Goal: Task Accomplishment & Management: Use online tool/utility

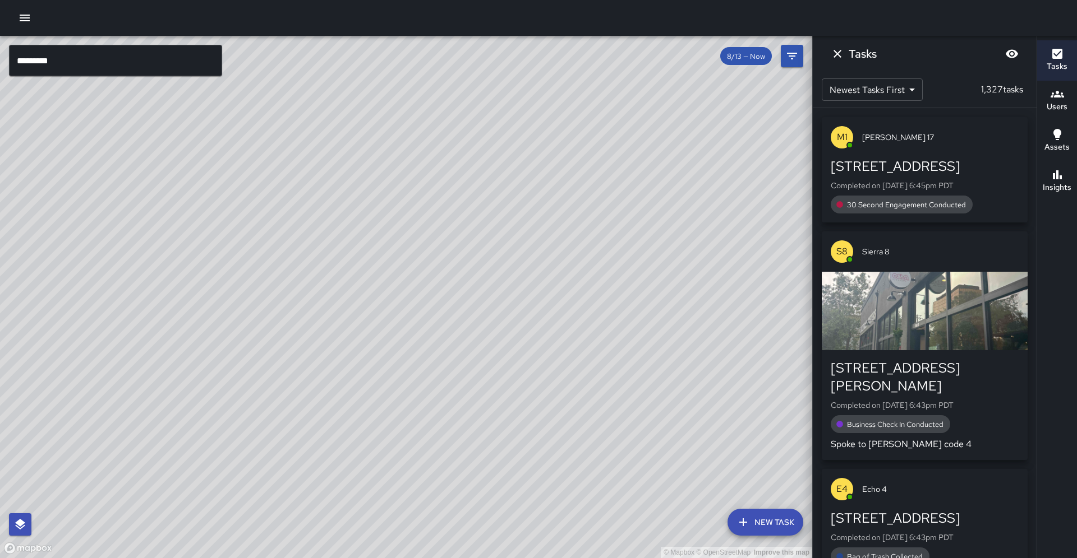
drag, startPoint x: 407, startPoint y: 297, endPoint x: 548, endPoint y: 269, distance: 144.5
click at [548, 269] on div "© Mapbox © OpenStreetMap Improve this map" at bounding box center [406, 297] width 812 height 523
drag, startPoint x: 265, startPoint y: 318, endPoint x: 303, endPoint y: 253, distance: 75.4
click at [303, 253] on div "© Mapbox © OpenStreetMap Improve this map" at bounding box center [406, 297] width 812 height 523
drag, startPoint x: 119, startPoint y: 405, endPoint x: 146, endPoint y: 358, distance: 53.8
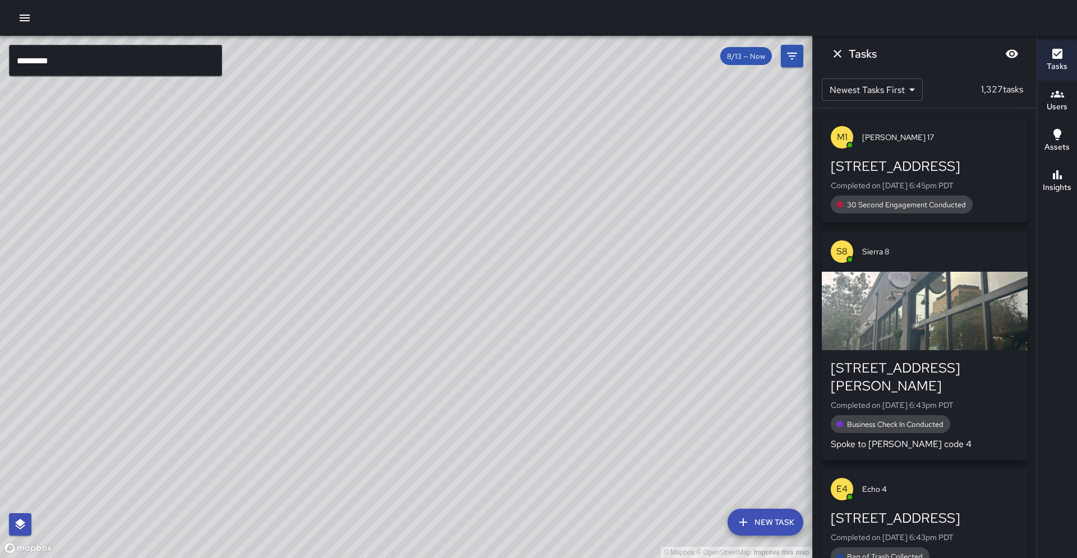
click at [146, 358] on div "© Mapbox © OpenStreetMap Improve this map" at bounding box center [406, 297] width 812 height 523
drag, startPoint x: 333, startPoint y: 266, endPoint x: 488, endPoint y: 292, distance: 157.5
click at [488, 292] on div "© Mapbox © OpenStreetMap Improve this map" at bounding box center [406, 297] width 812 height 523
drag, startPoint x: 423, startPoint y: 74, endPoint x: 396, endPoint y: 165, distance: 95.3
click at [400, 165] on div "© Mapbox © OpenStreetMap Improve this map" at bounding box center [406, 297] width 812 height 523
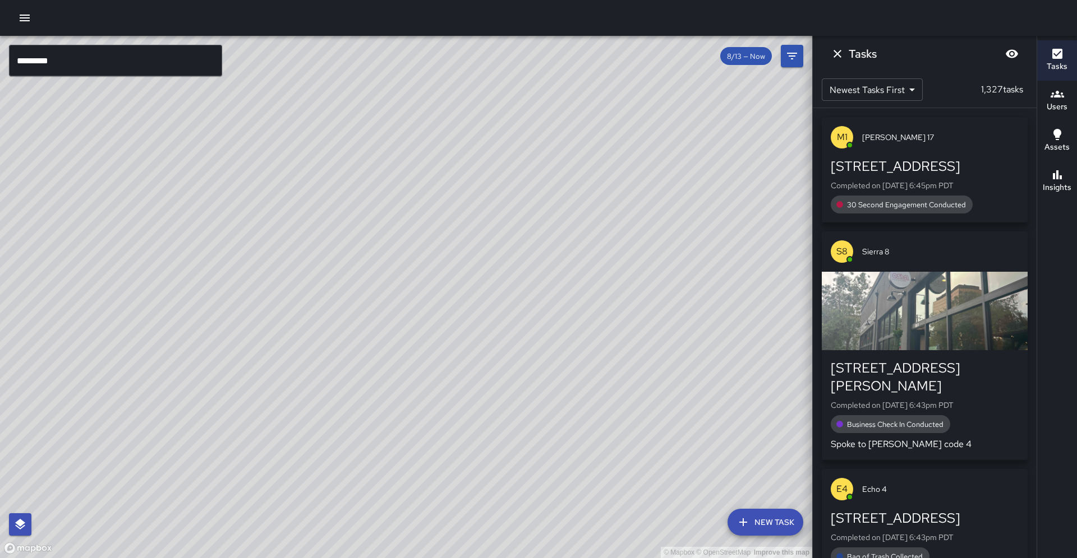
click at [94, 59] on input "*********" at bounding box center [115, 60] width 213 height 31
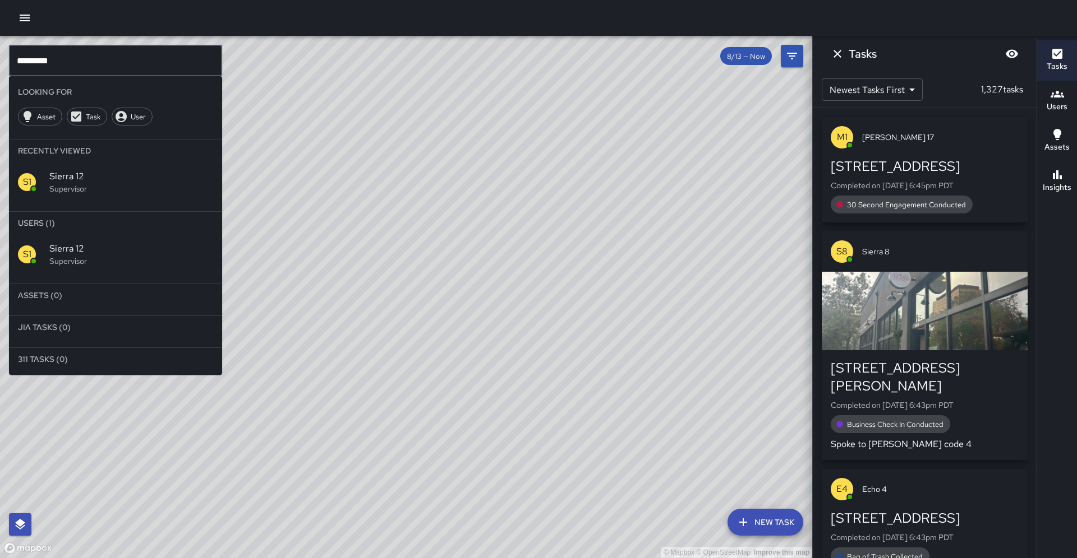
click at [94, 59] on input "*********" at bounding box center [115, 60] width 213 height 31
click at [71, 256] on p "Supervisor" at bounding box center [131, 261] width 164 height 11
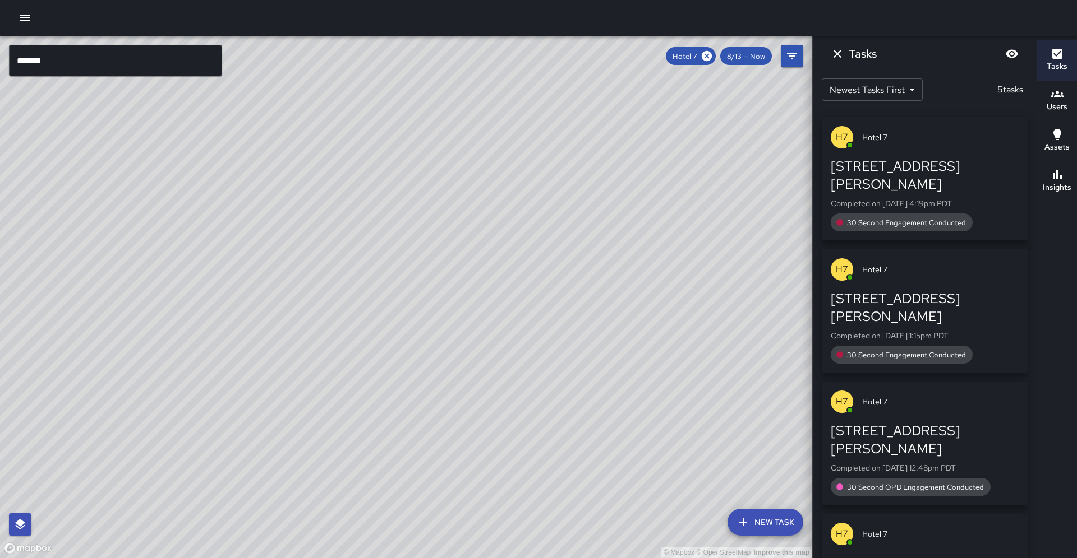
drag, startPoint x: 349, startPoint y: 285, endPoint x: 156, endPoint y: 400, distance: 224.3
click at [156, 400] on div "© Mapbox © OpenStreetMap Improve this map" at bounding box center [406, 297] width 812 height 523
drag, startPoint x: 418, startPoint y: 258, endPoint x: 300, endPoint y: 333, distance: 139.4
click at [301, 333] on div "© Mapbox © OpenStreetMap Improve this map" at bounding box center [406, 297] width 812 height 523
click at [709, 57] on icon at bounding box center [706, 56] width 10 height 10
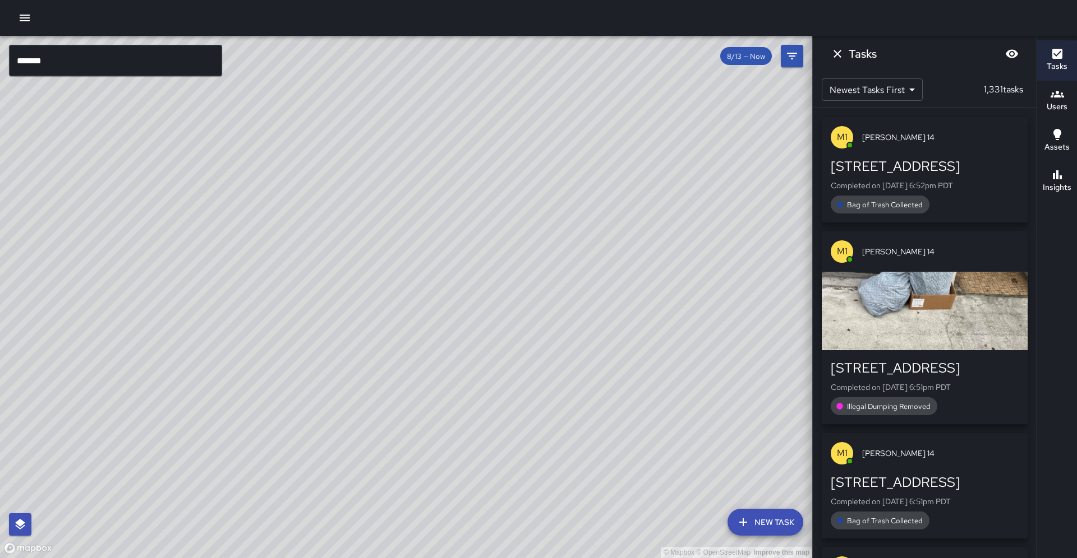
click at [50, 62] on input "*******" at bounding box center [115, 60] width 213 height 31
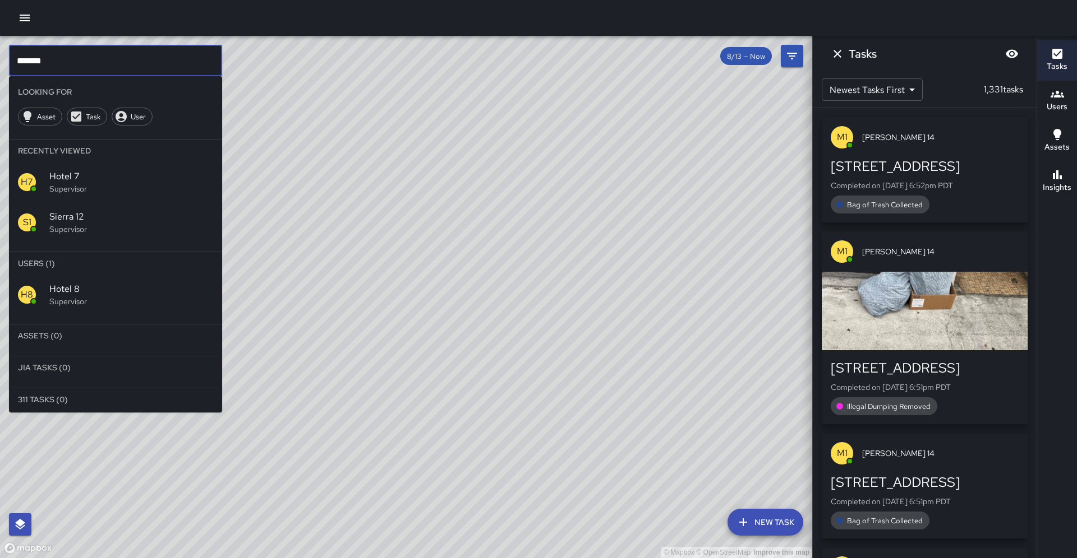
click at [69, 283] on span "Hotel 8" at bounding box center [131, 289] width 164 height 13
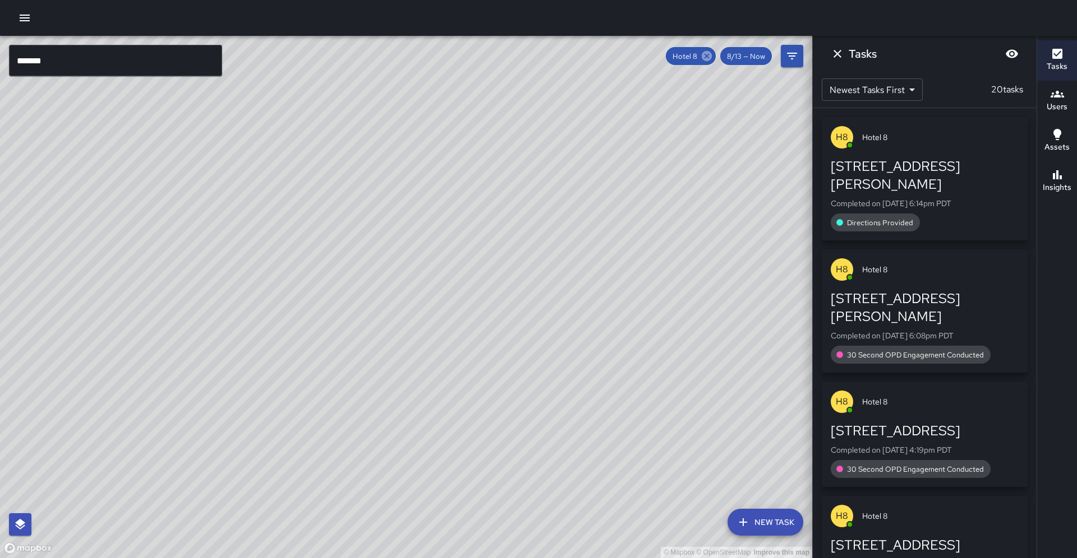
click at [712, 57] on icon at bounding box center [706, 56] width 10 height 10
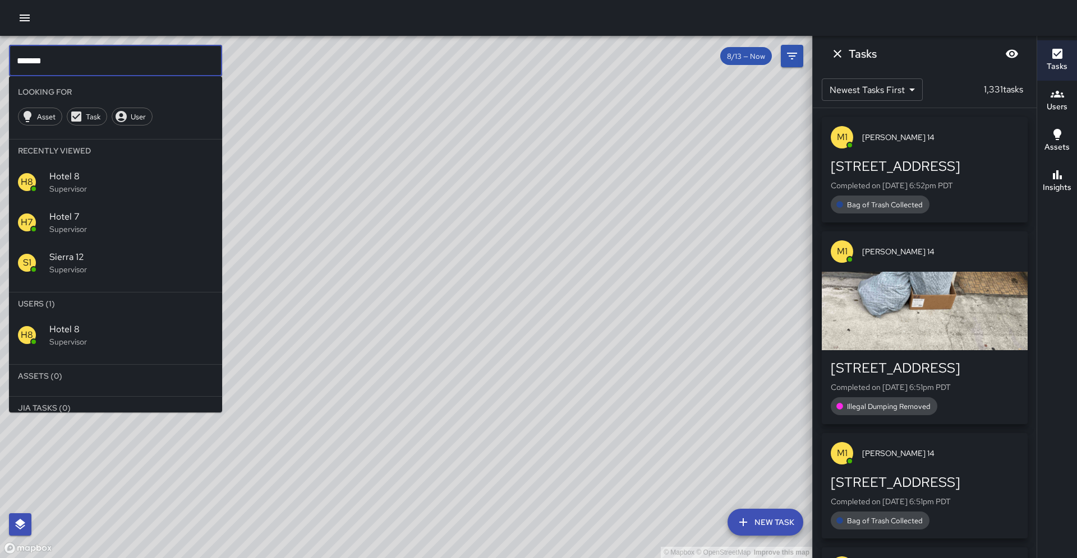
click at [68, 56] on input "*******" at bounding box center [115, 60] width 213 height 31
type input "*******"
click at [64, 336] on p "Supervisor" at bounding box center [131, 341] width 164 height 11
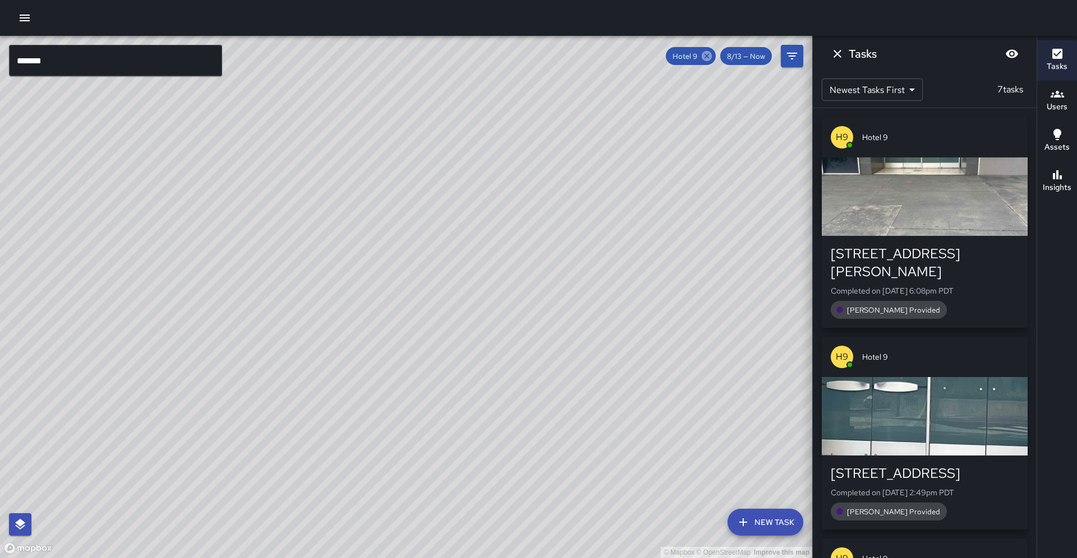
click at [712, 57] on icon at bounding box center [706, 56] width 10 height 10
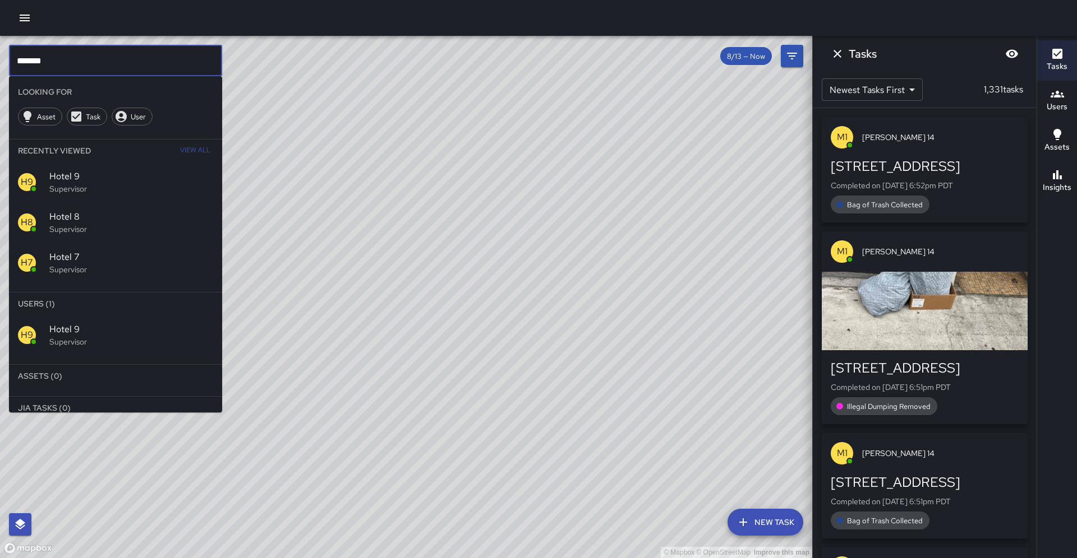
click at [118, 69] on input "*******" at bounding box center [115, 60] width 213 height 31
type input "********"
click at [81, 336] on p "Supervisor" at bounding box center [131, 341] width 164 height 11
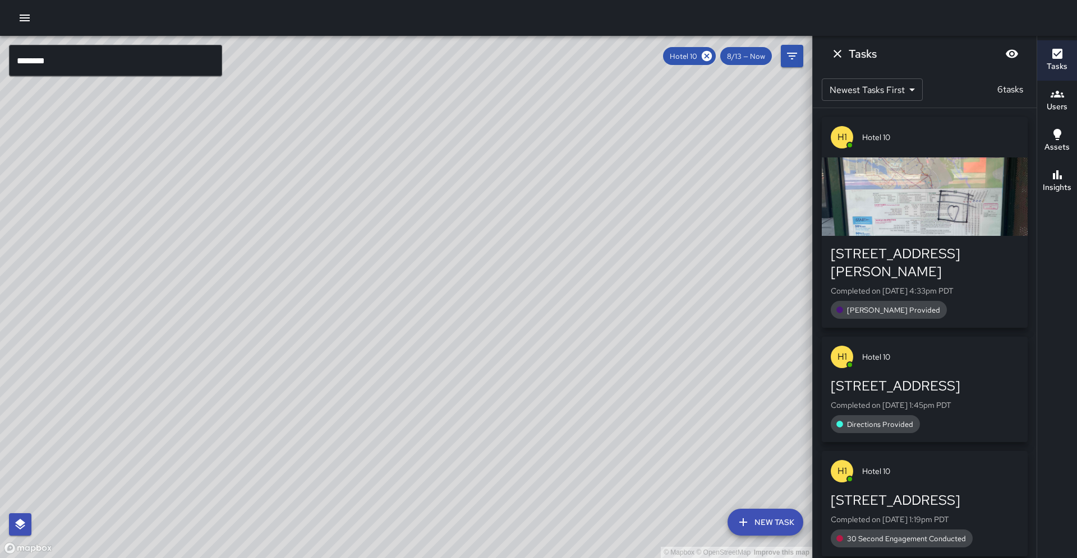
click at [715, 58] on div "Hotel 10" at bounding box center [689, 56] width 53 height 18
click at [712, 59] on icon at bounding box center [706, 56] width 10 height 10
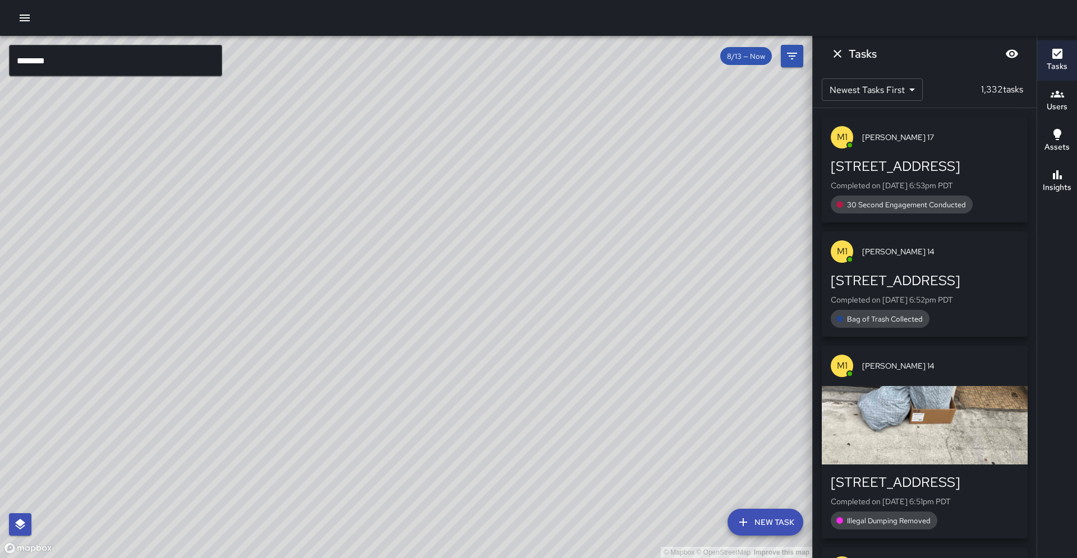
click at [116, 70] on input "********" at bounding box center [115, 60] width 213 height 31
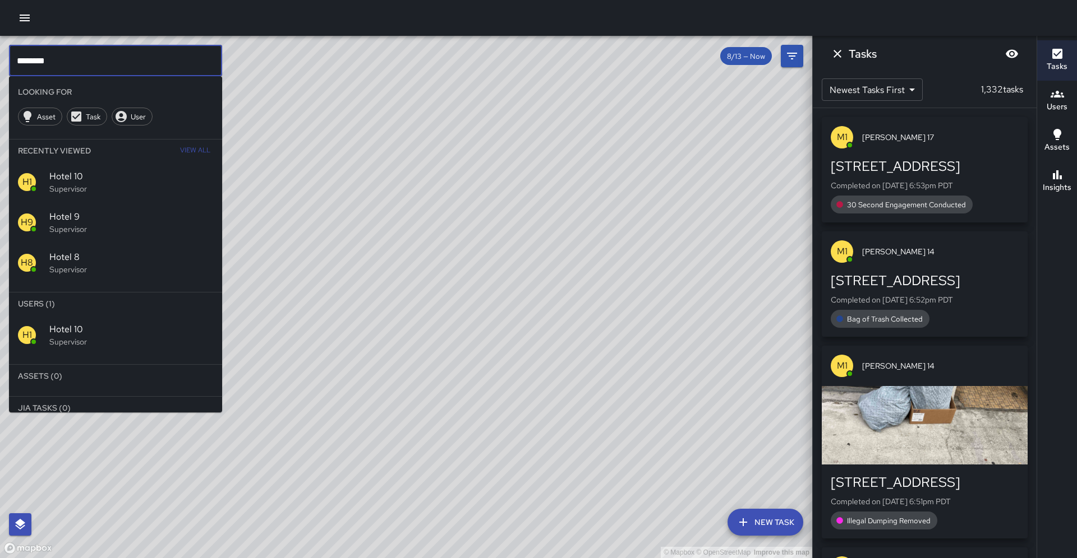
click at [116, 70] on input "********" at bounding box center [115, 60] width 213 height 31
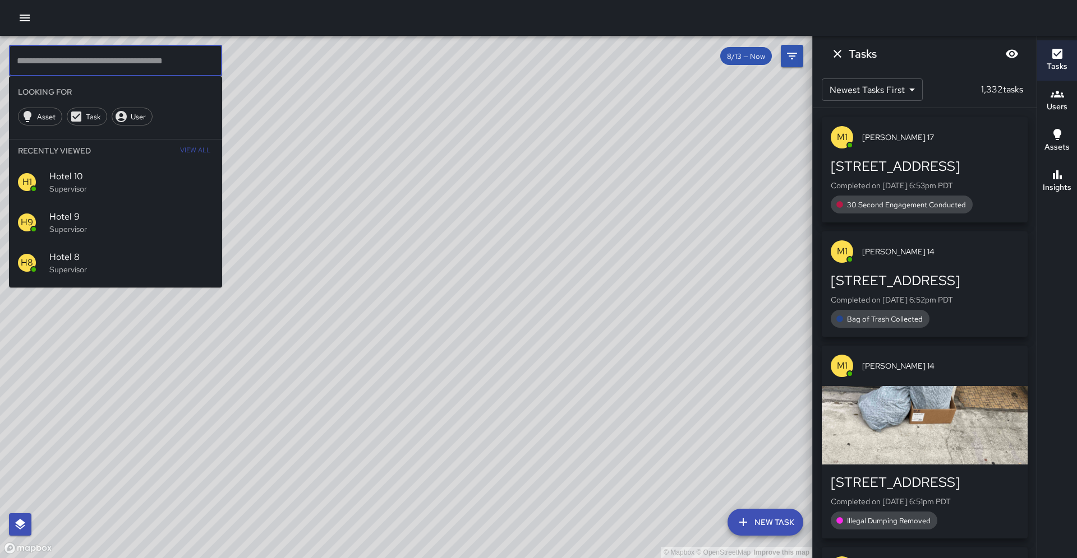
click at [270, 150] on div "© Mapbox © OpenStreetMap Improve this map" at bounding box center [406, 297] width 812 height 523
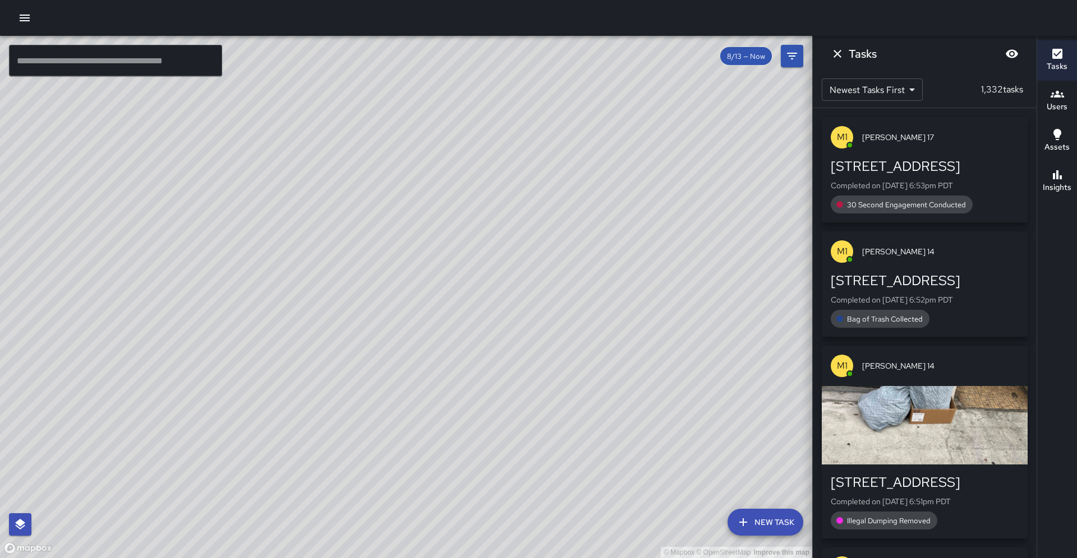
drag, startPoint x: 532, startPoint y: 211, endPoint x: 536, endPoint y: 234, distance: 23.9
click at [539, 239] on div "© Mapbox © OpenStreetMap Improve this map" at bounding box center [406, 297] width 812 height 523
drag, startPoint x: 324, startPoint y: 312, endPoint x: 348, endPoint y: 287, distance: 34.9
click at [348, 287] on div "© Mapbox © OpenStreetMap Improve this map" at bounding box center [406, 297] width 812 height 523
drag, startPoint x: 352, startPoint y: 108, endPoint x: 331, endPoint y: 185, distance: 79.6
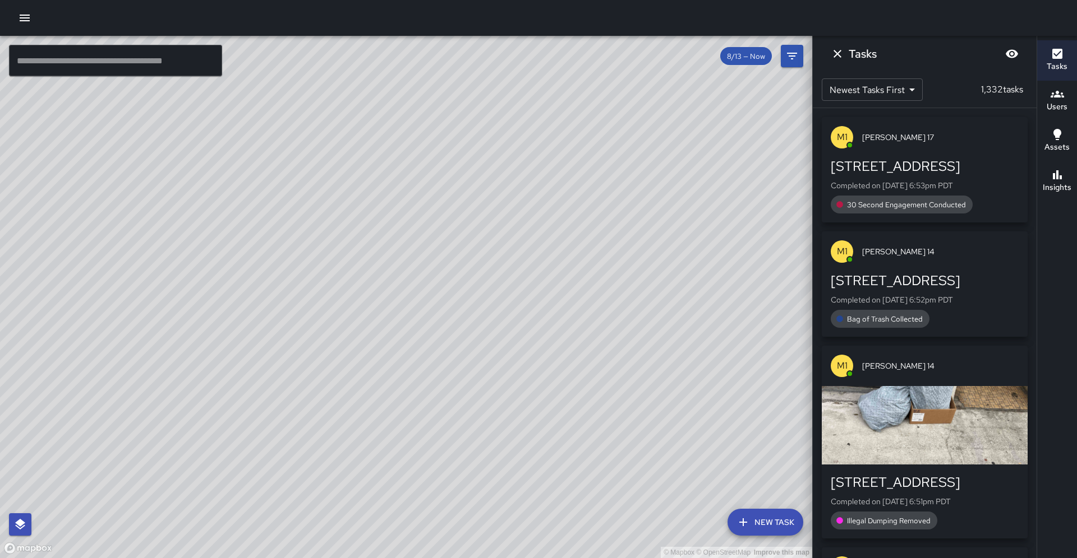
click at [331, 185] on div "© Mapbox © OpenStreetMap Improve this map" at bounding box center [406, 297] width 812 height 523
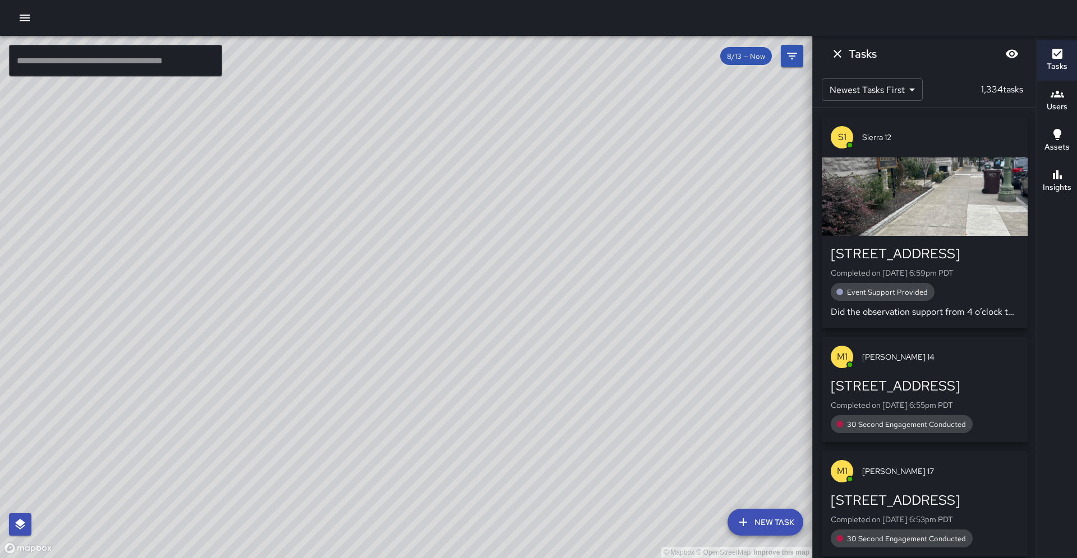
click at [154, 66] on input "text" at bounding box center [115, 60] width 213 height 31
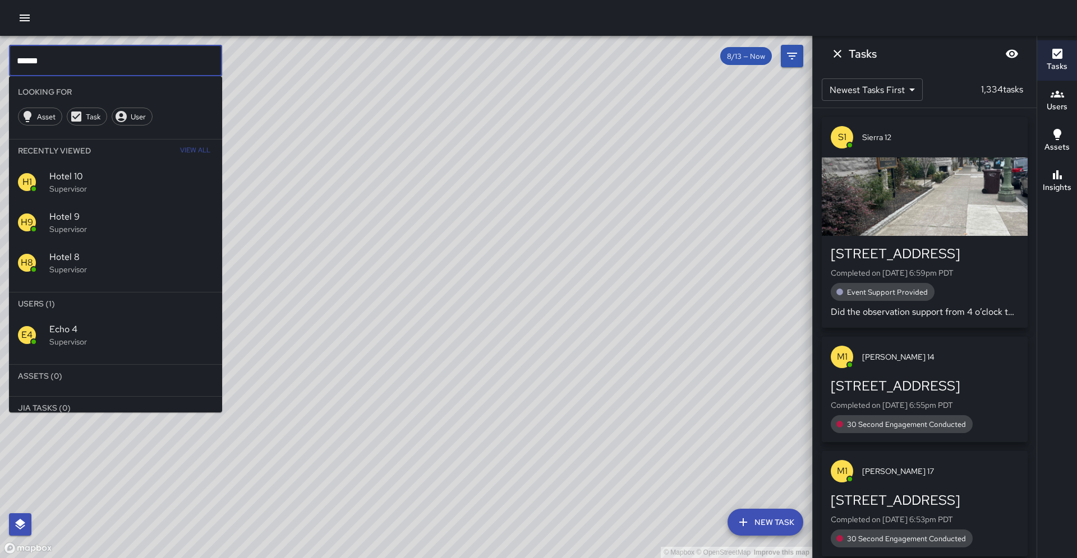
click at [56, 336] on p "Supervisor" at bounding box center [131, 341] width 164 height 11
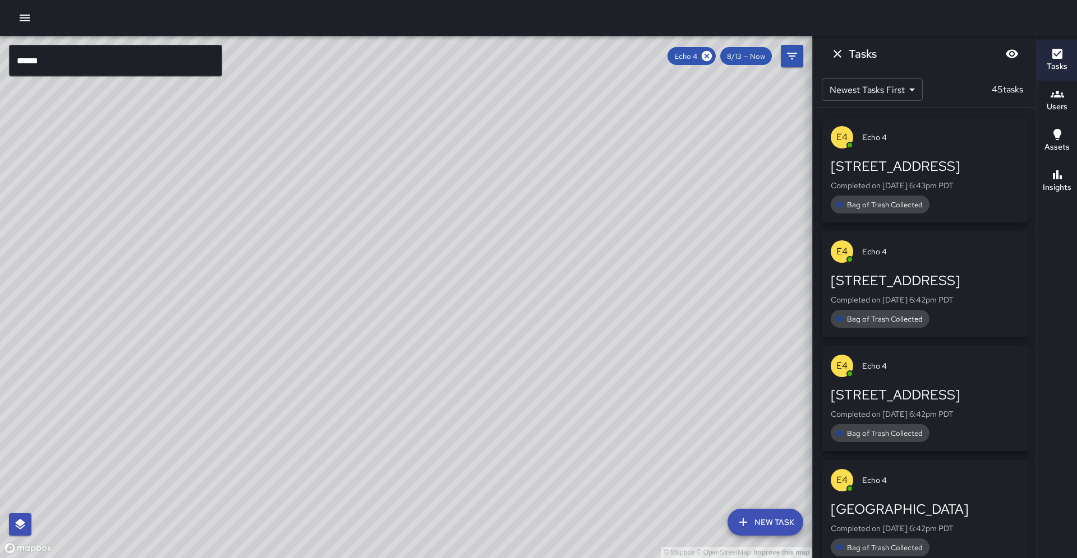
click at [264, 349] on div "© Mapbox © OpenStreetMap Improve this map" at bounding box center [406, 297] width 812 height 523
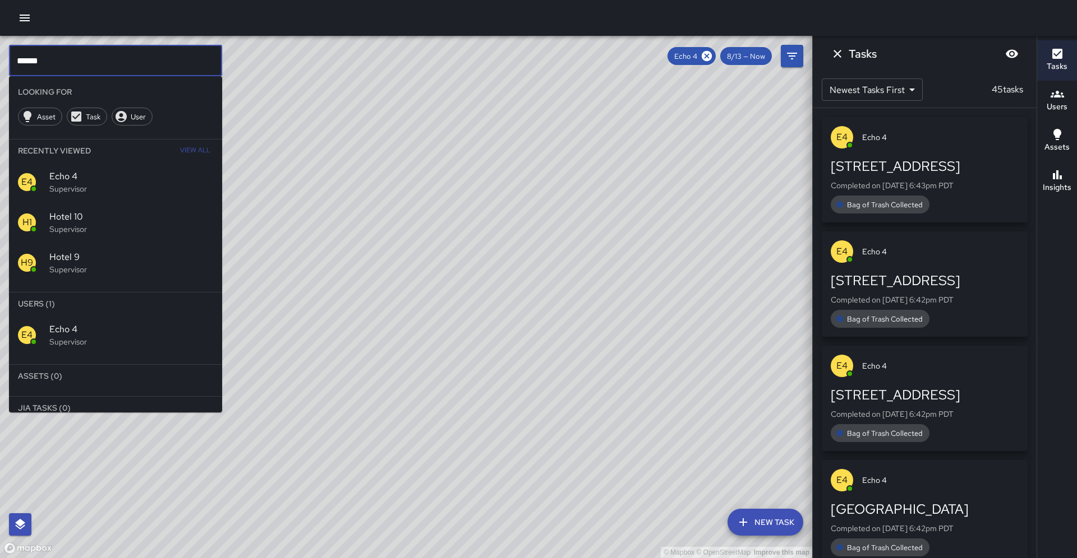
click at [56, 59] on input "******" at bounding box center [115, 60] width 213 height 31
type input "*"
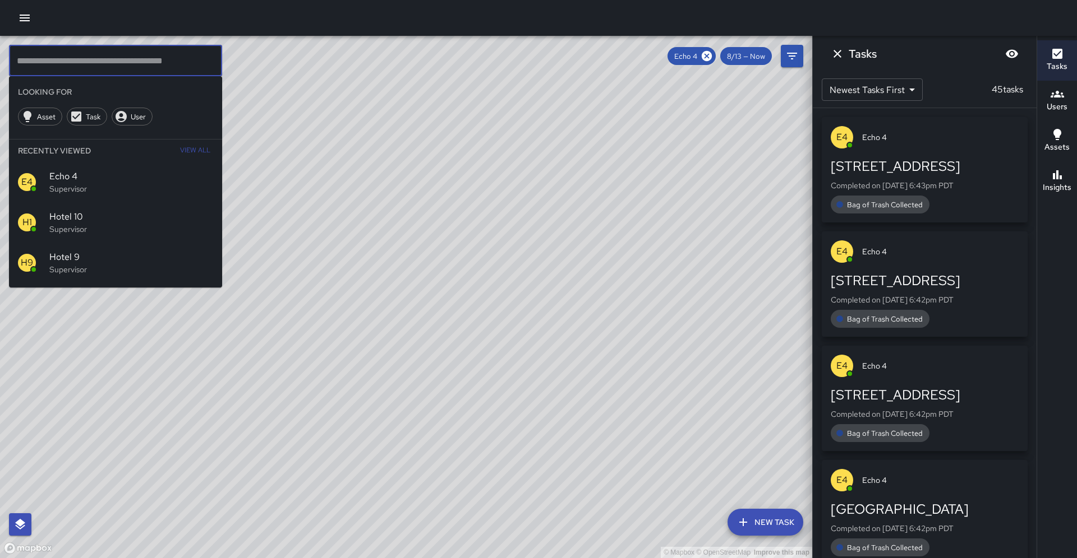
type input "*"
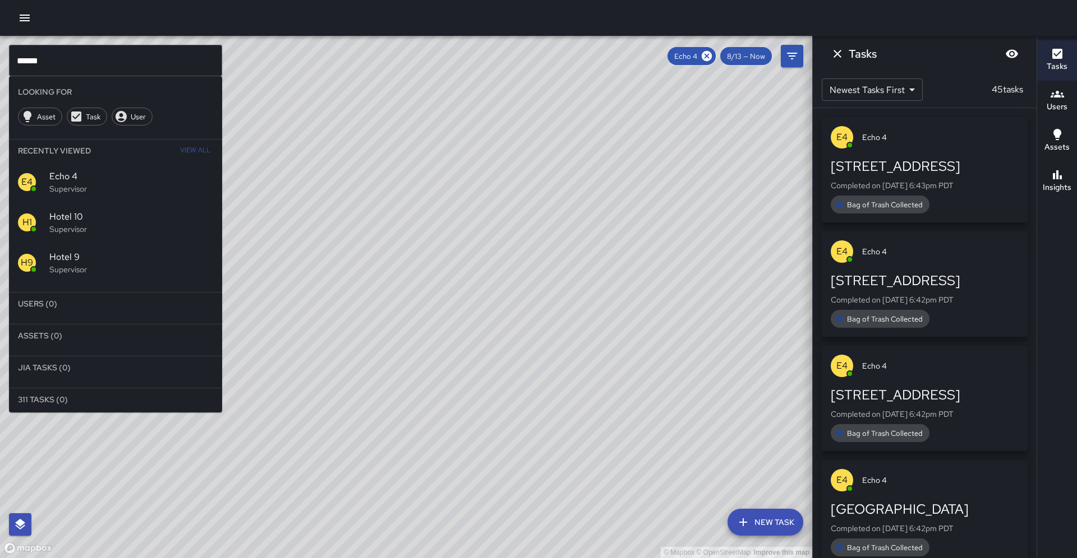
drag, startPoint x: 66, startPoint y: 161, endPoint x: 84, endPoint y: 132, distance: 34.2
click at [70, 147] on ul "Looking For Asset Task User Recently Viewed View All E4 Echo 4 Supervisor H1 Ho…" at bounding box center [115, 245] width 213 height 339
click at [75, 264] on p "Supervisor" at bounding box center [131, 269] width 164 height 11
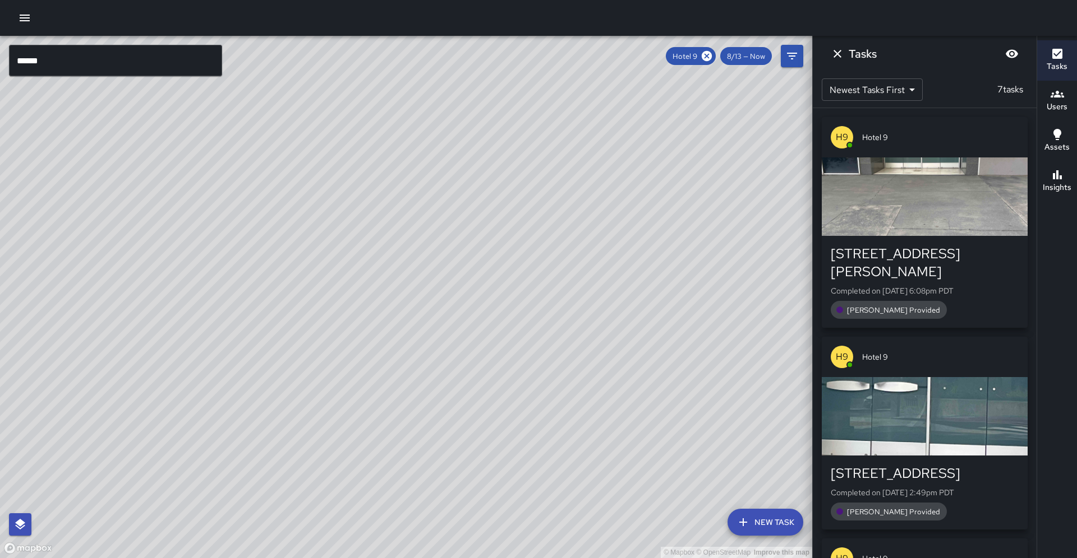
click at [44, 67] on input "******" at bounding box center [115, 60] width 213 height 31
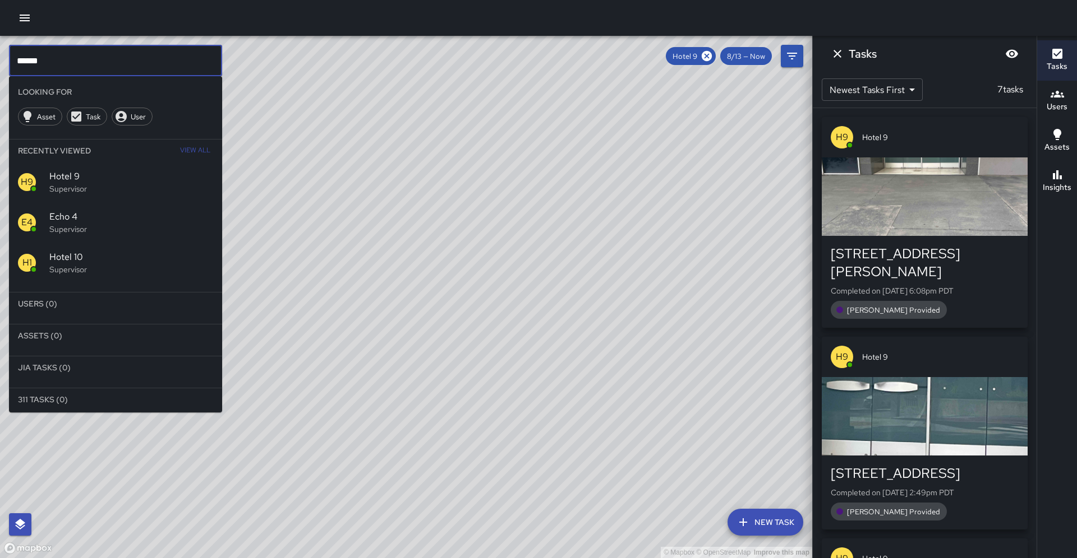
click at [63, 264] on p "Supervisor" at bounding box center [131, 269] width 164 height 11
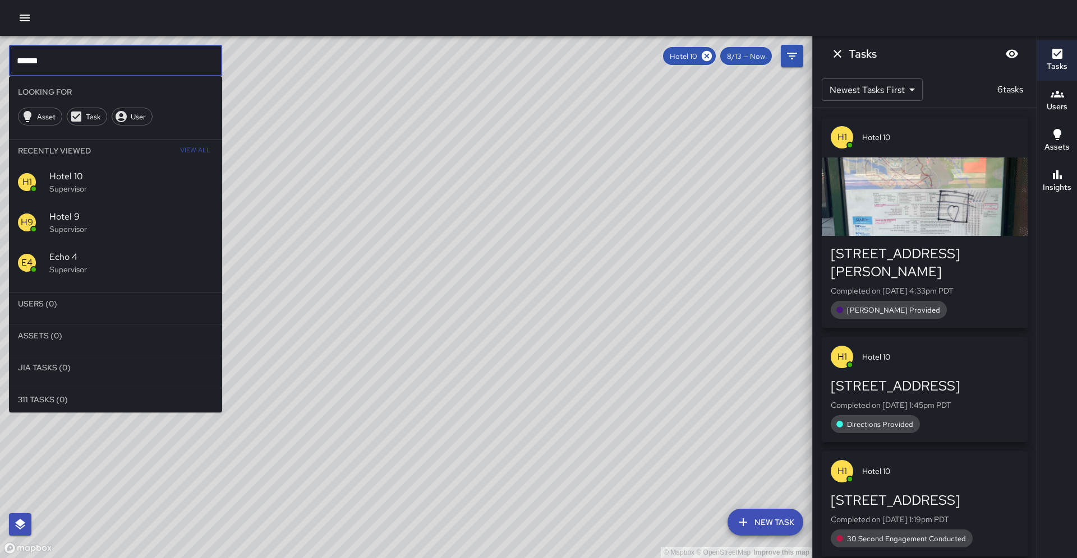
click at [73, 53] on input "******" at bounding box center [115, 60] width 213 height 31
click at [73, 251] on span "Echo 4" at bounding box center [131, 257] width 164 height 13
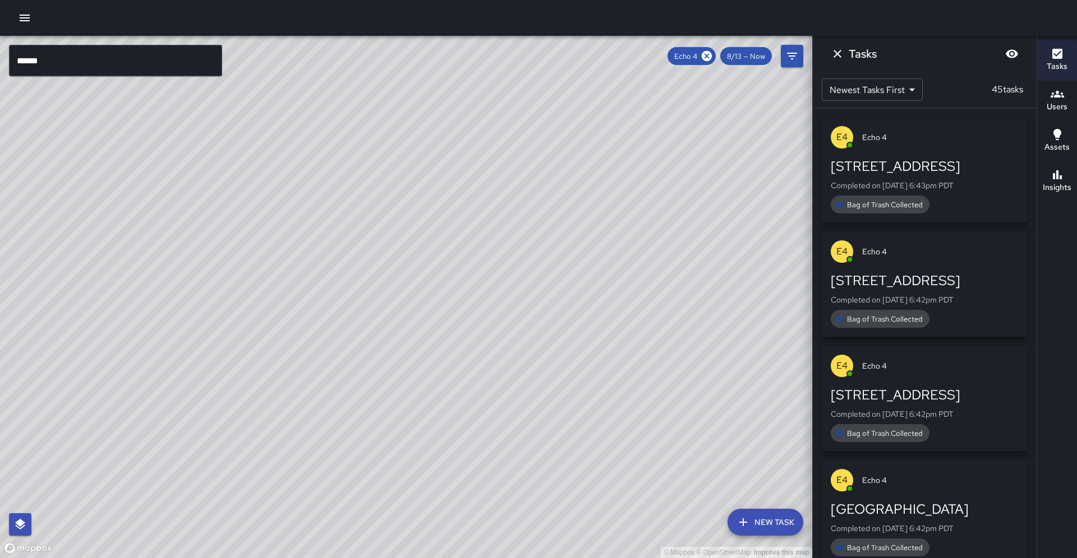
click at [48, 67] on input "******" at bounding box center [115, 60] width 213 height 31
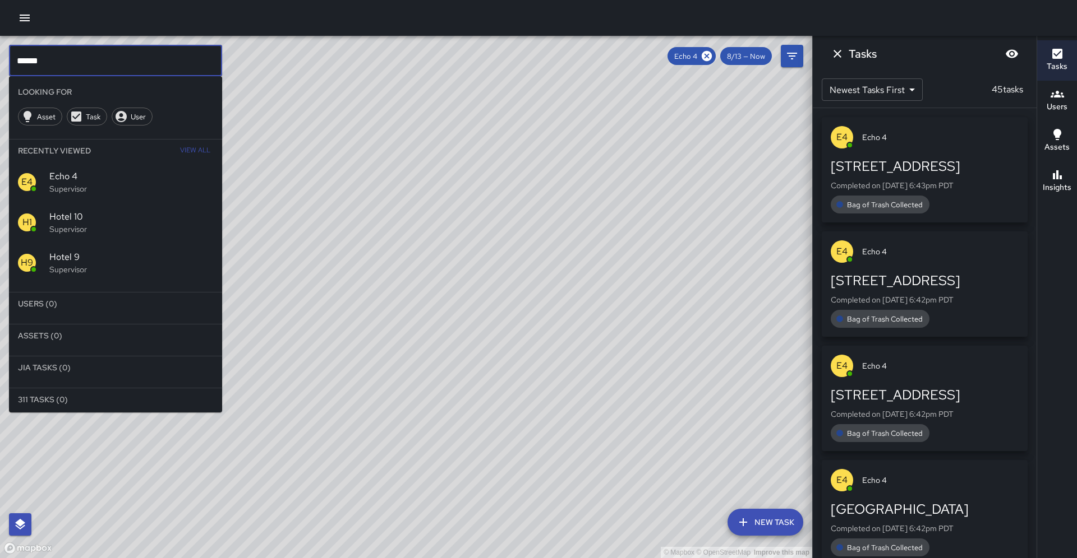
click at [33, 61] on input "******" at bounding box center [115, 60] width 213 height 31
click at [713, 57] on icon at bounding box center [706, 56] width 12 height 12
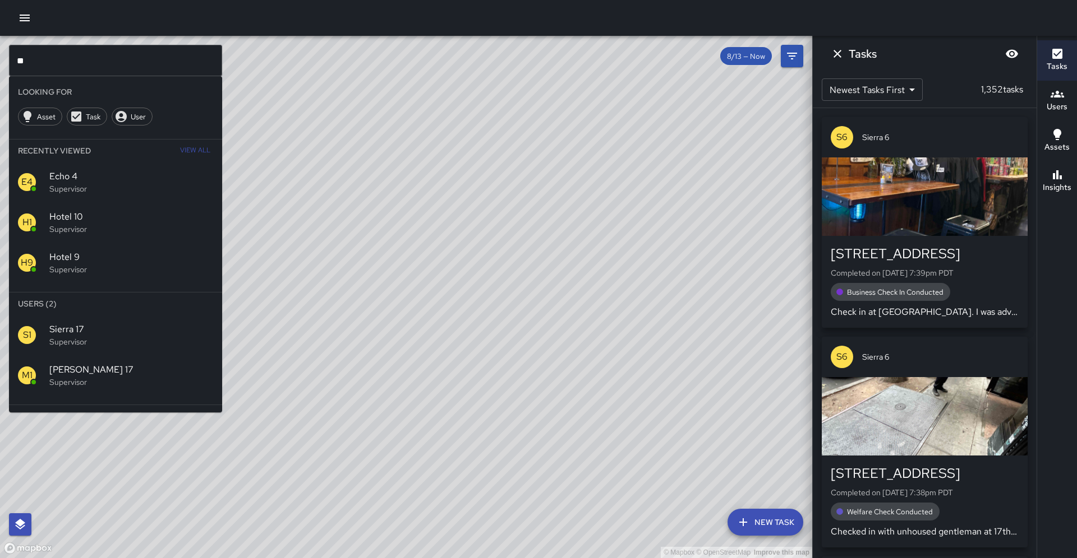
click at [178, 63] on input "**" at bounding box center [115, 60] width 213 height 31
type input "*"
click at [100, 417] on p "Supervisor" at bounding box center [131, 422] width 164 height 11
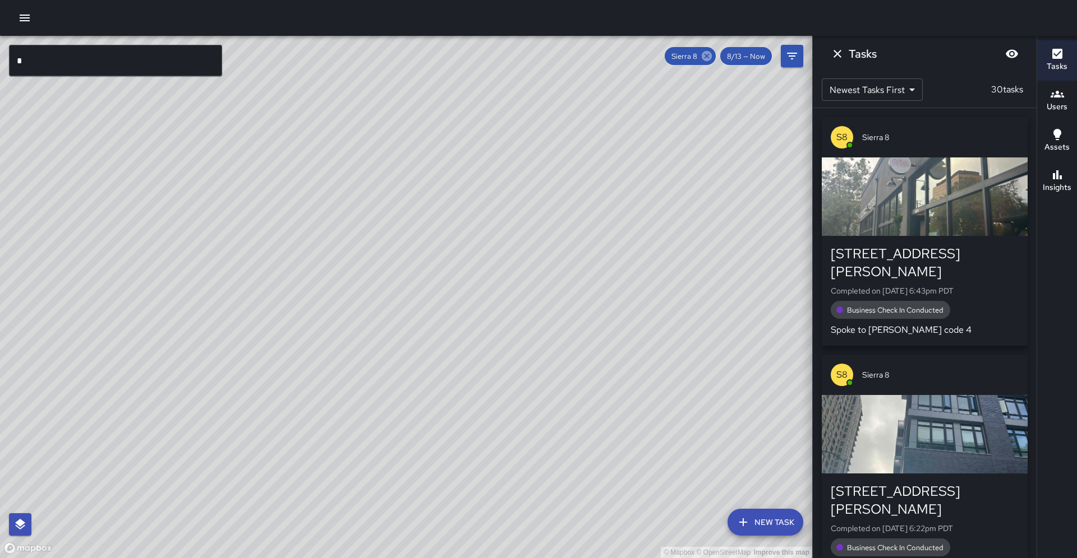
click at [713, 52] on icon at bounding box center [706, 56] width 12 height 12
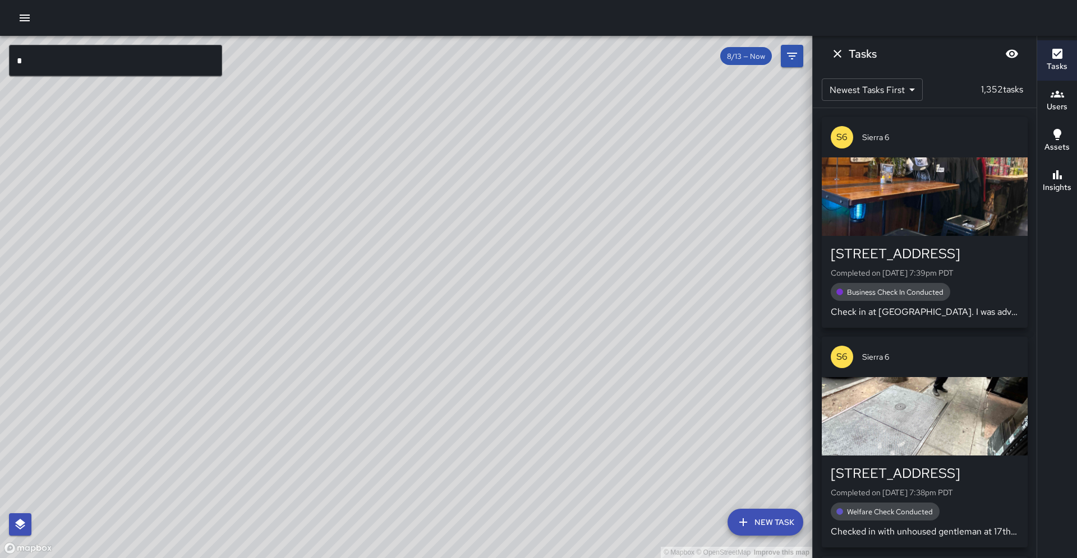
drag, startPoint x: 45, startPoint y: 58, endPoint x: 41, endPoint y: 63, distance: 6.5
click at [42, 63] on input "*" at bounding box center [115, 60] width 213 height 31
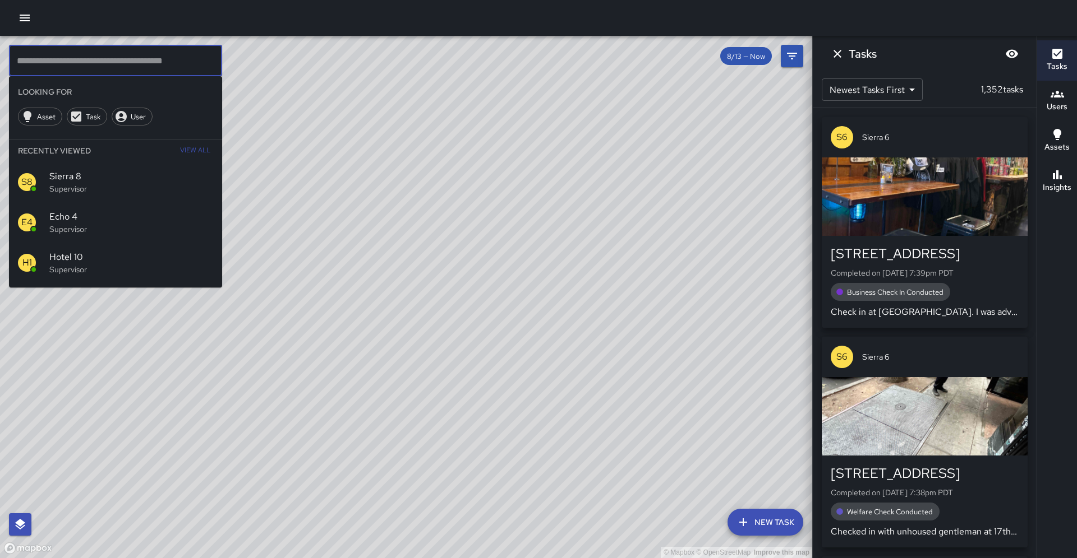
type input "*"
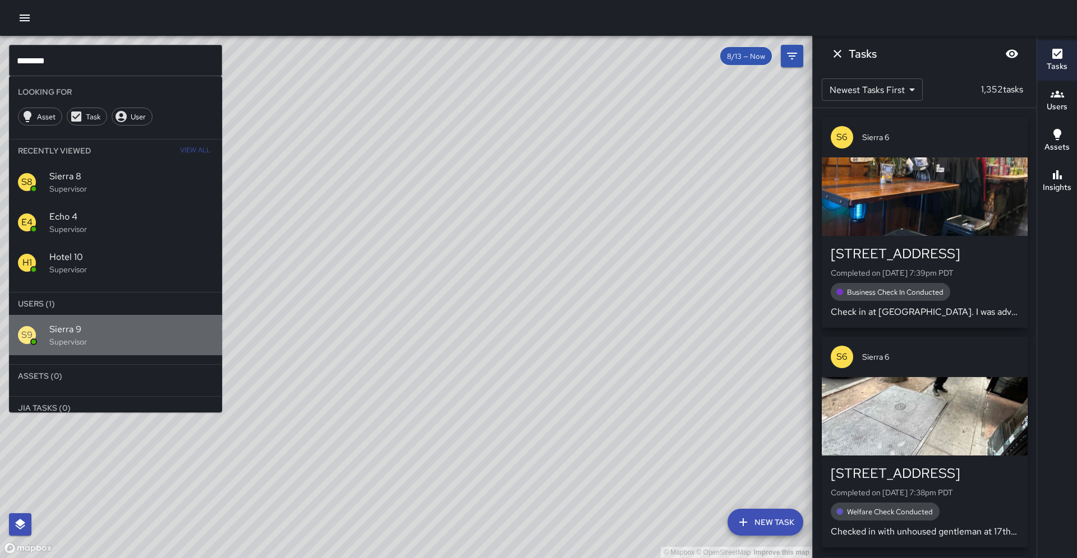
click at [73, 320] on div "S9 Sierra 9 Supervisor" at bounding box center [115, 335] width 213 height 40
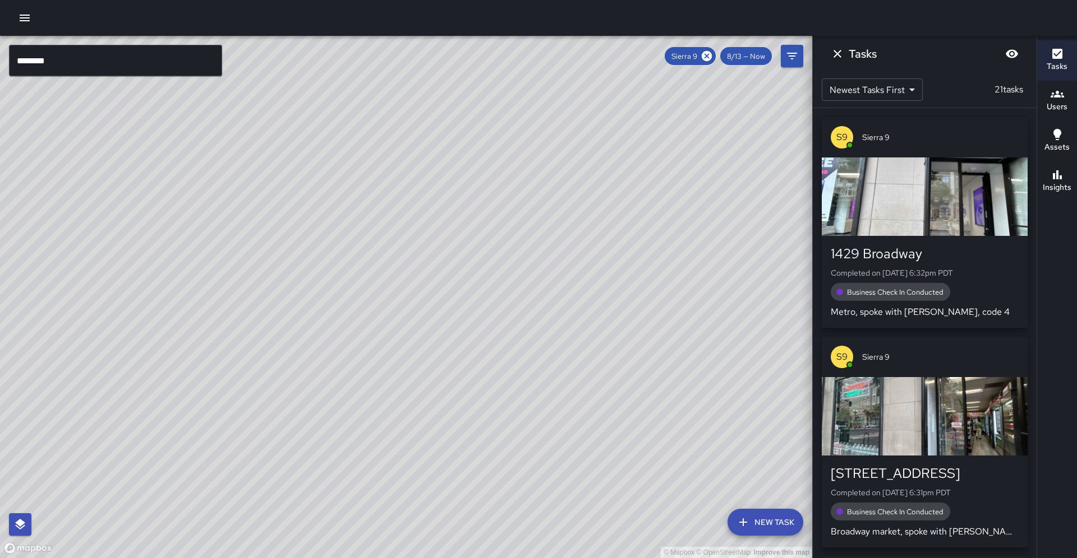
drag, startPoint x: 211, startPoint y: 316, endPoint x: 273, endPoint y: 258, distance: 84.1
click at [273, 258] on div "© Mapbox © OpenStreetMap Improve this map" at bounding box center [406, 297] width 812 height 523
drag, startPoint x: 274, startPoint y: 304, endPoint x: 303, endPoint y: 247, distance: 63.7
click at [303, 247] on div "© Mapbox © OpenStreetMap Improve this map S9 Sierra 9 Supervisor Tasks 21 / 21 …" at bounding box center [406, 297] width 812 height 523
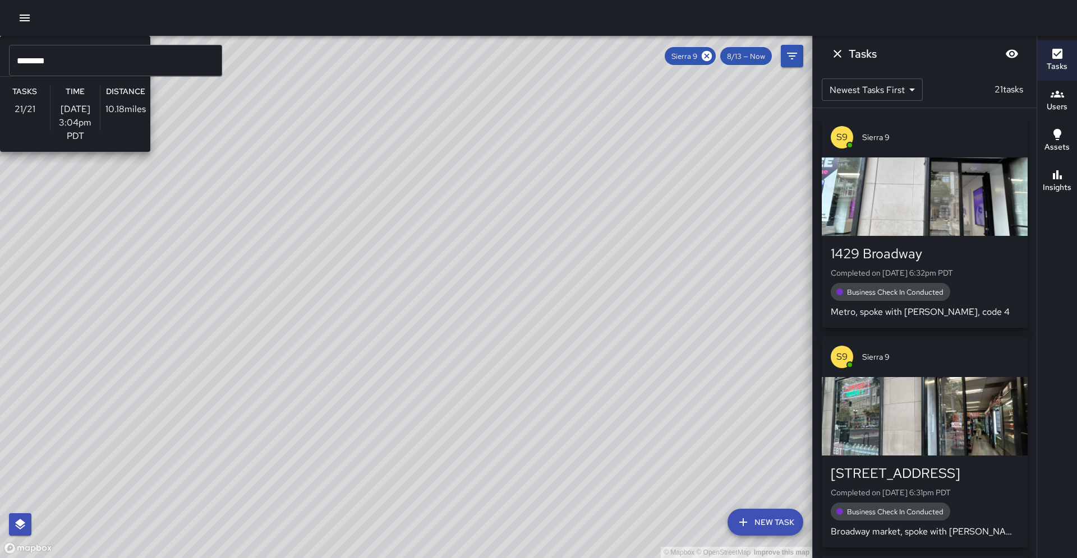
click at [341, 273] on div "© Mapbox © OpenStreetMap Improve this map S9 Sierra 9 Supervisor Tasks 21 / 21 …" at bounding box center [406, 297] width 812 height 523
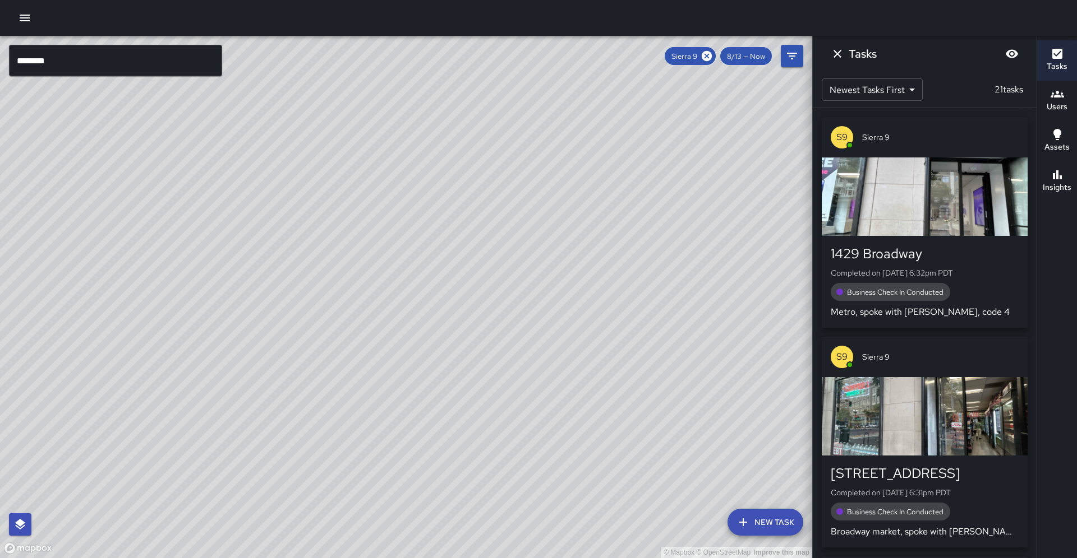
click at [87, 63] on input "********" at bounding box center [115, 60] width 213 height 31
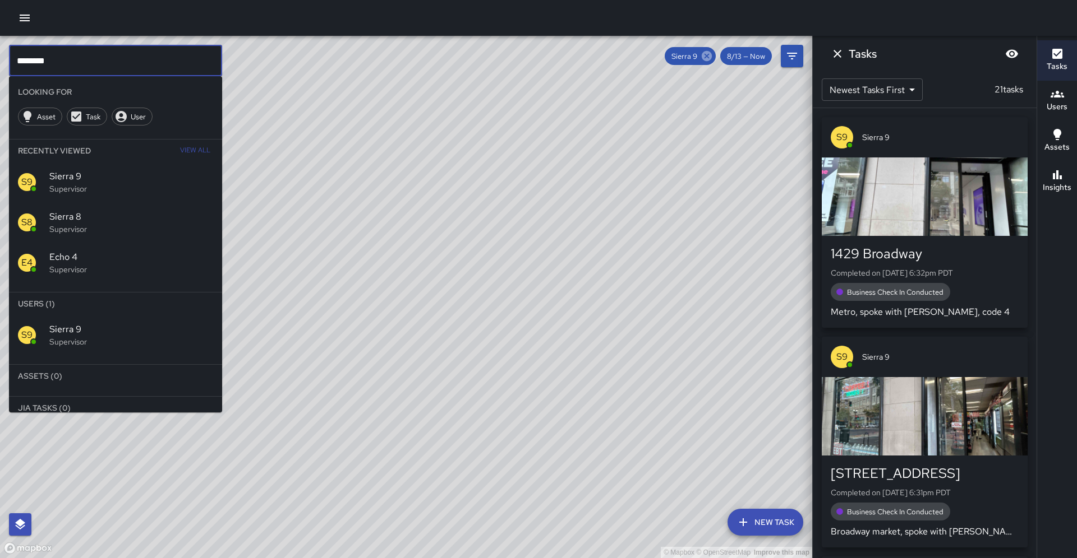
click at [712, 55] on icon at bounding box center [706, 56] width 10 height 10
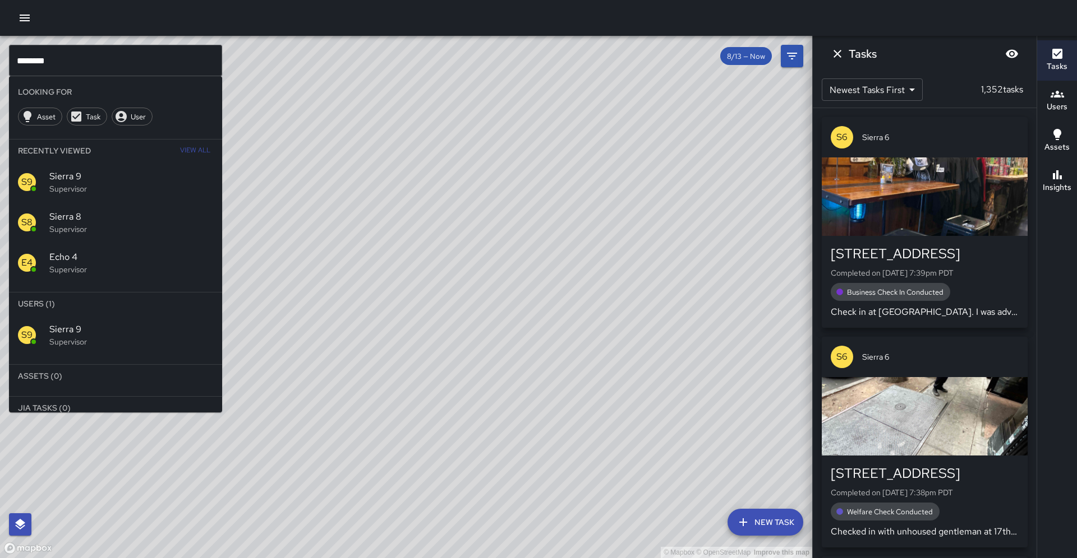
click at [162, 66] on input "********" at bounding box center [115, 60] width 213 height 31
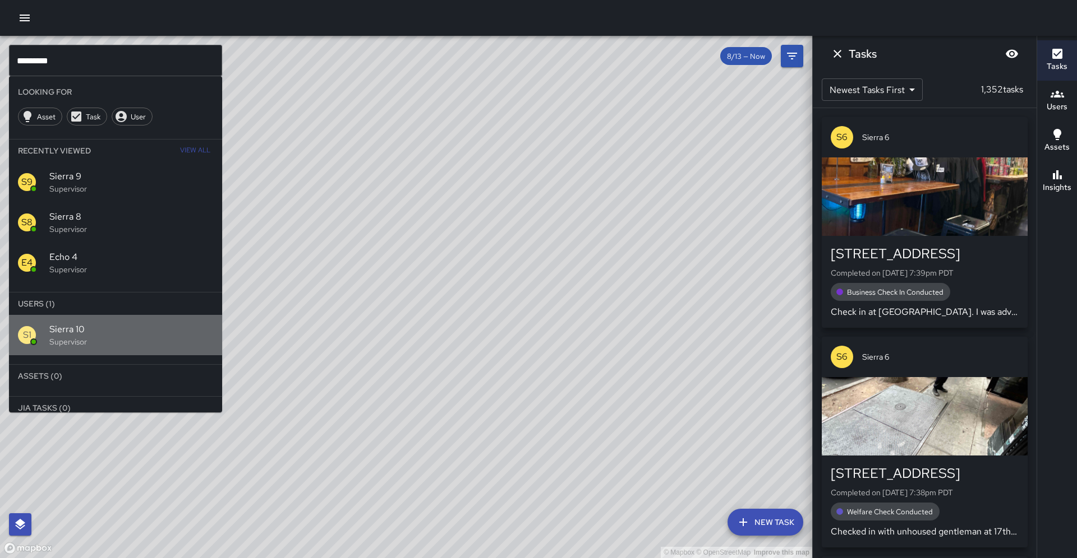
click at [190, 336] on p "Supervisor" at bounding box center [131, 341] width 164 height 11
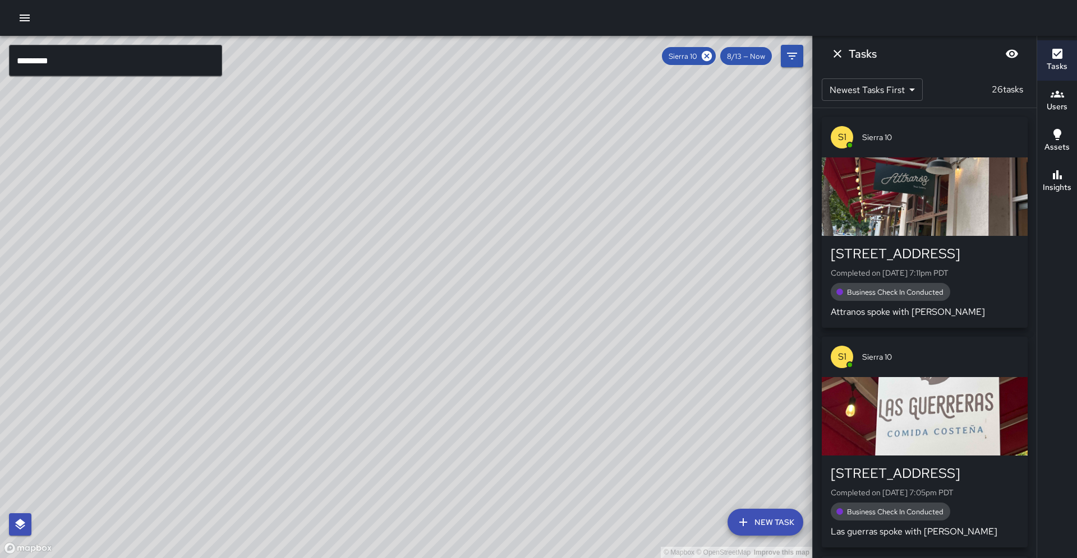
drag, startPoint x: 223, startPoint y: 310, endPoint x: 260, endPoint y: 210, distance: 105.9
click at [272, 192] on div "© Mapbox © OpenStreetMap Improve this map" at bounding box center [406, 297] width 812 height 523
drag, startPoint x: 170, startPoint y: 293, endPoint x: 255, endPoint y: 205, distance: 121.8
click at [255, 205] on div "© Mapbox © OpenStreetMap Improve this map" at bounding box center [406, 297] width 812 height 523
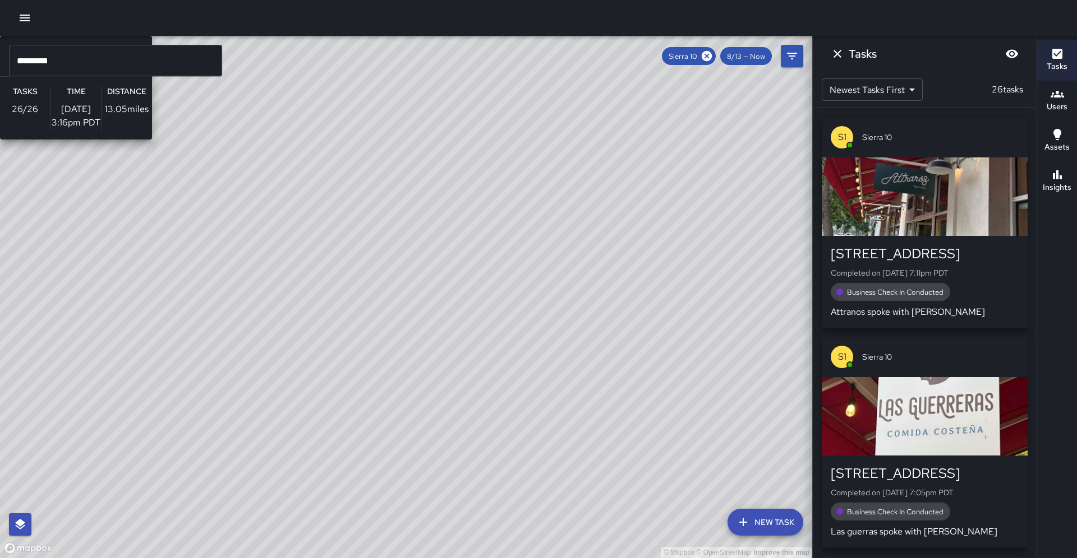
click at [367, 287] on div "© Mapbox © OpenStreetMap Improve this map S1 Sierra 10 Supervisor Tasks 26 / 26…" at bounding box center [406, 297] width 812 height 523
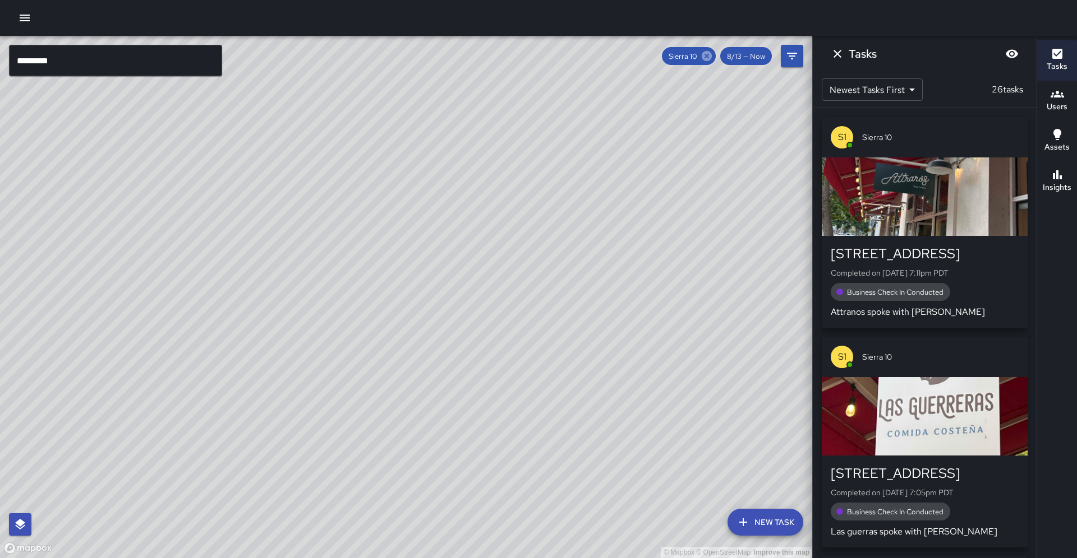
click at [712, 57] on icon at bounding box center [706, 56] width 10 height 10
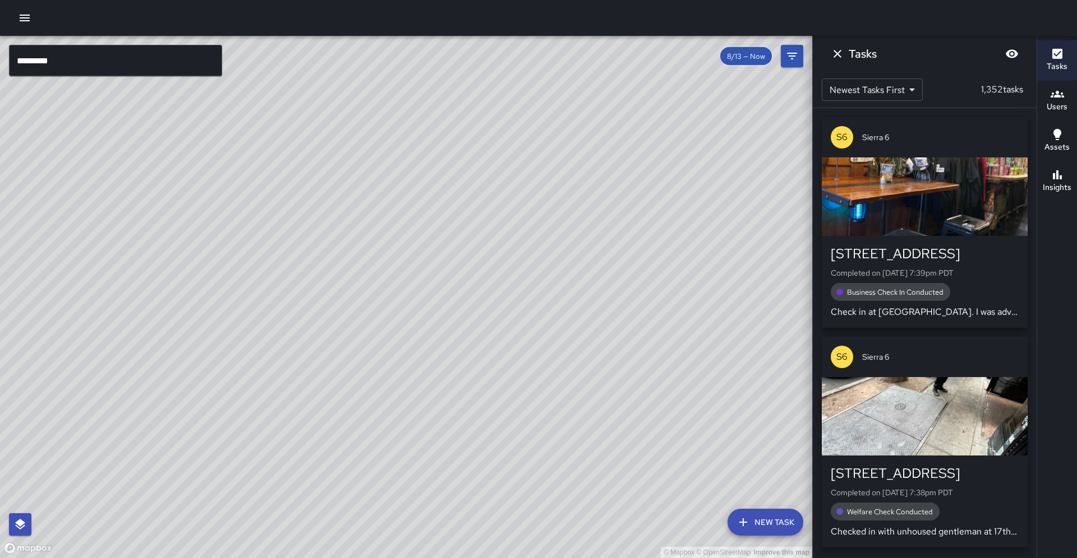
click at [158, 61] on input "*********" at bounding box center [115, 60] width 213 height 31
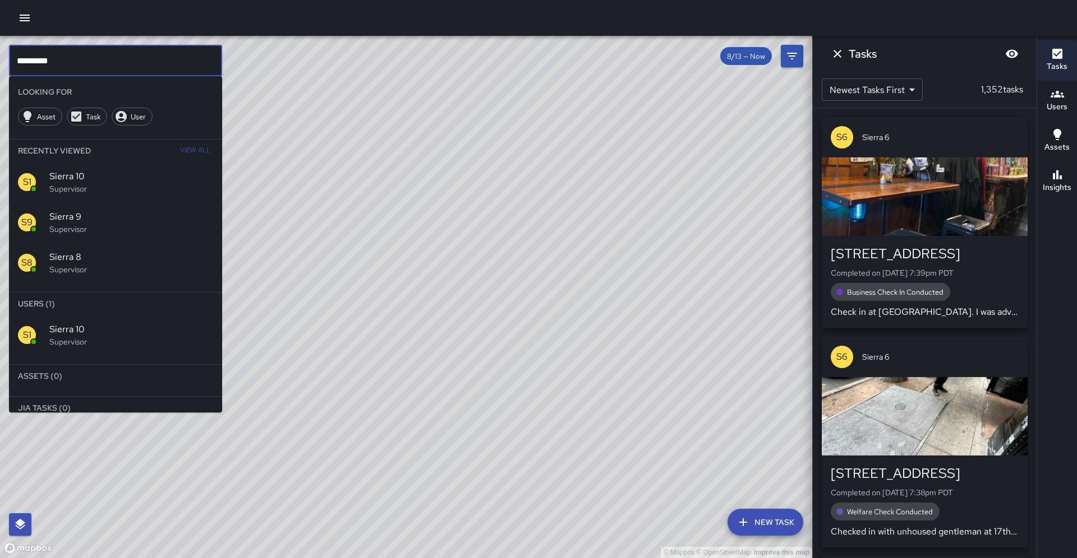
click at [158, 61] on input "*********" at bounding box center [115, 60] width 213 height 31
click at [137, 404] on span "Sierra 11" at bounding box center [131, 410] width 164 height 13
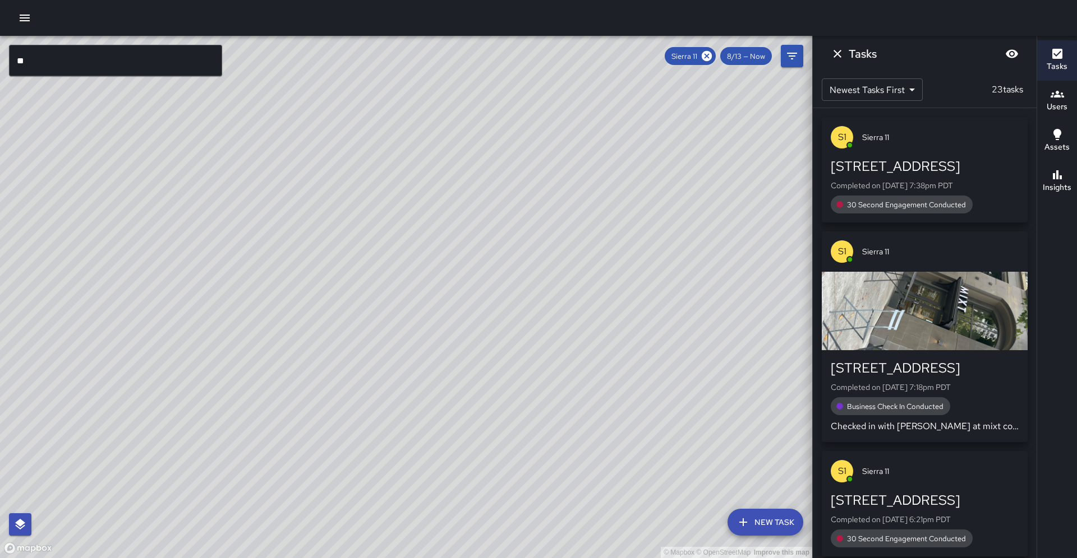
drag, startPoint x: 323, startPoint y: 233, endPoint x: 213, endPoint y: 353, distance: 163.1
click at [131, 418] on div "© Mapbox © OpenStreetMap Improve this map" at bounding box center [406, 297] width 812 height 523
drag, startPoint x: 216, startPoint y: 339, endPoint x: 154, endPoint y: 409, distance: 94.2
click at [137, 434] on div "© Mapbox © OpenStreetMap Improve this map" at bounding box center [406, 297] width 812 height 523
drag, startPoint x: 147, startPoint y: 333, endPoint x: 131, endPoint y: 438, distance: 106.7
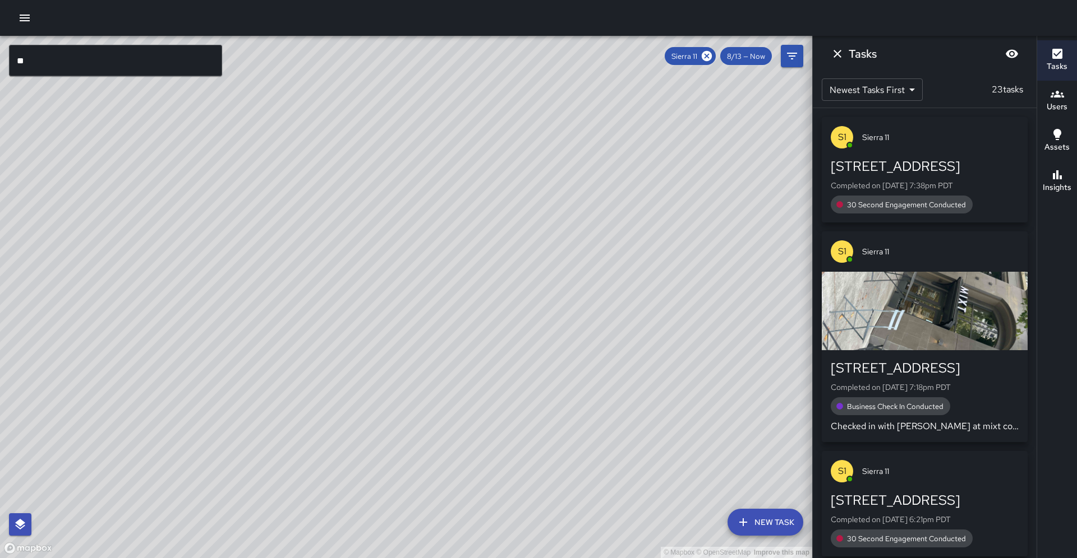
click at [131, 438] on div "© Mapbox © OpenStreetMap Improve this map" at bounding box center [406, 297] width 812 height 523
click at [140, 242] on div "© Mapbox © OpenStreetMap Improve this map" at bounding box center [406, 297] width 812 height 523
click at [712, 56] on icon at bounding box center [706, 56] width 10 height 10
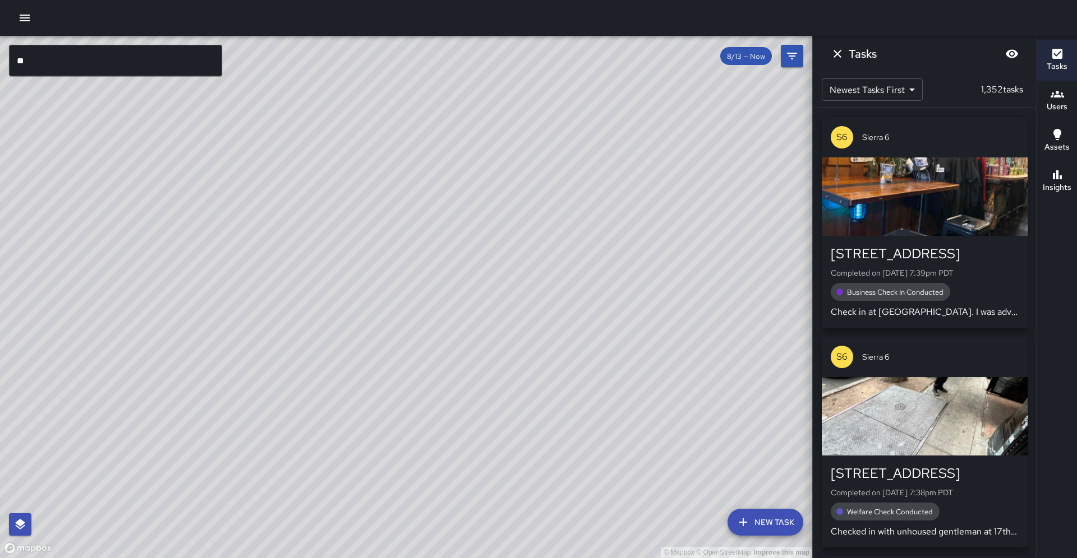
click at [133, 52] on input "**" at bounding box center [115, 60] width 213 height 31
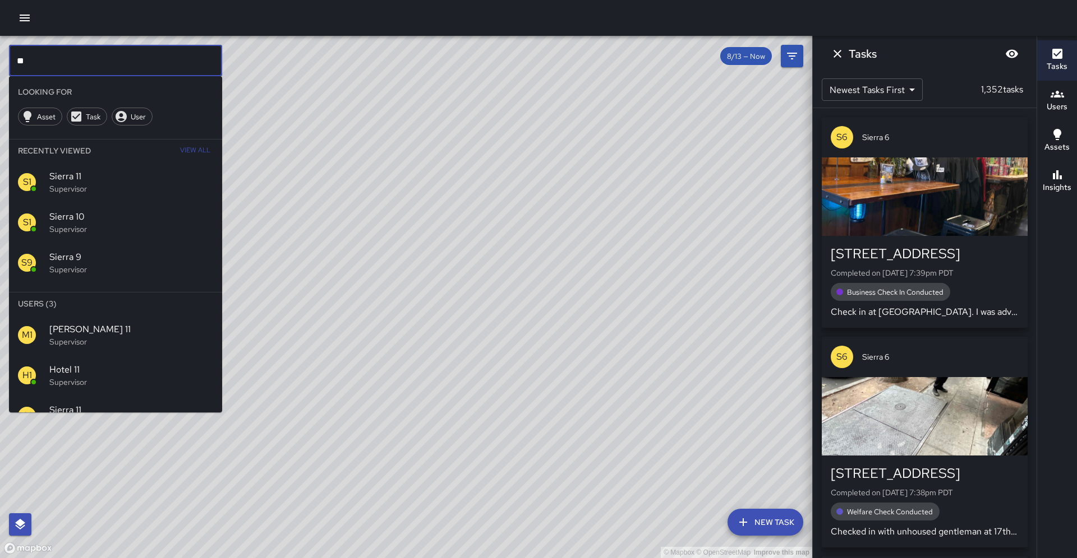
type input "*"
click at [111, 363] on span "Sierra 12" at bounding box center [131, 369] width 164 height 13
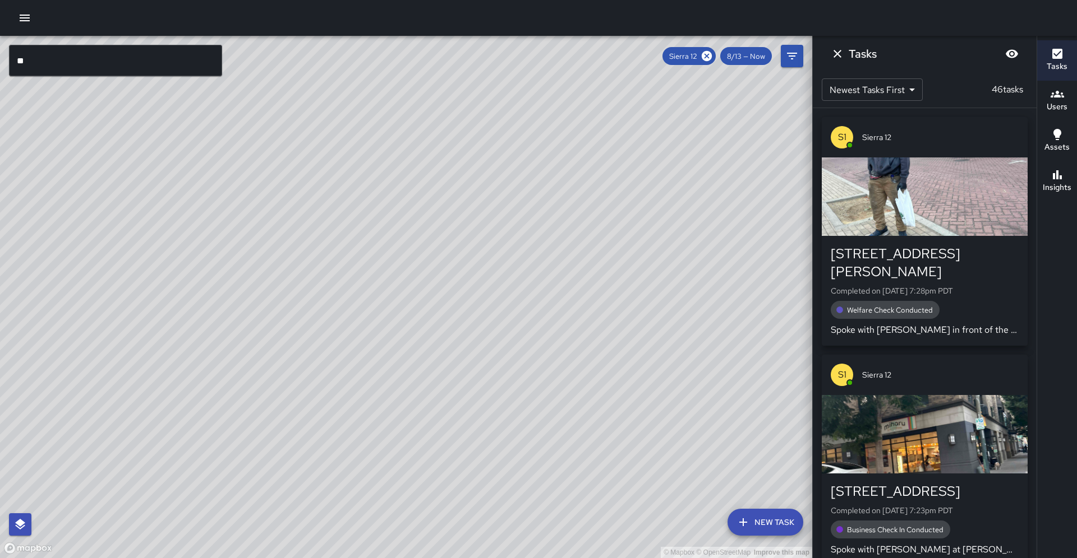
drag, startPoint x: 112, startPoint y: 328, endPoint x: 178, endPoint y: 254, distance: 98.9
click at [187, 214] on div "© Mapbox © OpenStreetMap Improve this map" at bounding box center [406, 297] width 812 height 523
drag, startPoint x: 177, startPoint y: 302, endPoint x: 190, endPoint y: 247, distance: 55.8
click at [190, 247] on div "© Mapbox © OpenStreetMap Improve this map" at bounding box center [406, 297] width 812 height 523
drag, startPoint x: 280, startPoint y: 211, endPoint x: 271, endPoint y: 225, distance: 17.1
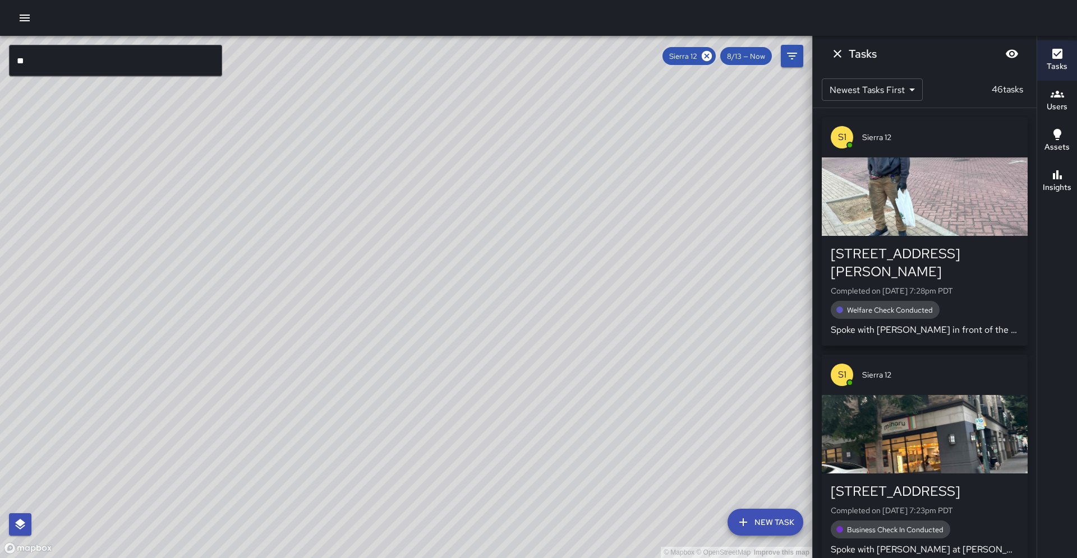
click at [271, 225] on div "© Mapbox © OpenStreetMap Improve this map" at bounding box center [406, 297] width 812 height 523
drag, startPoint x: 384, startPoint y: 308, endPoint x: 570, endPoint y: 264, distance: 191.5
click at [570, 264] on div "© Mapbox © OpenStreetMap Improve this map" at bounding box center [406, 297] width 812 height 523
click at [710, 57] on icon at bounding box center [706, 56] width 10 height 10
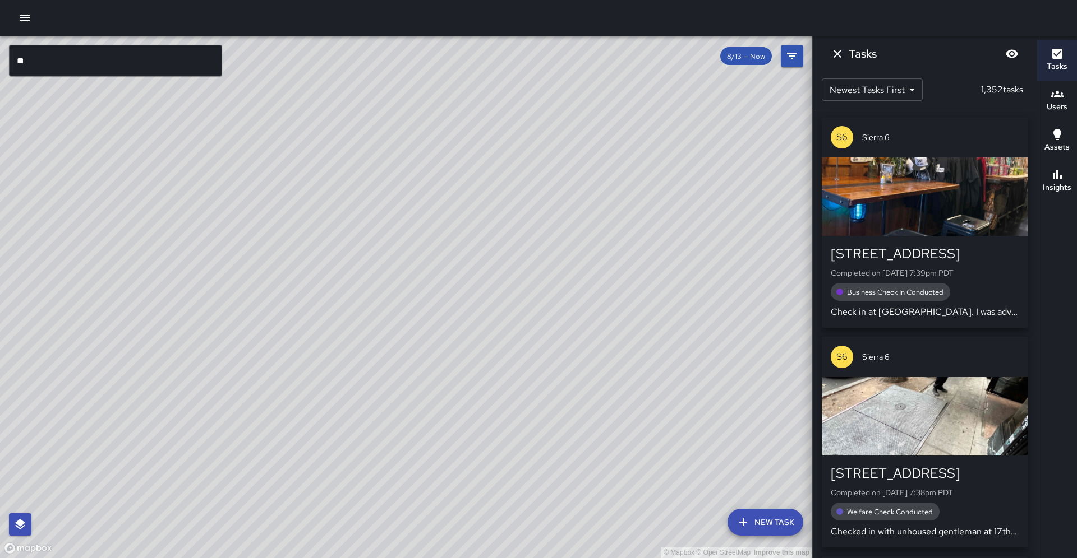
drag, startPoint x: 602, startPoint y: 158, endPoint x: 340, endPoint y: 390, distance: 350.3
click at [326, 435] on div "© Mapbox © OpenStreetMap Improve this map" at bounding box center [406, 297] width 812 height 523
drag, startPoint x: 428, startPoint y: 279, endPoint x: 284, endPoint y: 476, distance: 243.9
click at [246, 534] on div "© Mapbox © OpenStreetMap Improve this map" at bounding box center [406, 297] width 812 height 523
drag, startPoint x: 331, startPoint y: 399, endPoint x: 356, endPoint y: 488, distance: 93.0
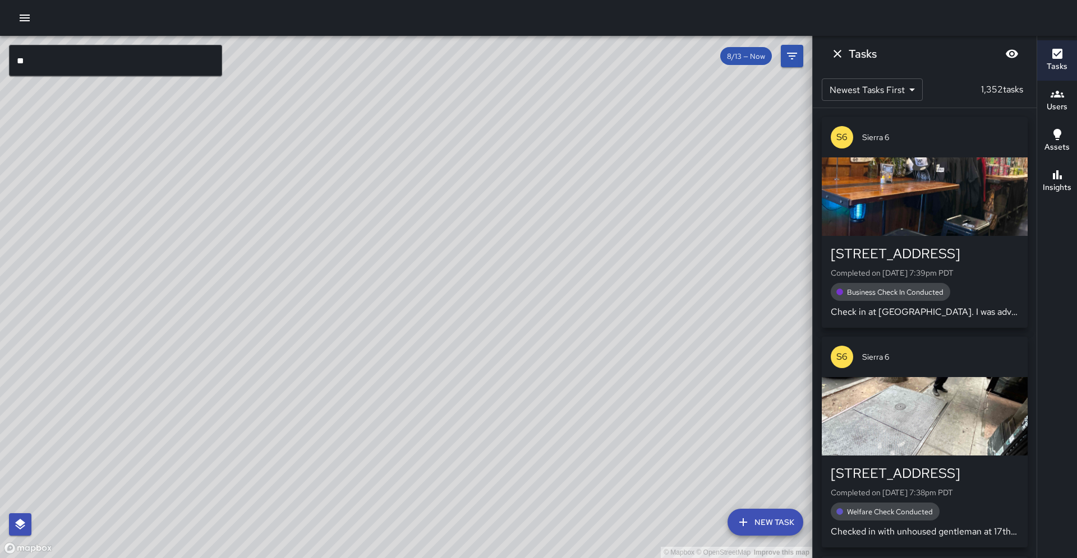
click at [345, 505] on div "© Mapbox © OpenStreetMap Improve this map" at bounding box center [406, 297] width 812 height 523
drag, startPoint x: 313, startPoint y: 387, endPoint x: 297, endPoint y: 540, distance: 154.0
click at [296, 542] on div "© Mapbox © OpenStreetMap Improve this map" at bounding box center [406, 297] width 812 height 523
drag, startPoint x: 354, startPoint y: 423, endPoint x: 187, endPoint y: 556, distance: 213.5
click at [187, 556] on div "© Mapbox © OpenStreetMap Improve this map" at bounding box center [406, 297] width 812 height 523
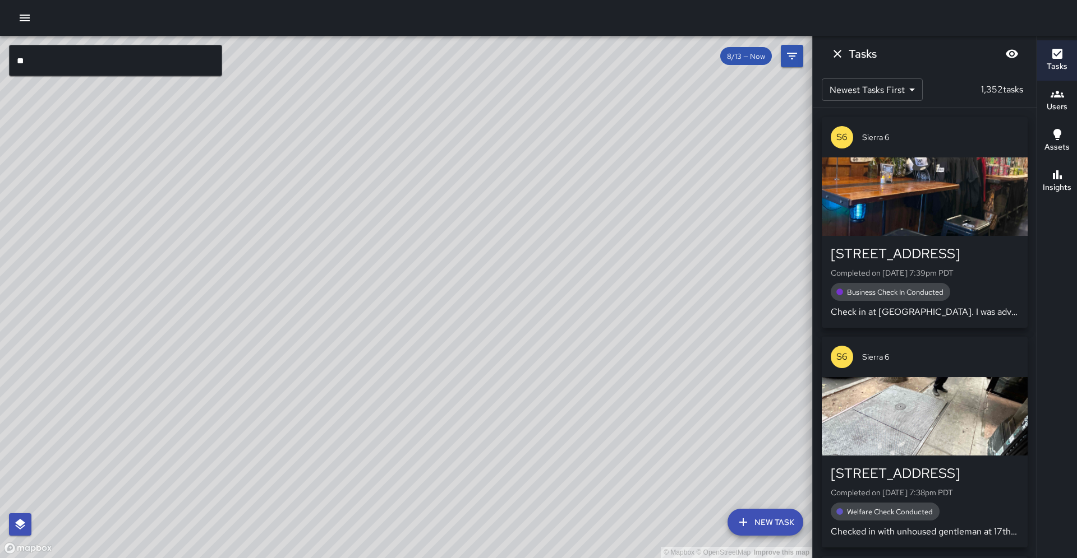
click at [119, 70] on input "**" at bounding box center [115, 60] width 213 height 31
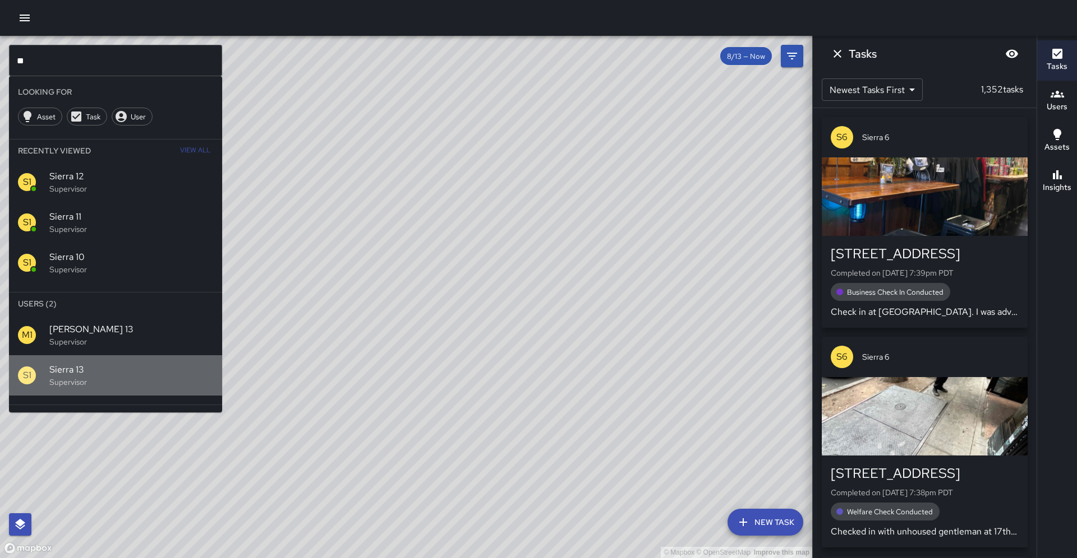
click at [152, 363] on span "Sierra 13" at bounding box center [131, 369] width 164 height 13
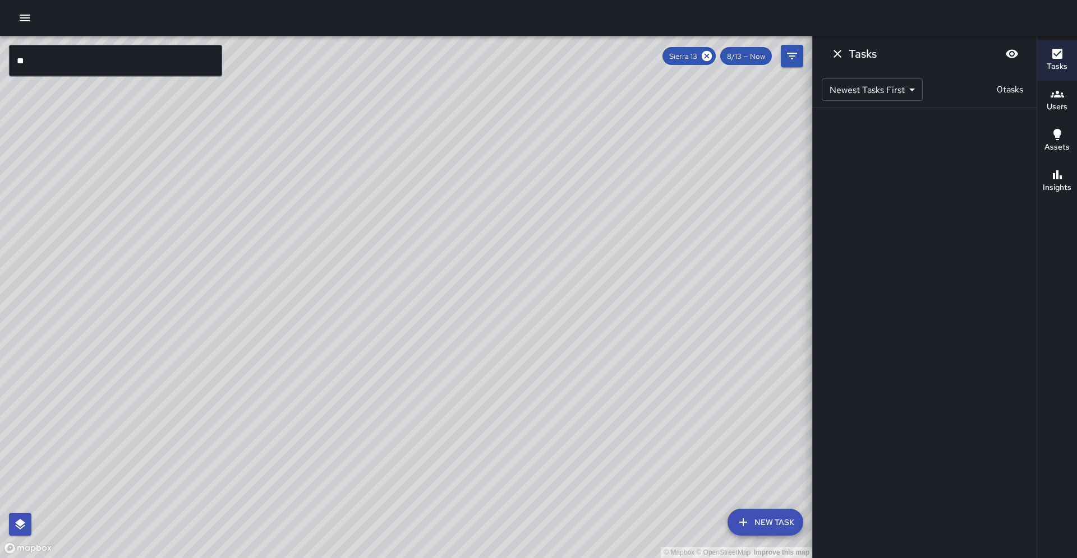
click at [711, 59] on icon at bounding box center [706, 56] width 10 height 10
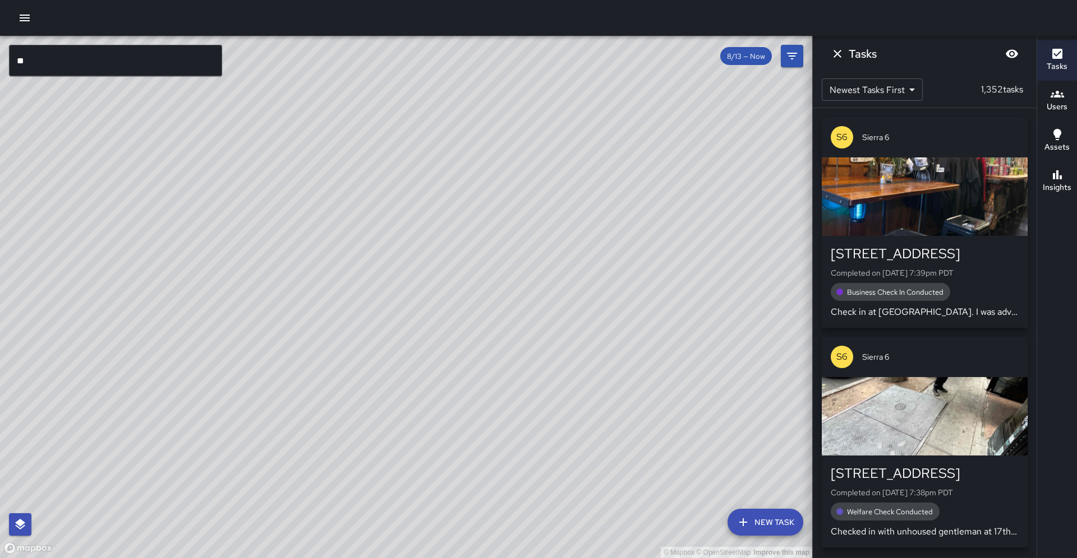
click at [67, 63] on input "**" at bounding box center [115, 60] width 213 height 31
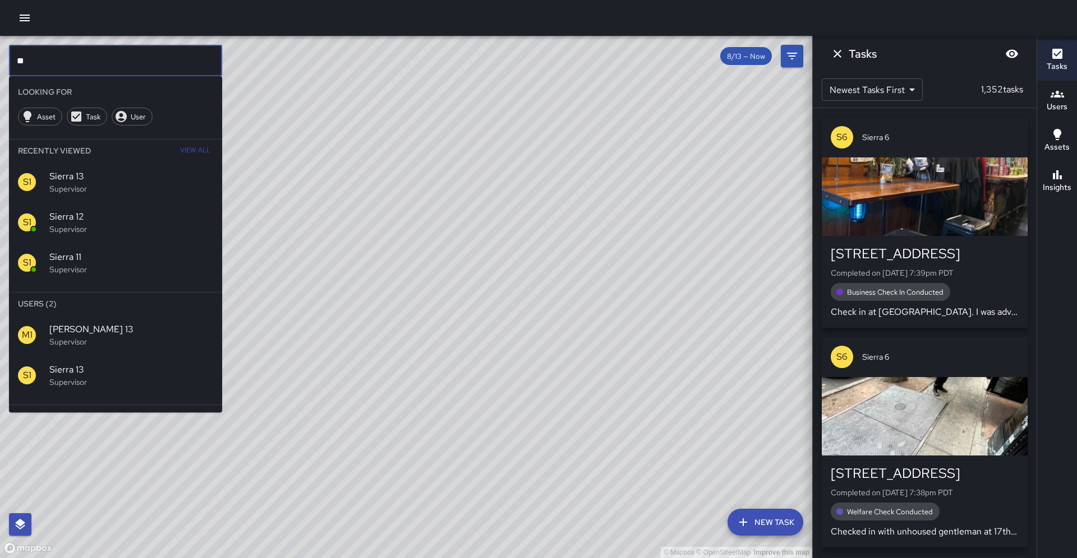
click at [67, 63] on input "**" at bounding box center [115, 60] width 213 height 31
type input "*"
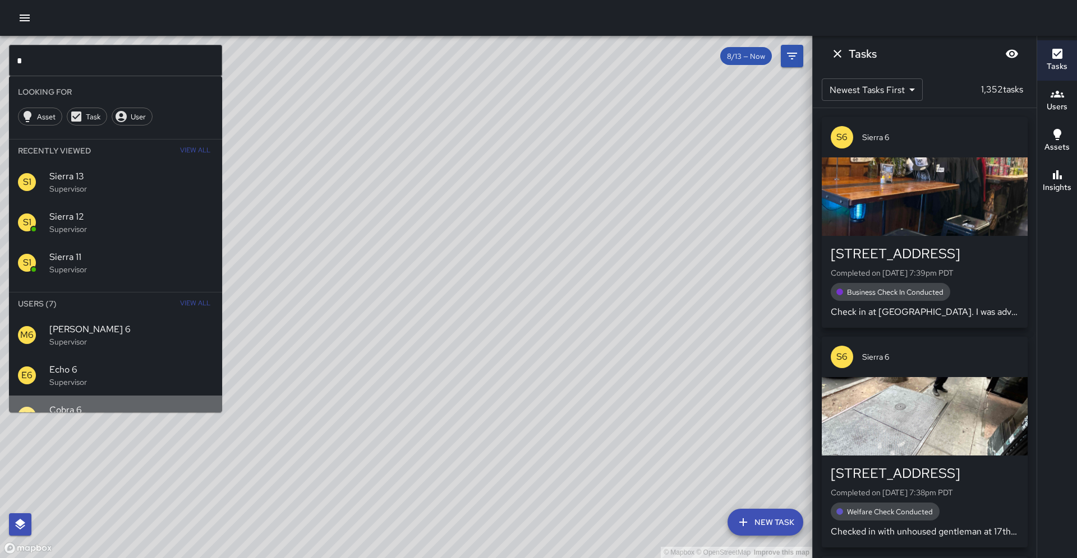
click at [66, 404] on span "Cobra 6" at bounding box center [131, 410] width 164 height 13
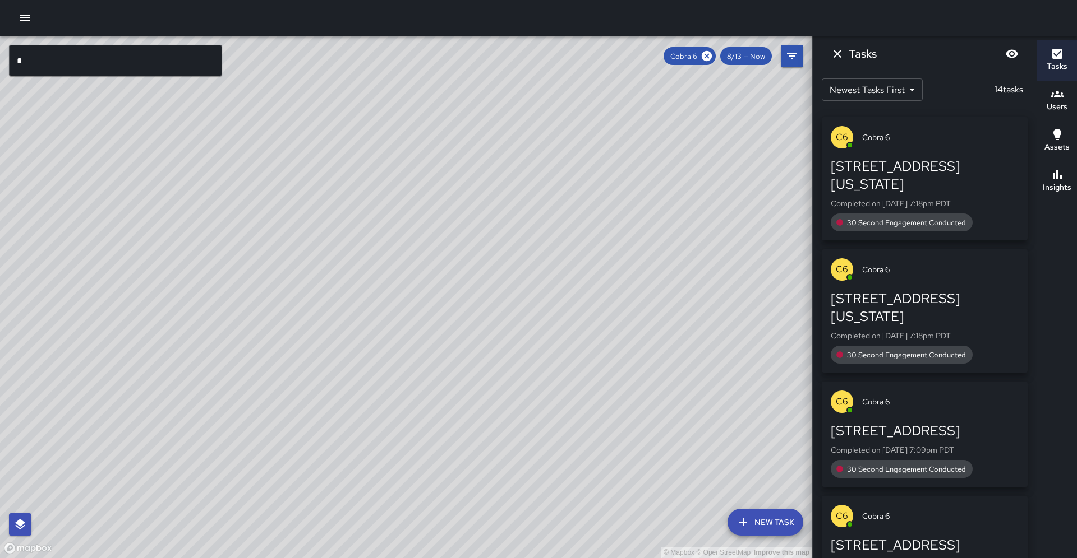
drag, startPoint x: 375, startPoint y: 294, endPoint x: 327, endPoint y: 361, distance: 81.9
click at [327, 361] on div "© Mapbox © OpenStreetMap Improve this map" at bounding box center [406, 297] width 812 height 523
drag, startPoint x: 415, startPoint y: 313, endPoint x: 234, endPoint y: 387, distance: 195.4
click at [234, 387] on div "© Mapbox © OpenStreetMap Improve this map" at bounding box center [406, 297] width 812 height 523
drag, startPoint x: 374, startPoint y: 280, endPoint x: 279, endPoint y: 387, distance: 143.8
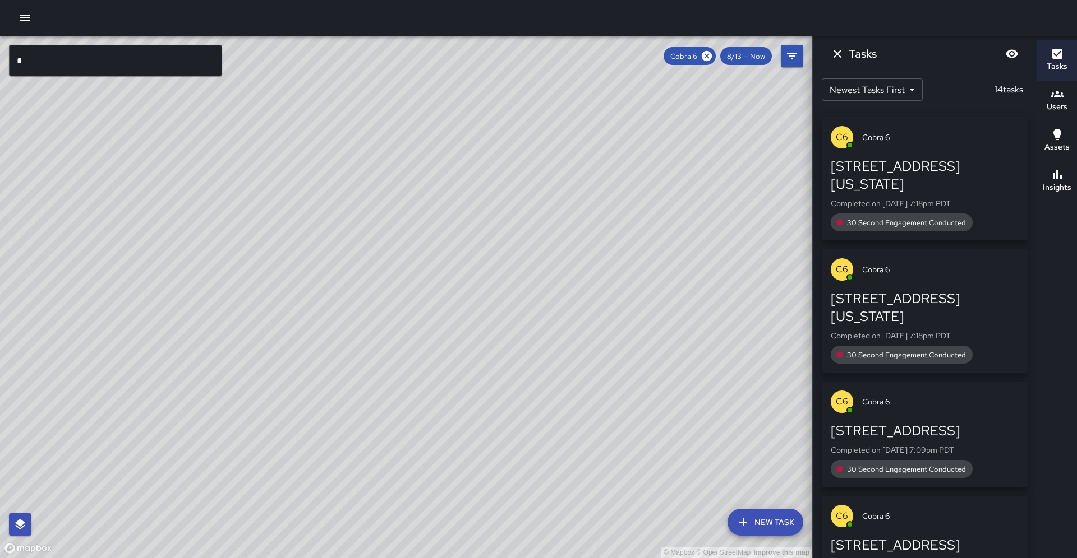
click at [273, 395] on div "© Mapbox © OpenStreetMap Improve this map" at bounding box center [406, 297] width 812 height 523
drag, startPoint x: 347, startPoint y: 269, endPoint x: 286, endPoint y: 417, distance: 159.9
click at [286, 417] on div "© Mapbox © OpenStreetMap Improve this map" at bounding box center [406, 297] width 812 height 523
click at [713, 52] on icon at bounding box center [706, 56] width 12 height 12
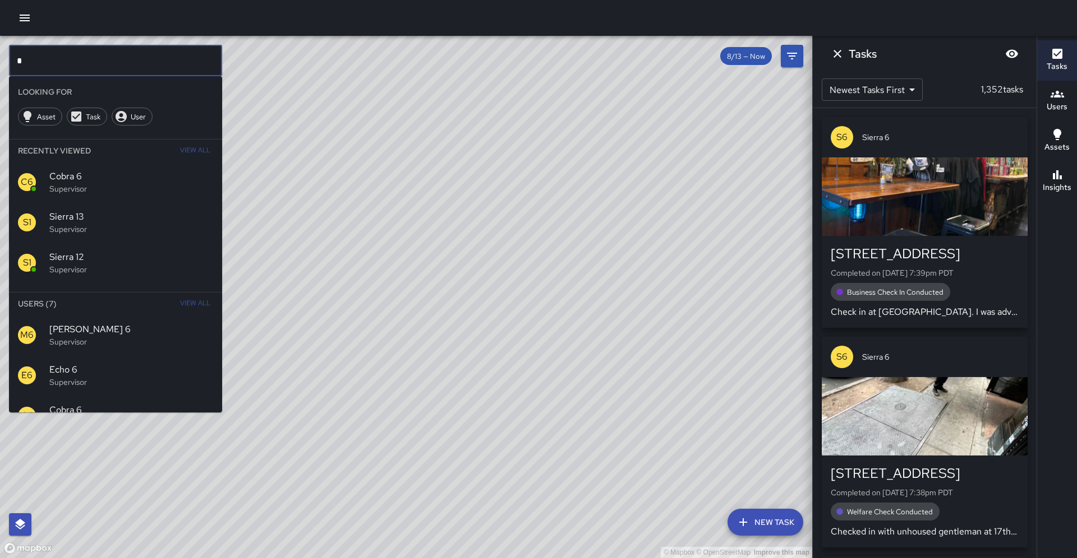
click at [117, 59] on input "*" at bounding box center [115, 60] width 213 height 31
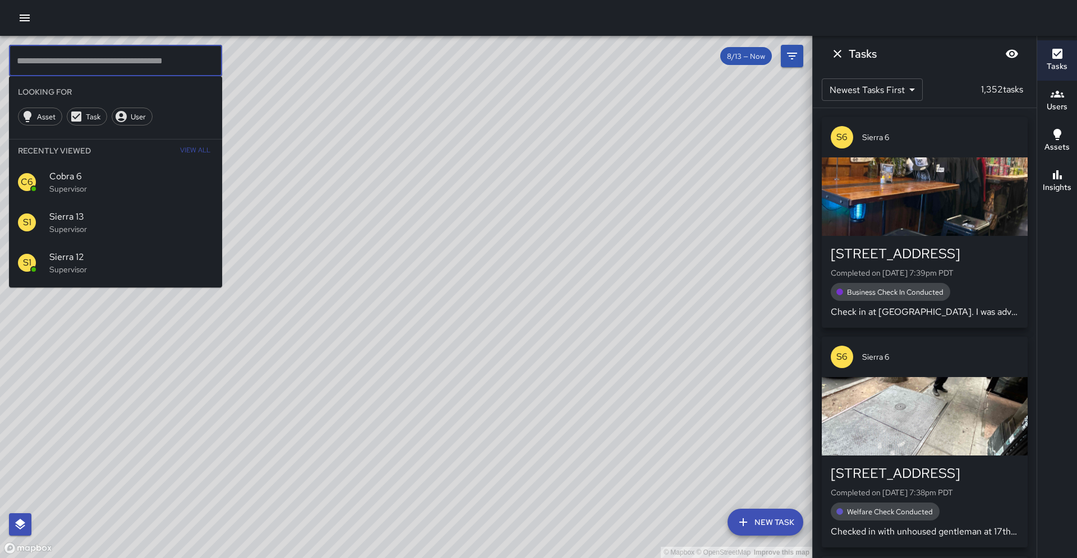
click at [562, 231] on div "© Mapbox © OpenStreetMap Improve this map" at bounding box center [406, 297] width 812 height 523
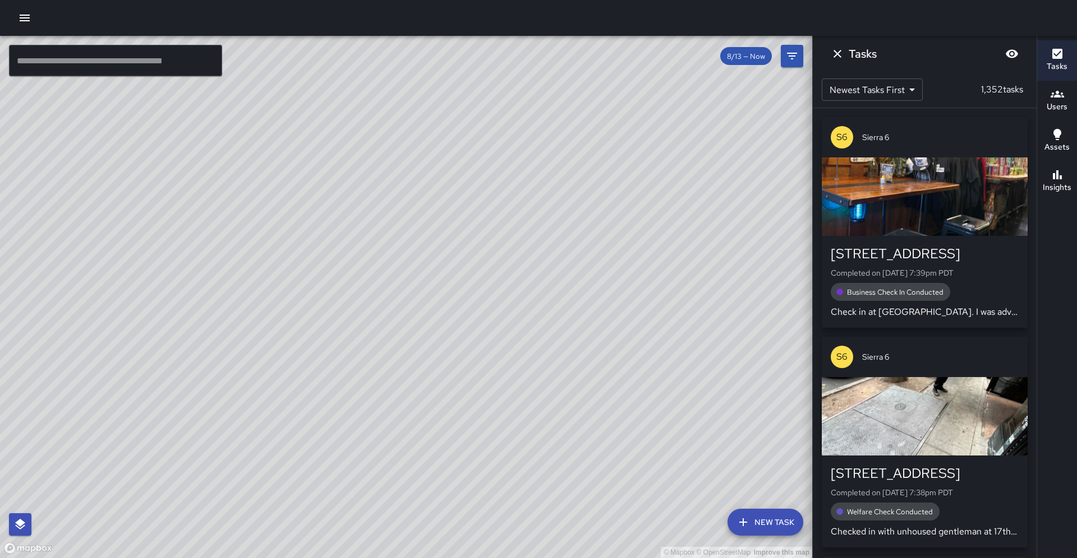
drag, startPoint x: 558, startPoint y: 288, endPoint x: 617, endPoint y: 235, distance: 79.8
click at [617, 235] on div "© Mapbox © OpenStreetMap Improve this map" at bounding box center [406, 297] width 812 height 523
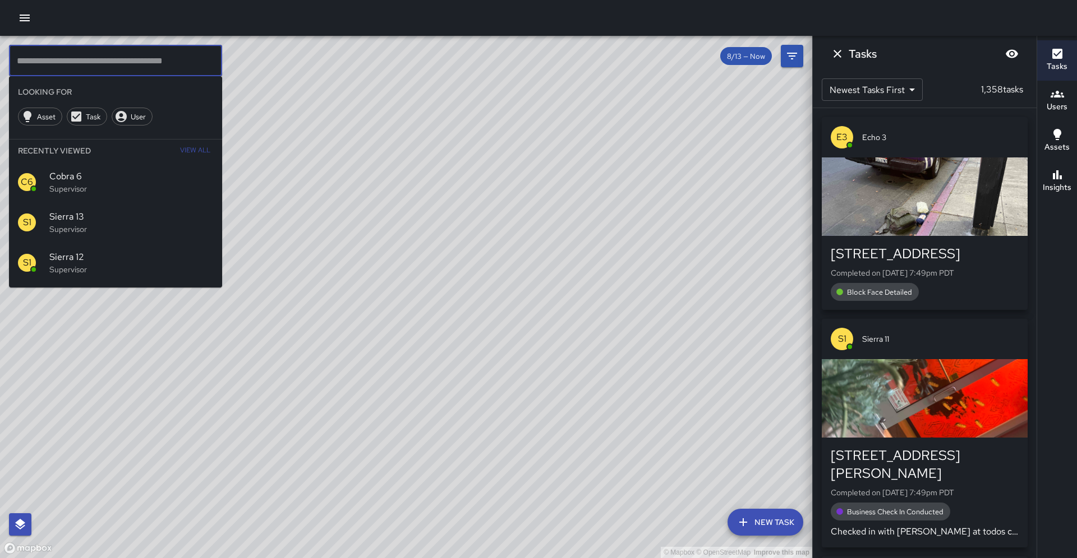
click at [85, 56] on input "text" at bounding box center [115, 60] width 213 height 31
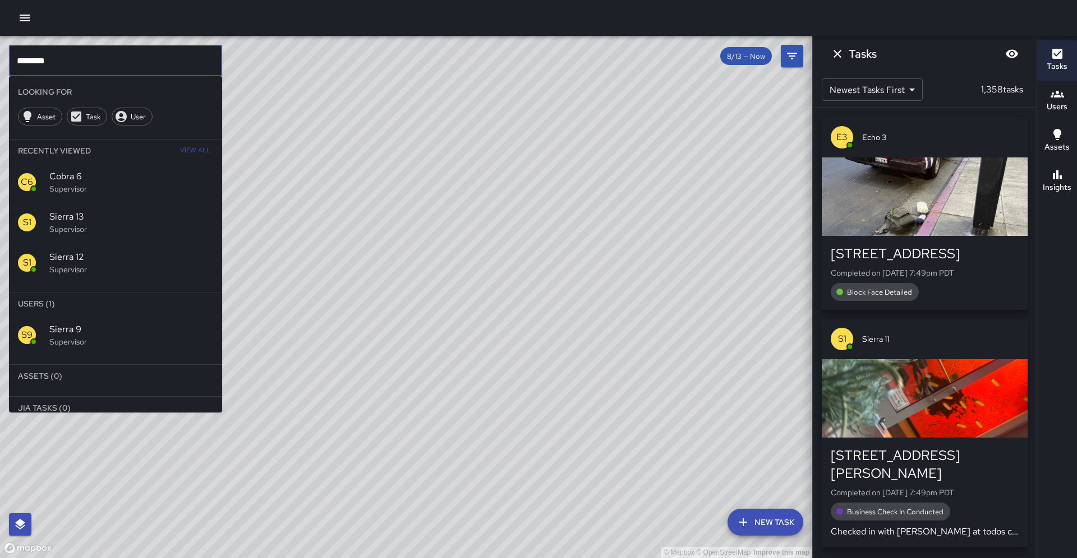
click at [90, 323] on span "Sierra 9" at bounding box center [131, 329] width 164 height 13
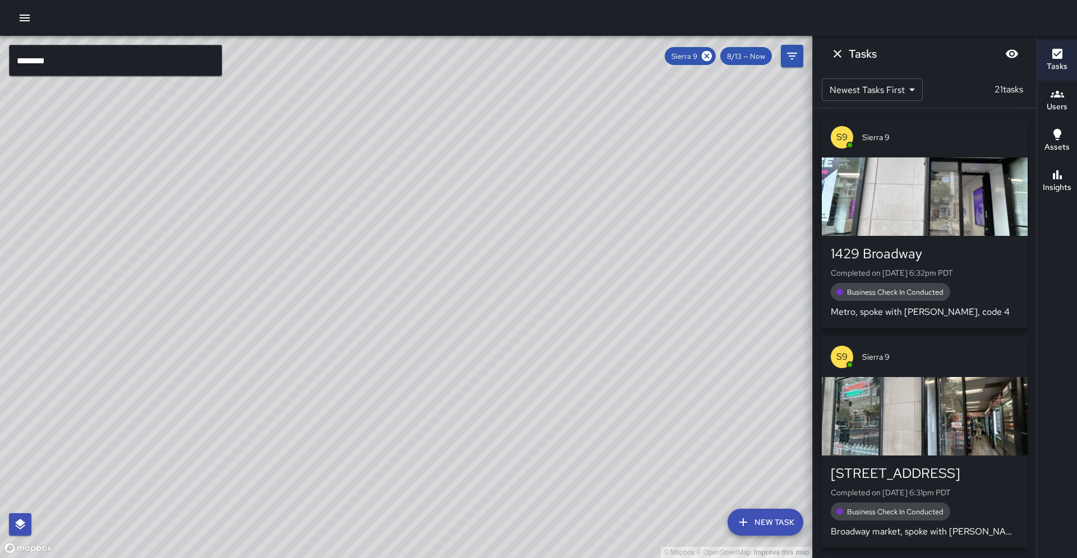
drag, startPoint x: 349, startPoint y: 247, endPoint x: 380, endPoint y: 167, distance: 86.1
click at [380, 167] on div "© Mapbox © OpenStreetMap Improve this map" at bounding box center [406, 297] width 812 height 523
drag, startPoint x: 351, startPoint y: 282, endPoint x: 134, endPoint y: 219, distance: 225.9
click at [264, 283] on div "© Mapbox © OpenStreetMap Improve this map" at bounding box center [406, 297] width 812 height 523
click at [134, 219] on div "© Mapbox © OpenStreetMap Improve this map" at bounding box center [406, 297] width 812 height 523
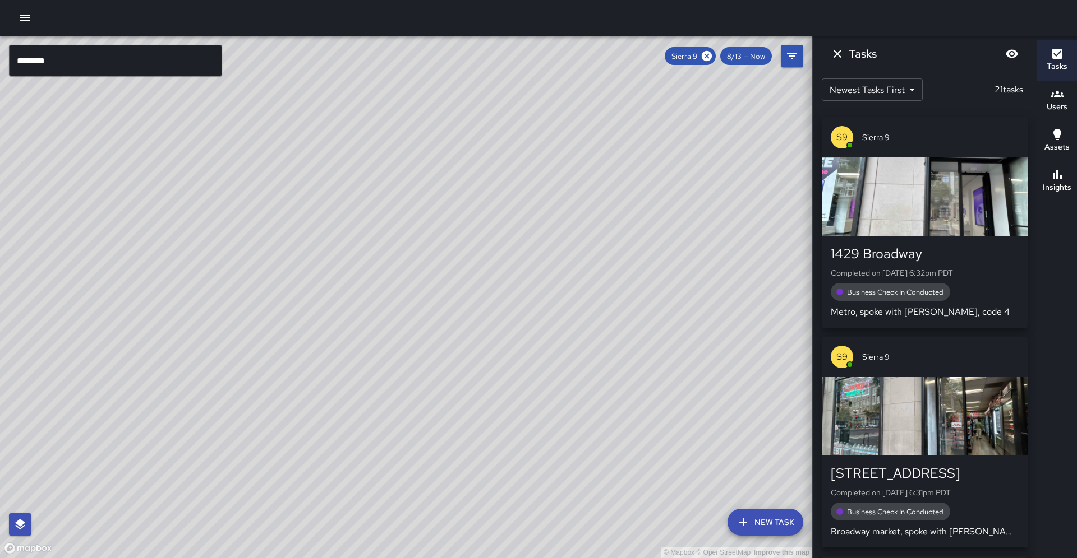
click at [1043, 175] on button "Insights" at bounding box center [1057, 181] width 40 height 40
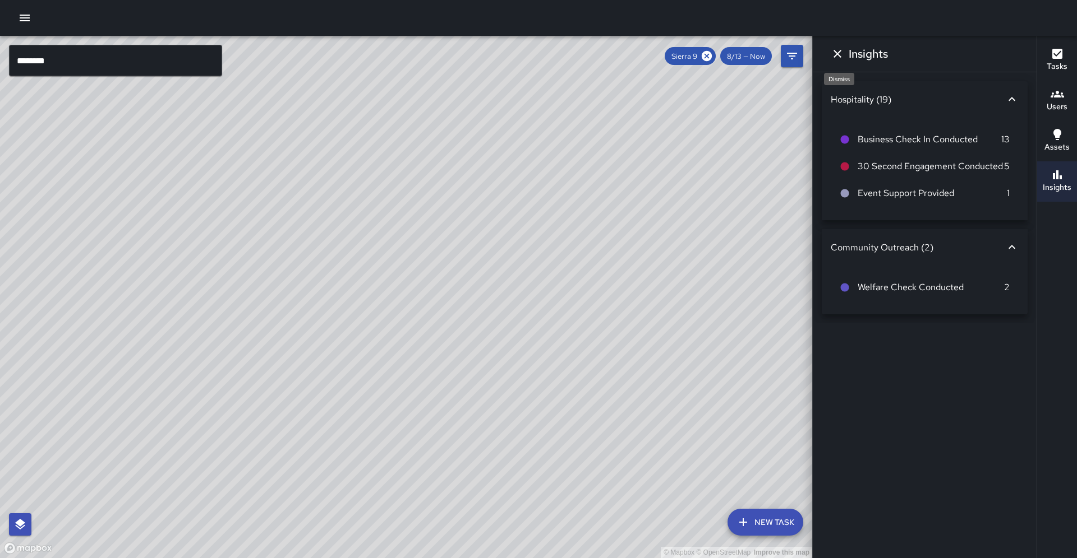
click at [832, 48] on icon "Dismiss" at bounding box center [836, 53] width 13 height 13
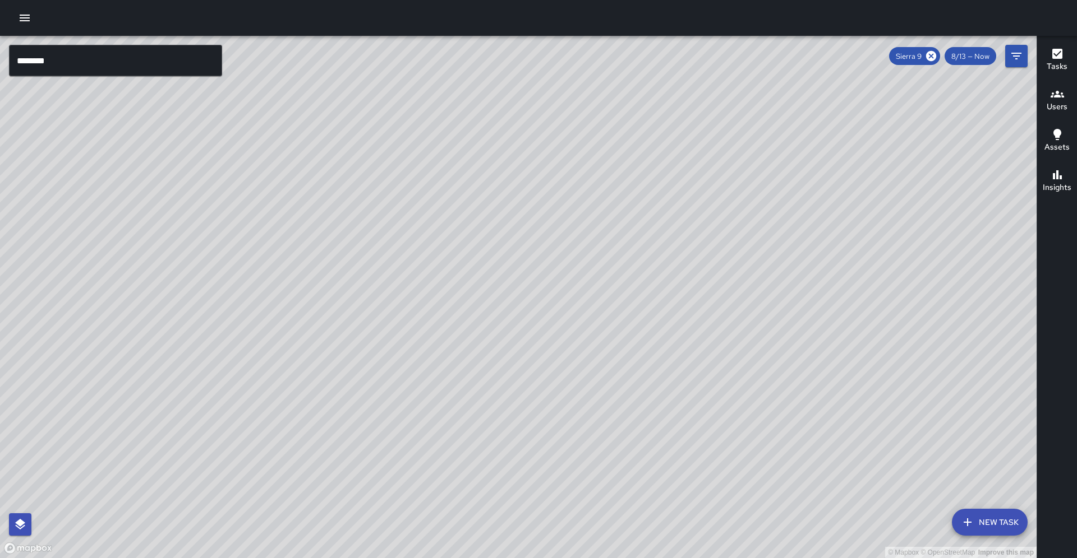
click at [126, 64] on input "********" at bounding box center [115, 60] width 213 height 31
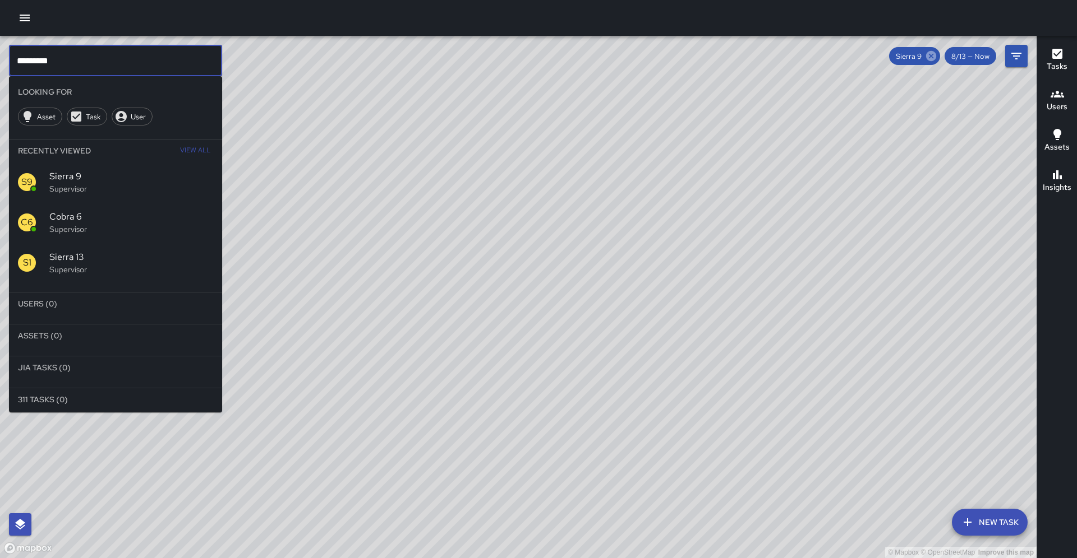
click at [936, 52] on icon at bounding box center [931, 56] width 10 height 10
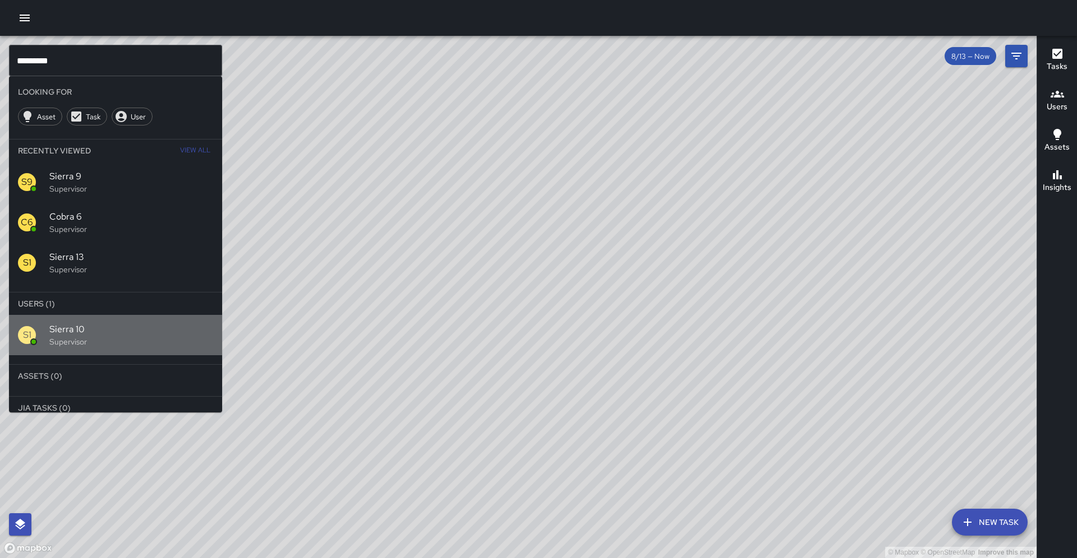
click at [123, 336] on p "Supervisor" at bounding box center [131, 341] width 164 height 11
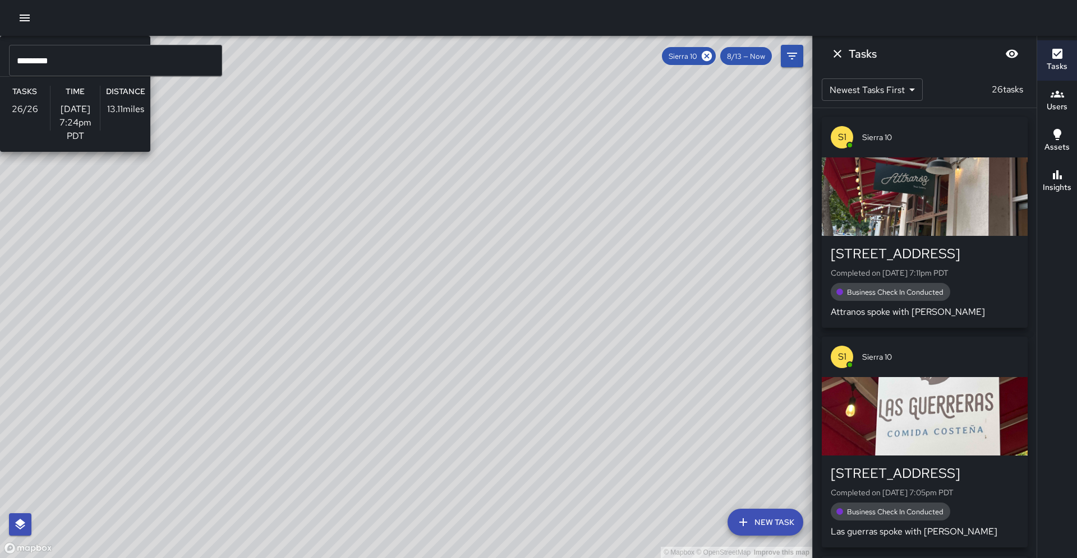
drag, startPoint x: 284, startPoint y: 339, endPoint x: 437, endPoint y: 121, distance: 266.1
click at [437, 121] on div "© Mapbox © OpenStreetMap Improve this map S1 Sierra 10 Supervisor Tasks 26 / 26…" at bounding box center [406, 297] width 812 height 523
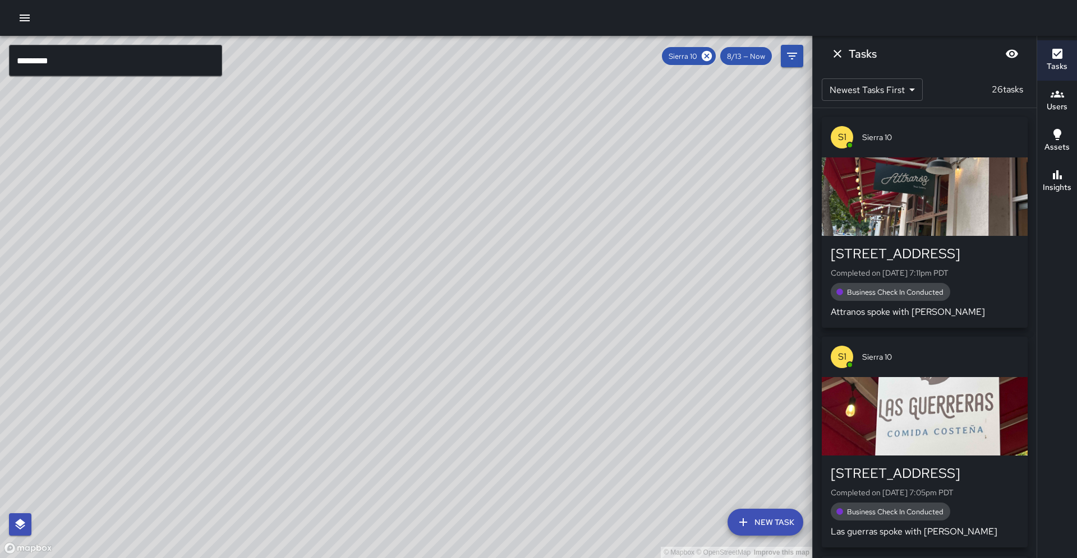
drag, startPoint x: 551, startPoint y: 327, endPoint x: 549, endPoint y: 374, distance: 47.1
click at [547, 373] on div "© Mapbox © OpenStreetMap Improve this map" at bounding box center [406, 297] width 812 height 523
click at [1059, 184] on h6 "Insights" at bounding box center [1056, 188] width 29 height 12
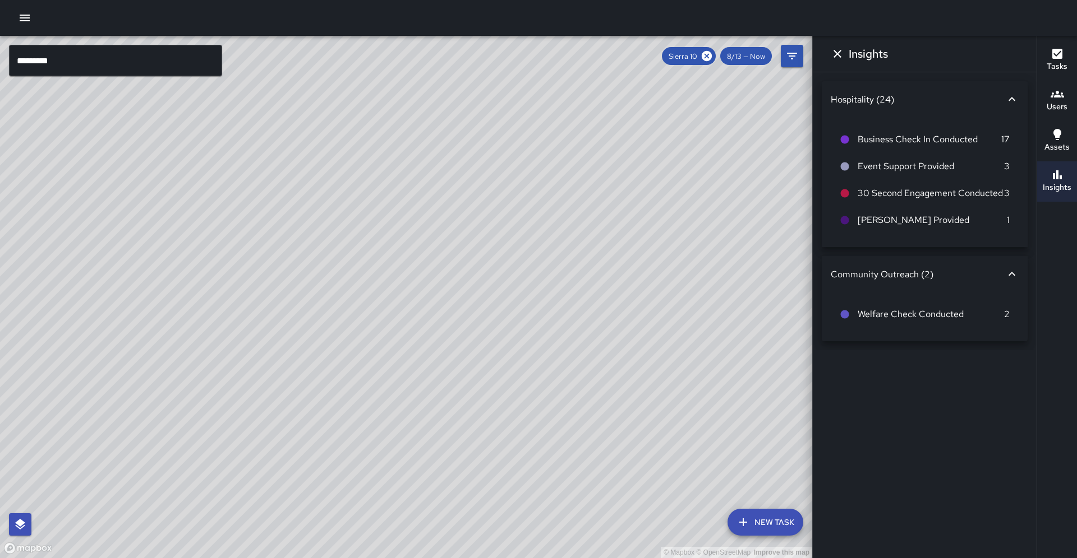
drag, startPoint x: 495, startPoint y: 188, endPoint x: 422, endPoint y: 345, distance: 173.1
click at [422, 345] on div "© Mapbox © OpenStreetMap Improve this map" at bounding box center [406, 297] width 812 height 523
click at [712, 53] on icon at bounding box center [706, 56] width 10 height 10
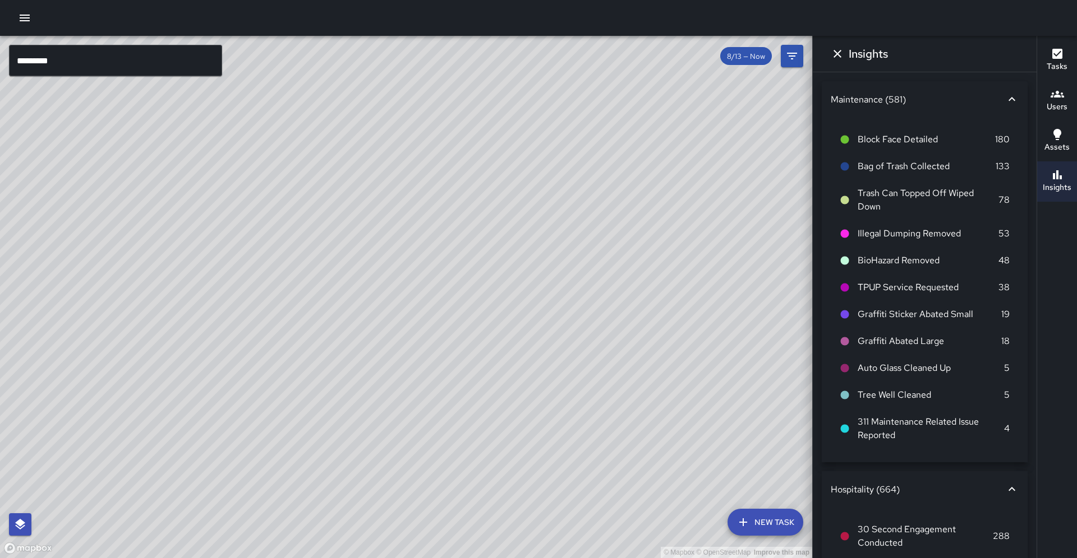
drag, startPoint x: 525, startPoint y: 154, endPoint x: 347, endPoint y: 302, distance: 231.4
click at [393, 326] on div "© Mapbox © OpenStreetMap Improve this map" at bounding box center [406, 297] width 812 height 523
drag, startPoint x: 440, startPoint y: 193, endPoint x: 306, endPoint y: 351, distance: 206.8
click at [306, 351] on div "© Mapbox © OpenStreetMap Improve this map" at bounding box center [406, 297] width 812 height 523
drag, startPoint x: 318, startPoint y: 213, endPoint x: 330, endPoint y: 191, distance: 24.6
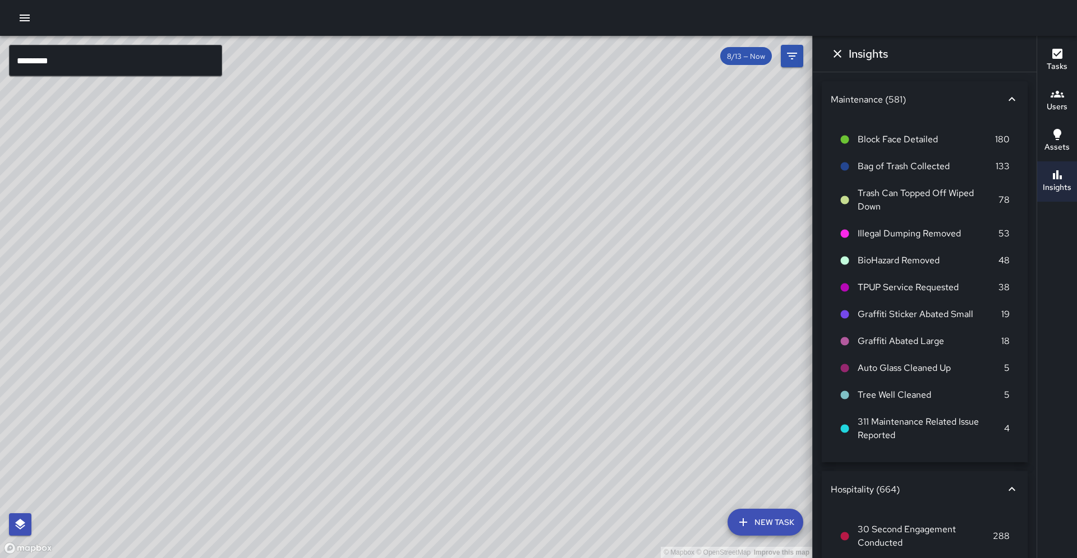
click at [330, 191] on div "© Mapbox © OpenStreetMap Improve this map" at bounding box center [406, 297] width 812 height 523
click at [444, 263] on div "© Mapbox © OpenStreetMap Improve this map" at bounding box center [406, 297] width 812 height 523
drag, startPoint x: 389, startPoint y: 263, endPoint x: 399, endPoint y: 252, distance: 15.5
click at [399, 252] on div "© Mapbox © OpenStreetMap Improve this map" at bounding box center [406, 297] width 812 height 523
drag, startPoint x: 352, startPoint y: 165, endPoint x: 336, endPoint y: 238, distance: 74.6
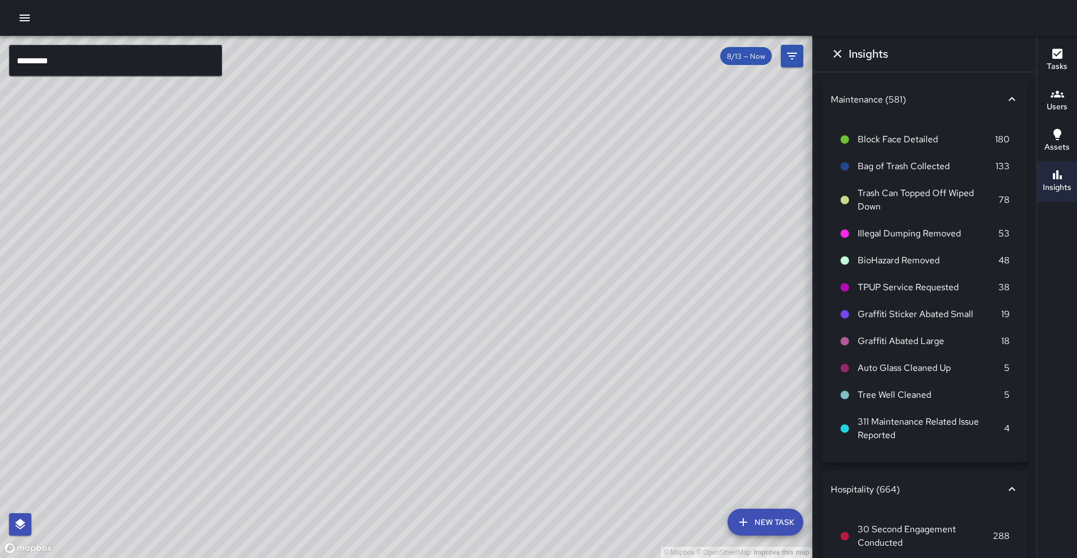
click at [345, 237] on div "© Mapbox © OpenStreetMap Improve this map" at bounding box center [406, 297] width 812 height 523
drag, startPoint x: 347, startPoint y: 257, endPoint x: 346, endPoint y: 239, distance: 18.0
click at [346, 239] on div "© Mapbox © OpenStreetMap Improve this map" at bounding box center [406, 297] width 812 height 523
drag, startPoint x: 368, startPoint y: 273, endPoint x: 344, endPoint y: 270, distance: 24.3
click at [344, 270] on div "© Mapbox © OpenStreetMap Improve this map" at bounding box center [406, 297] width 812 height 523
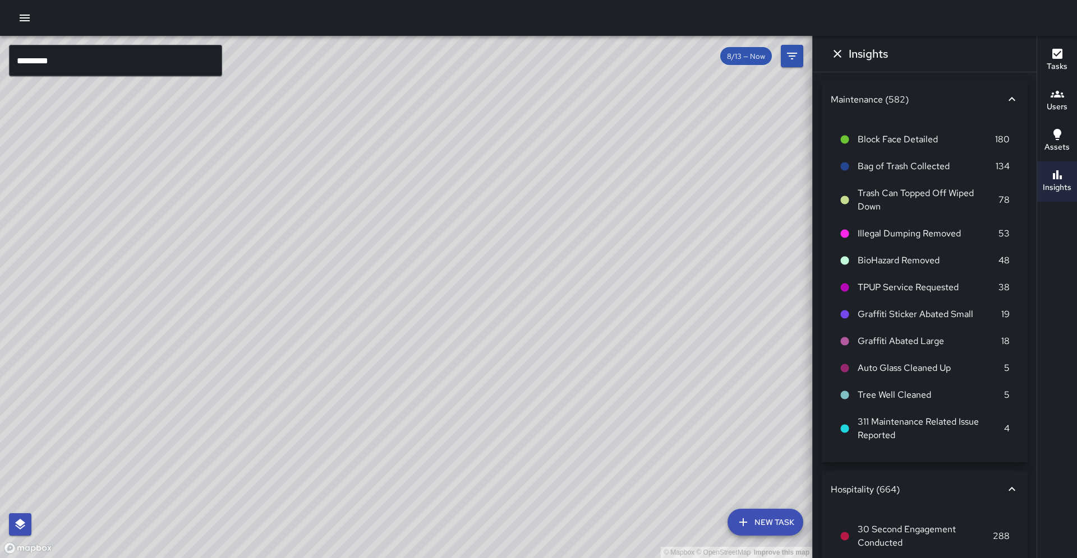
drag, startPoint x: 303, startPoint y: 308, endPoint x: 343, endPoint y: 243, distance: 76.3
click at [343, 243] on div "© Mapbox © OpenStreetMap Improve this map" at bounding box center [406, 297] width 812 height 523
drag, startPoint x: 205, startPoint y: 233, endPoint x: 164, endPoint y: 314, distance: 90.5
click at [164, 314] on div "© Mapbox © OpenStreetMap Improve this map" at bounding box center [406, 297] width 812 height 523
drag, startPoint x: 187, startPoint y: 324, endPoint x: 136, endPoint y: 315, distance: 51.2
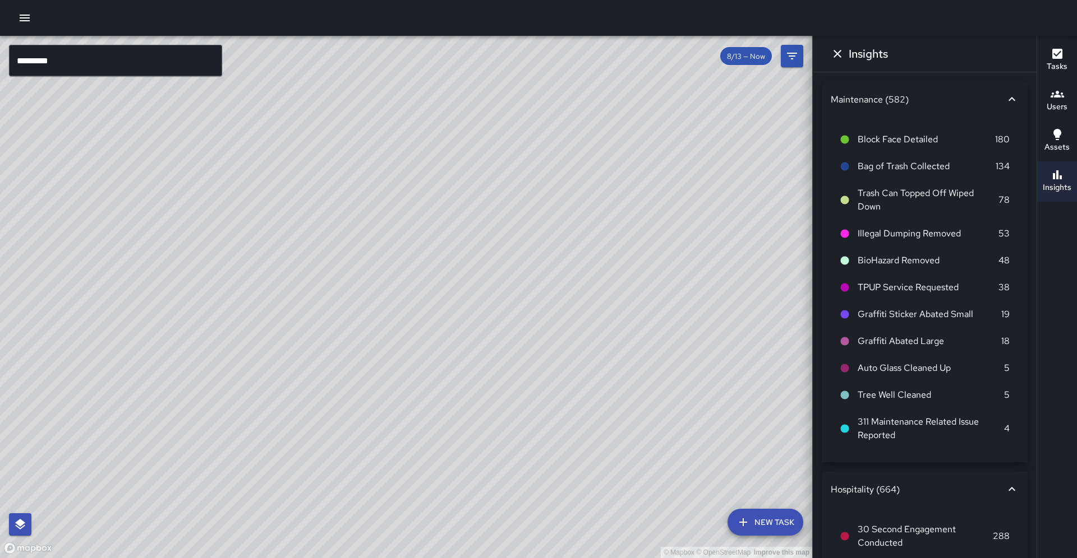
click at [136, 315] on div "© Mapbox © OpenStreetMap Improve this map" at bounding box center [406, 297] width 812 height 523
drag, startPoint x: 531, startPoint y: 414, endPoint x: 200, endPoint y: 308, distance: 348.1
click at [200, 308] on div "© Mapbox © OpenStreetMap Improve this map" at bounding box center [406, 297] width 812 height 523
drag, startPoint x: 214, startPoint y: 324, endPoint x: 293, endPoint y: 311, distance: 80.6
click at [293, 311] on div "© Mapbox © OpenStreetMap Improve this map" at bounding box center [406, 297] width 812 height 523
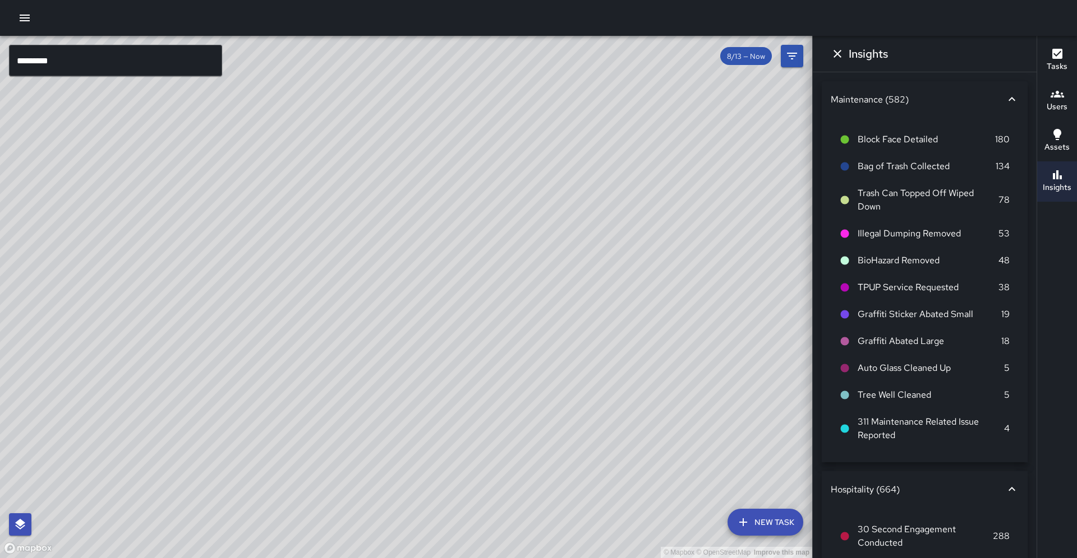
drag, startPoint x: 355, startPoint y: 277, endPoint x: 345, endPoint y: 216, distance: 61.4
click at [345, 216] on div "© Mapbox © OpenStreetMap Improve this map" at bounding box center [406, 297] width 812 height 523
drag, startPoint x: 377, startPoint y: 361, endPoint x: 433, endPoint y: 325, distance: 66.4
click at [433, 325] on div "© Mapbox © OpenStreetMap Improve this map" at bounding box center [406, 297] width 812 height 523
drag, startPoint x: 381, startPoint y: 219, endPoint x: 449, endPoint y: 344, distance: 142.5
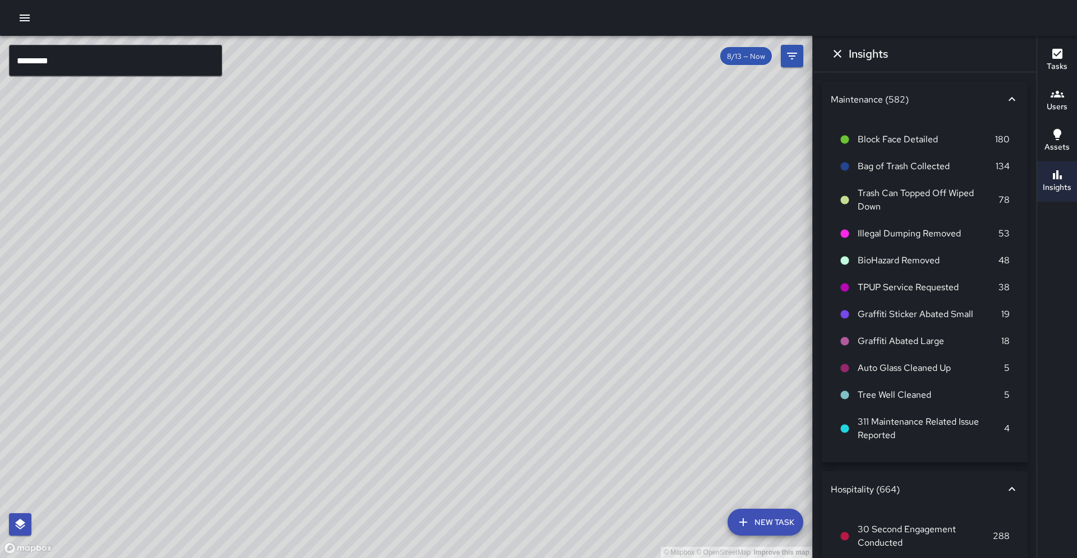
click at [449, 344] on div "© Mapbox © OpenStreetMap Improve this map" at bounding box center [406, 297] width 812 height 523
drag, startPoint x: 252, startPoint y: 262, endPoint x: 119, endPoint y: 261, distance: 133.5
click at [119, 261] on div "© Mapbox © OpenStreetMap Improve this map" at bounding box center [406, 297] width 812 height 523
drag, startPoint x: 380, startPoint y: 235, endPoint x: 390, endPoint y: 257, distance: 24.1
click at [422, 261] on div "© Mapbox © OpenStreetMap Improve this map" at bounding box center [406, 297] width 812 height 523
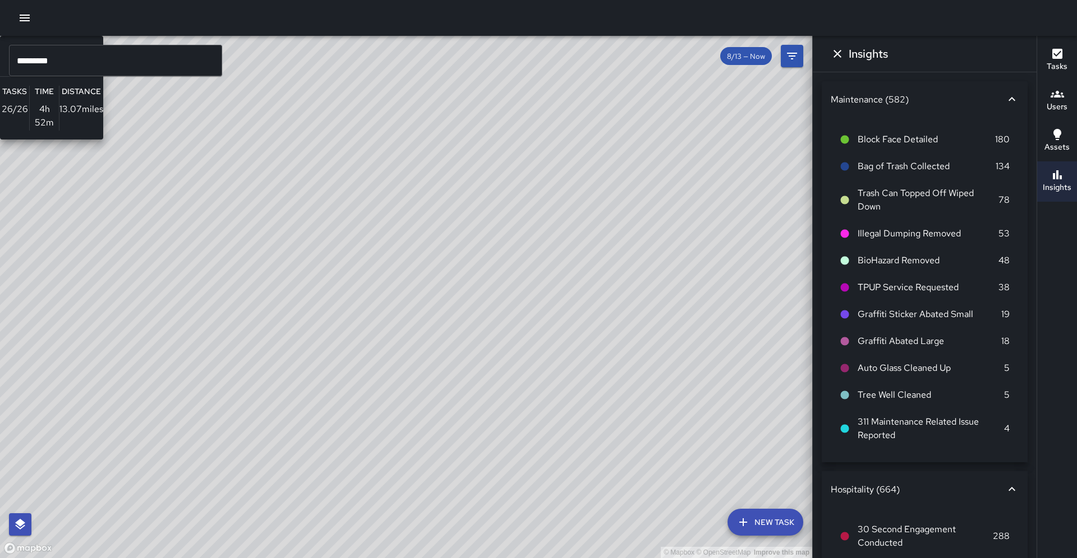
click at [297, 265] on div "© Mapbox © OpenStreetMap Improve this map S1 Sierra 10 Supervisor Tasks 26 / 26…" at bounding box center [406, 297] width 812 height 523
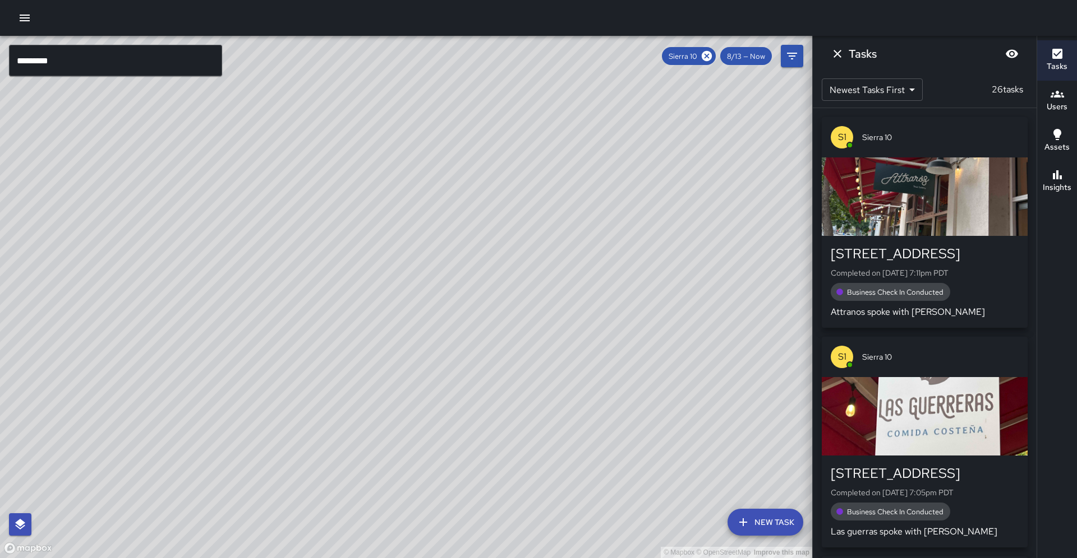
click at [405, 226] on div "© Mapbox © OpenStreetMap Improve this map" at bounding box center [406, 297] width 812 height 523
click at [427, 219] on div "© Mapbox © OpenStreetMap Improve this map" at bounding box center [406, 297] width 812 height 523
drag, startPoint x: 297, startPoint y: 321, endPoint x: 339, endPoint y: 206, distance: 121.9
click at [339, 206] on div "© Mapbox © OpenStreetMap Improve this map" at bounding box center [406, 297] width 812 height 523
drag, startPoint x: 259, startPoint y: 295, endPoint x: 284, endPoint y: 261, distance: 42.6
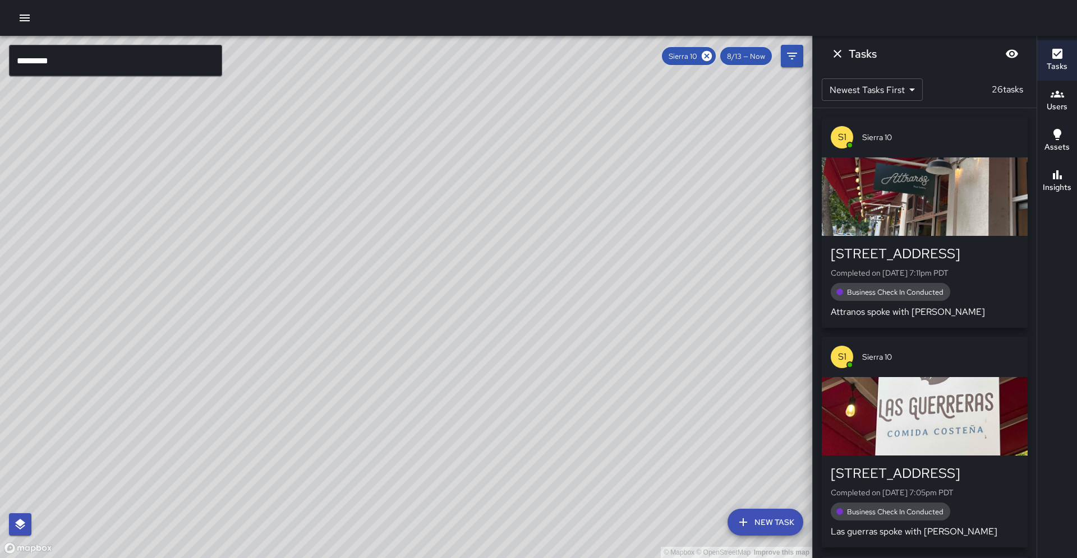
click at [284, 261] on div "© Mapbox © OpenStreetMap Improve this map" at bounding box center [406, 297] width 812 height 523
drag, startPoint x: 279, startPoint y: 222, endPoint x: 286, endPoint y: 426, distance: 204.2
click at [286, 426] on div "© Mapbox © OpenStreetMap Improve this map" at bounding box center [406, 297] width 812 height 523
click at [1061, 174] on icon "button" at bounding box center [1056, 174] width 13 height 13
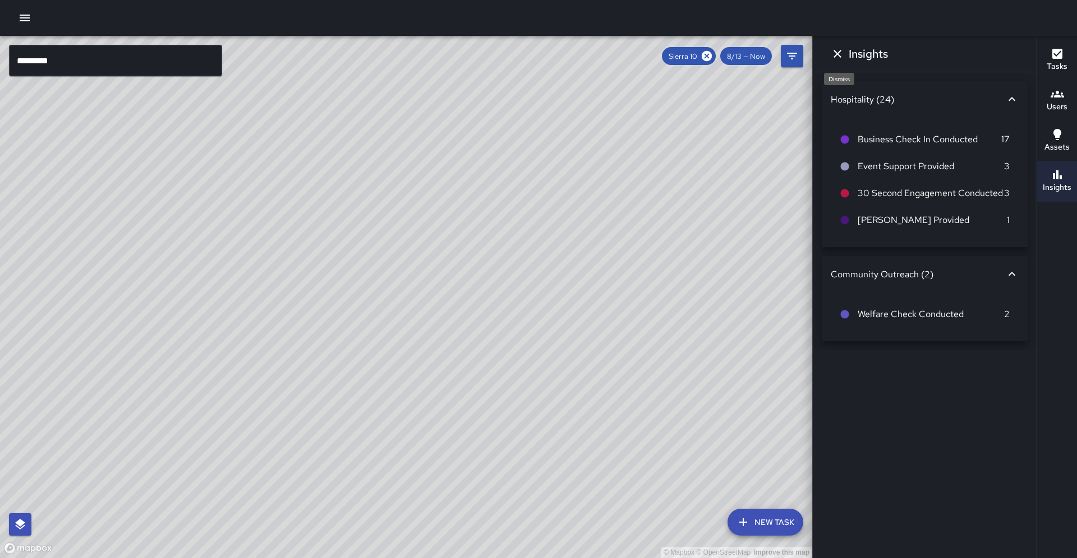
click at [838, 54] on icon "Dismiss" at bounding box center [836, 53] width 13 height 13
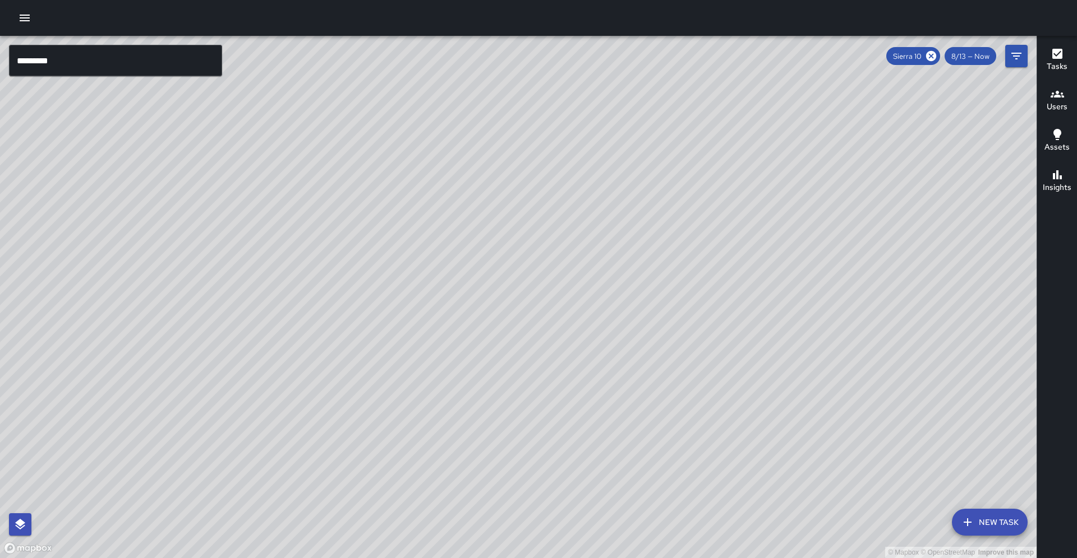
click at [1049, 192] on h6 "Insights" at bounding box center [1056, 188] width 29 height 12
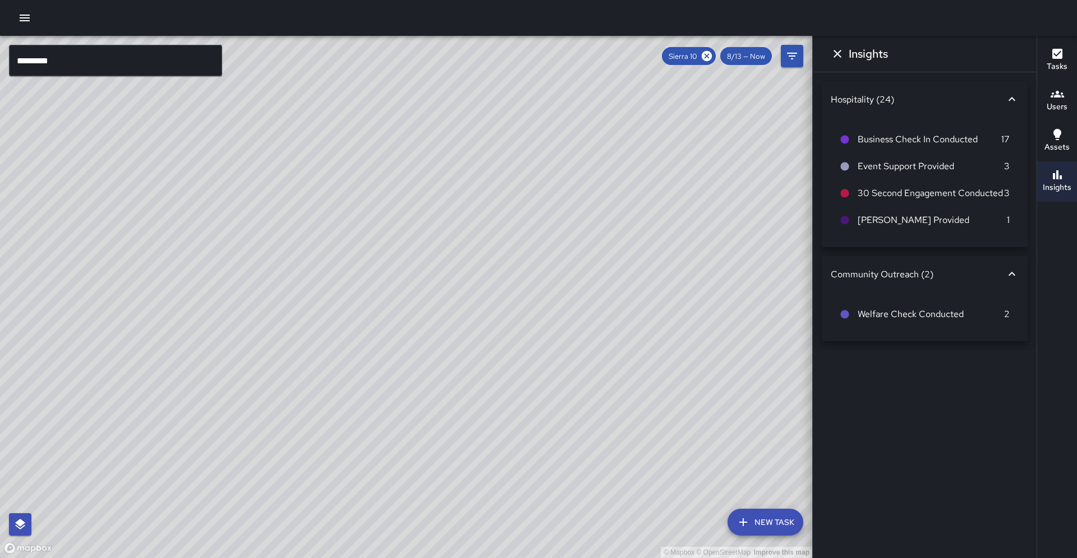
click at [888, 163] on span "Event Support Provided" at bounding box center [930, 166] width 146 height 13
click at [861, 160] on span "Event Support Provided" at bounding box center [930, 166] width 146 height 13
click at [850, 161] on div at bounding box center [848, 166] width 18 height 10
click at [848, 161] on icon at bounding box center [844, 166] width 10 height 10
click at [848, 163] on icon at bounding box center [845, 167] width 8 height 8
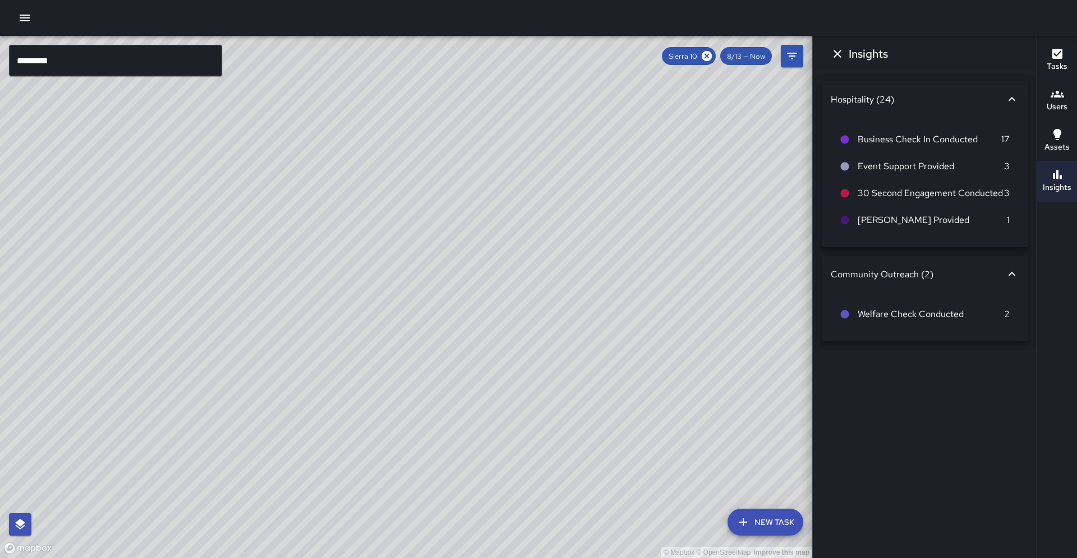
click at [841, 163] on icon at bounding box center [845, 167] width 8 height 8
click at [858, 55] on h6 "Insights" at bounding box center [867, 54] width 39 height 18
click at [840, 55] on icon "Dismiss" at bounding box center [836, 53] width 13 height 13
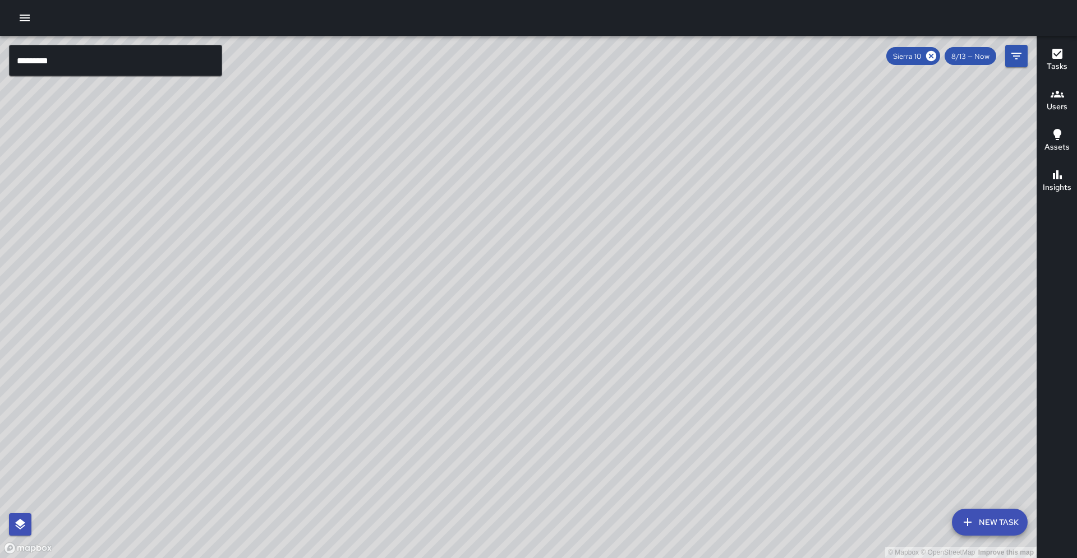
click at [1063, 170] on icon "button" at bounding box center [1056, 174] width 13 height 13
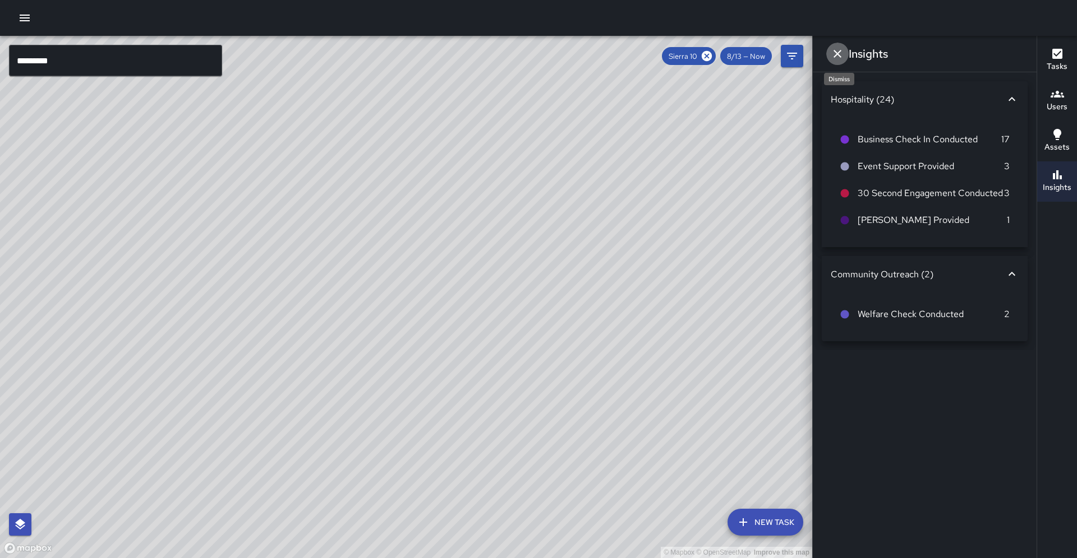
click at [842, 50] on icon "Dismiss" at bounding box center [836, 53] width 13 height 13
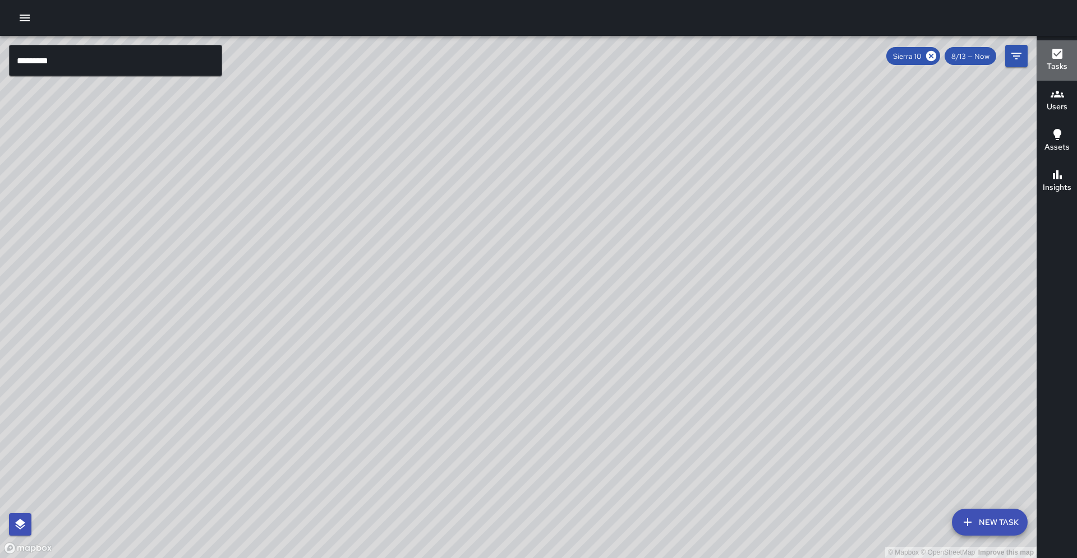
click at [1052, 68] on h6 "Tasks" at bounding box center [1056, 67] width 21 height 12
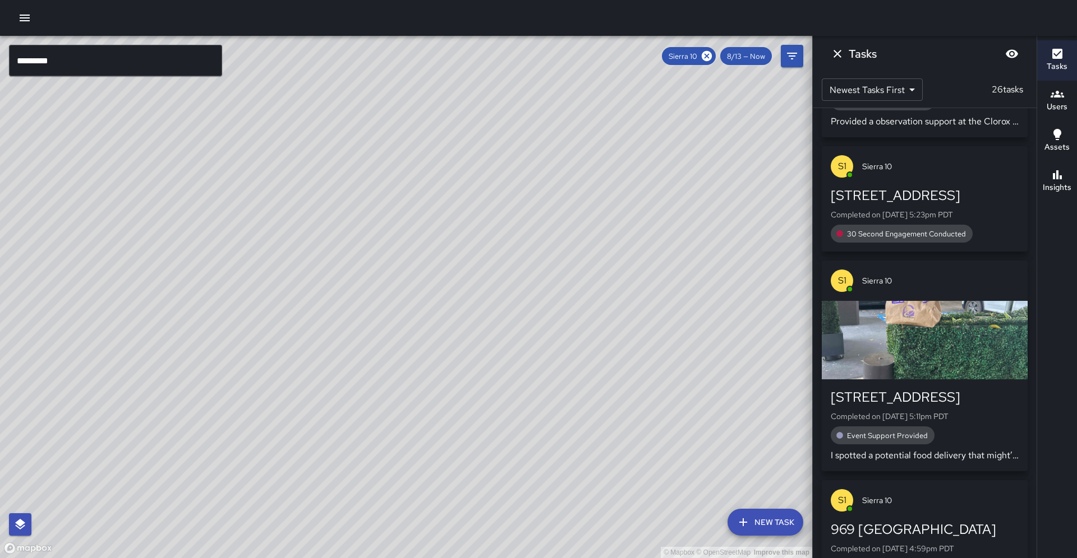
scroll to position [1064, 0]
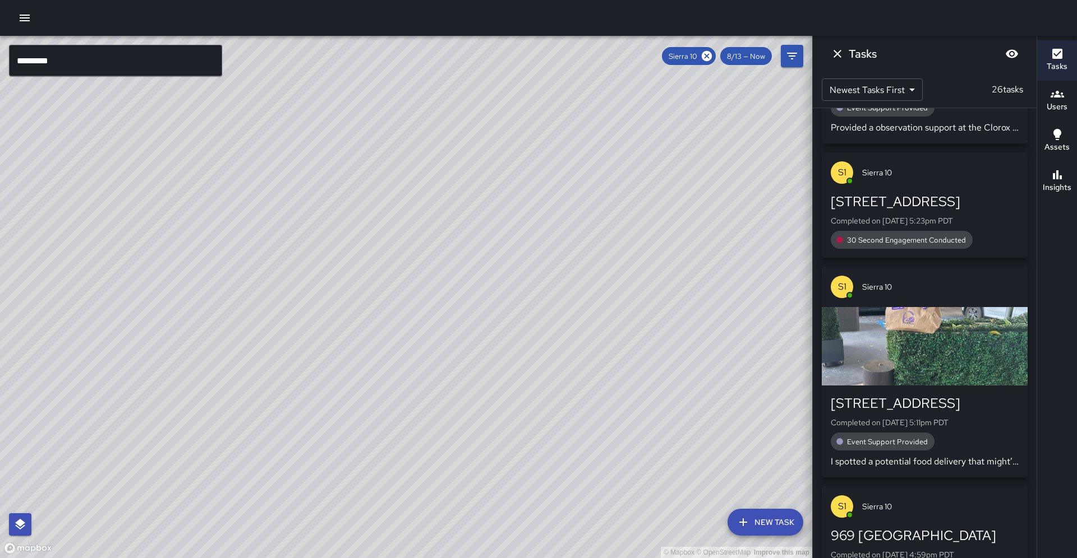
drag, startPoint x: 316, startPoint y: 312, endPoint x: 323, endPoint y: 303, distance: 11.2
click at [323, 303] on div "© Mapbox © OpenStreetMap Improve this map" at bounding box center [406, 297] width 812 height 523
drag, startPoint x: 350, startPoint y: 198, endPoint x: 353, endPoint y: 217, distance: 18.6
click at [353, 217] on div "© Mapbox © OpenStreetMap Improve this map" at bounding box center [406, 297] width 812 height 523
drag, startPoint x: 402, startPoint y: 195, endPoint x: 409, endPoint y: 207, distance: 14.1
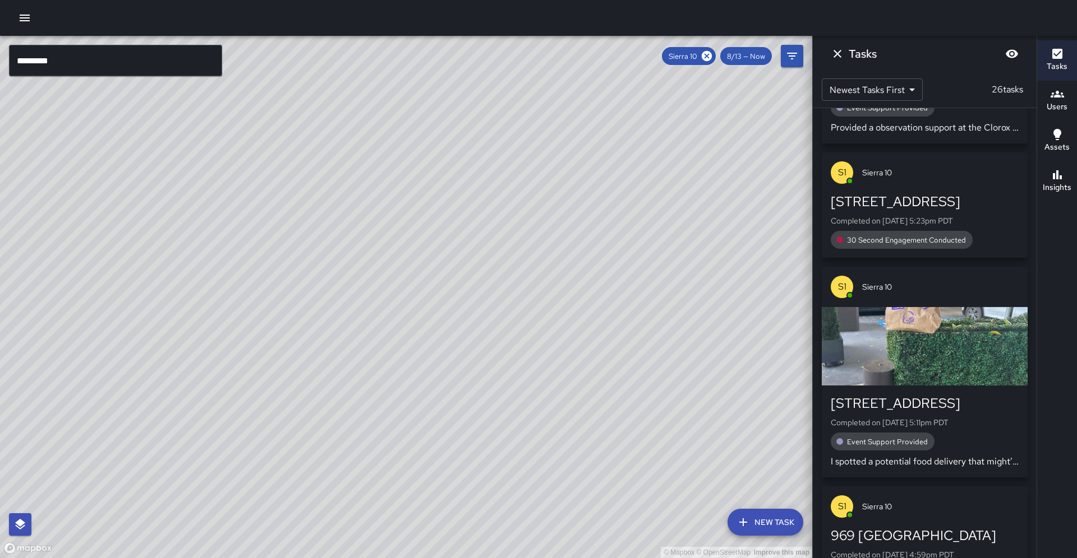
click at [409, 207] on div "© Mapbox © OpenStreetMap Improve this map" at bounding box center [406, 297] width 812 height 523
drag, startPoint x: 341, startPoint y: 336, endPoint x: 356, endPoint y: 295, distance: 43.6
click at [370, 267] on div "© Mapbox © OpenStreetMap Improve this map S1 Sierra 10 Supervisor Tasks 26 / 26…" at bounding box center [406, 297] width 812 height 523
drag, startPoint x: 127, startPoint y: 182, endPoint x: 239, endPoint y: 204, distance: 114.8
click at [239, 203] on div "© Mapbox © OpenStreetMap Improve this map" at bounding box center [406, 297] width 812 height 523
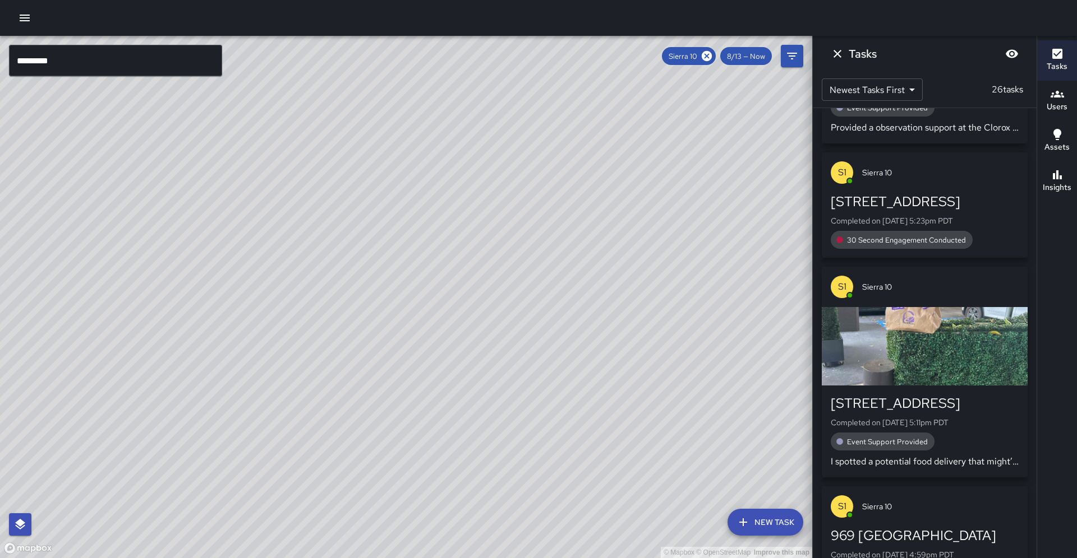
drag, startPoint x: 222, startPoint y: 227, endPoint x: 218, endPoint y: 245, distance: 18.9
click at [218, 245] on div "© Mapbox © OpenStreetMap Improve this map" at bounding box center [406, 297] width 812 height 523
click at [1076, 184] on button "Insights" at bounding box center [1057, 181] width 40 height 40
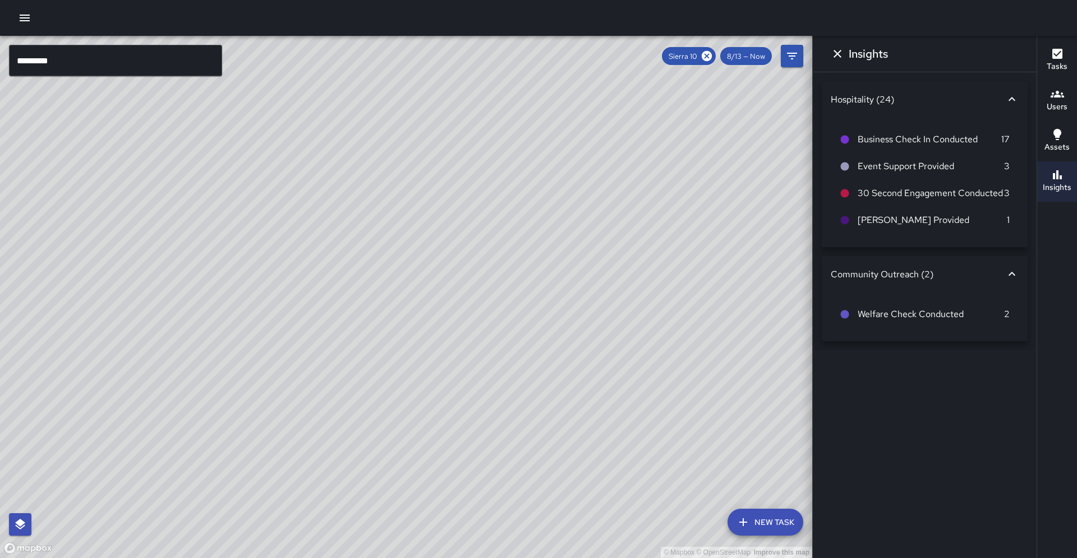
drag, startPoint x: 241, startPoint y: 252, endPoint x: 352, endPoint y: 319, distance: 129.3
click at [352, 319] on div "© Mapbox © OpenStreetMap Improve this map" at bounding box center [406, 297] width 812 height 523
drag, startPoint x: 326, startPoint y: 216, endPoint x: 362, endPoint y: 202, distance: 38.5
click at [362, 202] on div "© Mapbox © OpenStreetMap Improve this map" at bounding box center [406, 297] width 812 height 523
drag, startPoint x: 357, startPoint y: 201, endPoint x: 347, endPoint y: 332, distance: 131.6
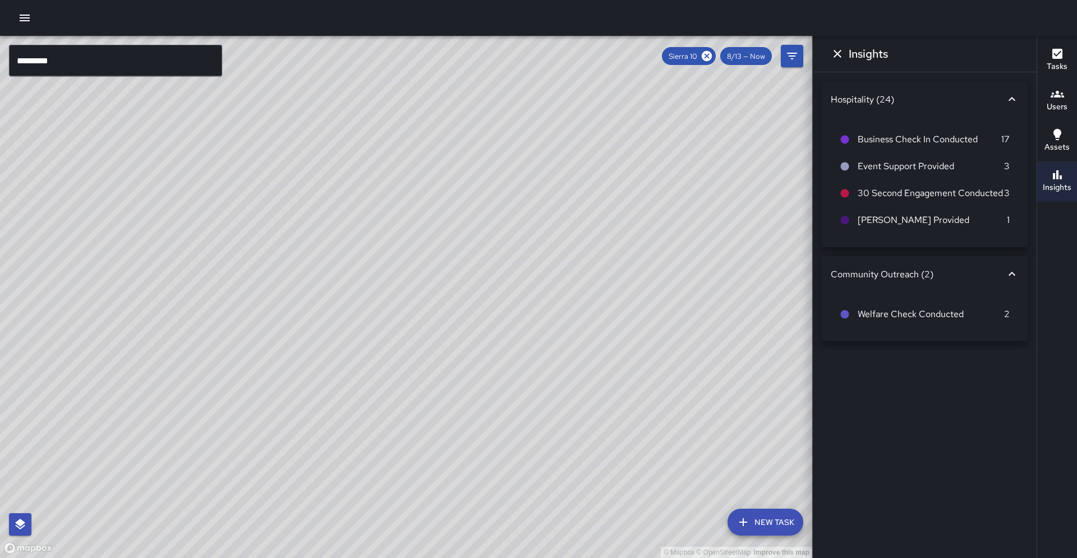
click at [347, 332] on div "© Mapbox © OpenStreetMap Improve this map" at bounding box center [406, 297] width 812 height 523
click at [292, 290] on div "© Mapbox © OpenStreetMap Improve this map S1 Sierra 10 [STREET_ADDRESS] Complet…" at bounding box center [406, 297] width 812 height 523
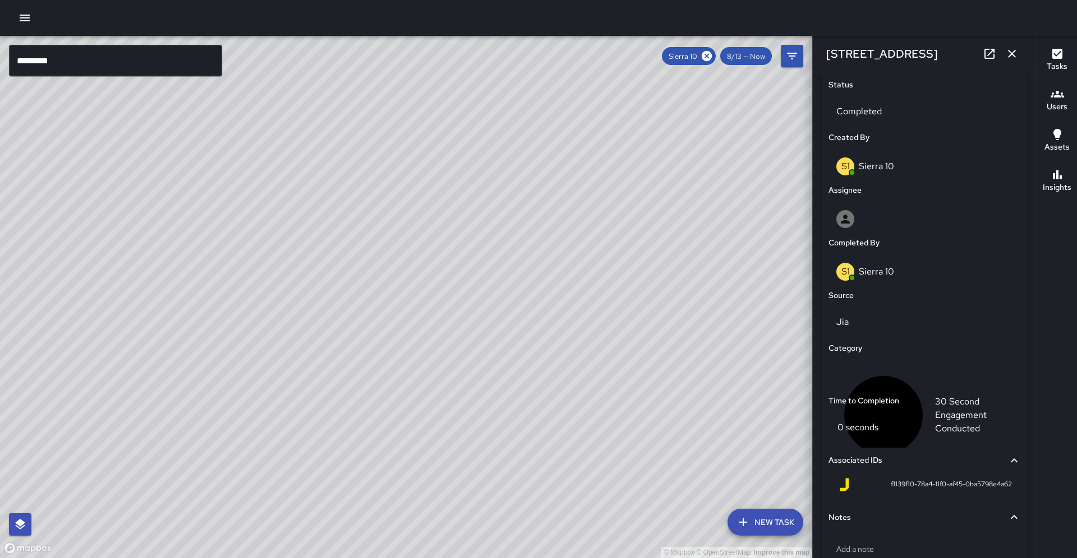
scroll to position [513, 0]
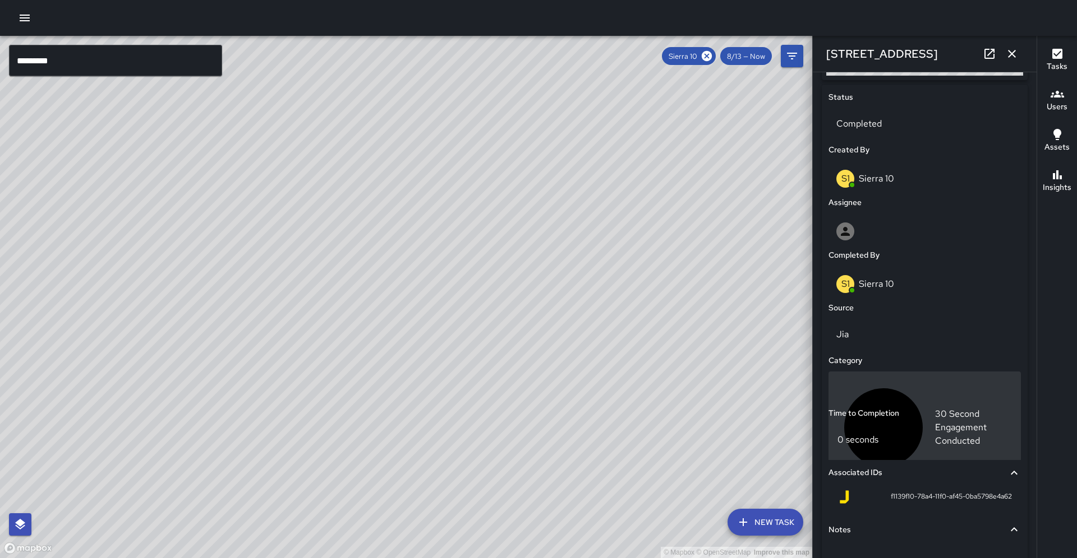
click at [846, 381] on div "30 Second Engagement Conducted" at bounding box center [924, 428] width 177 height 94
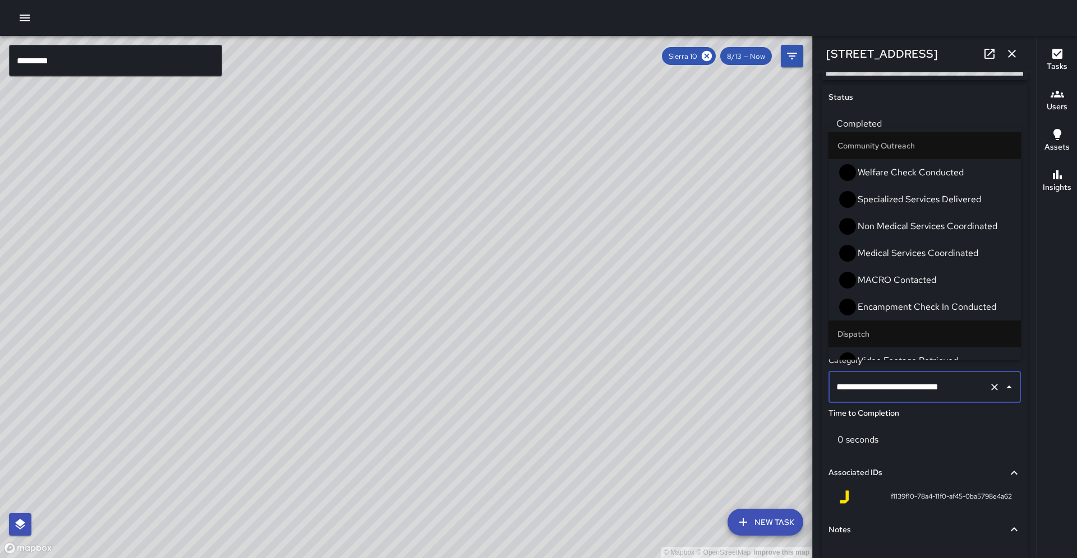
scroll to position [441, 0]
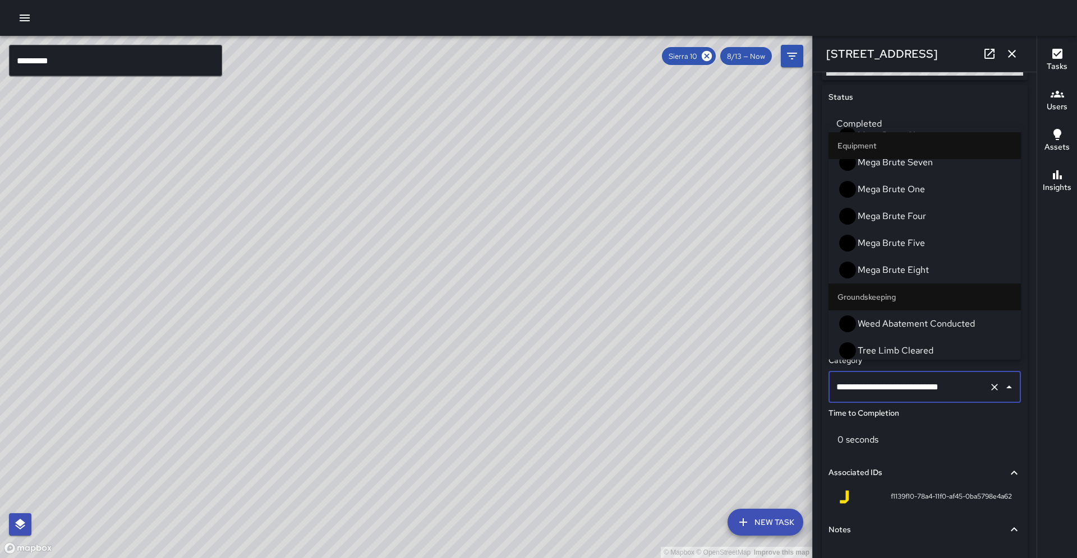
click at [884, 558] on span "Directions Provided" at bounding box center [934, 566] width 154 height 13
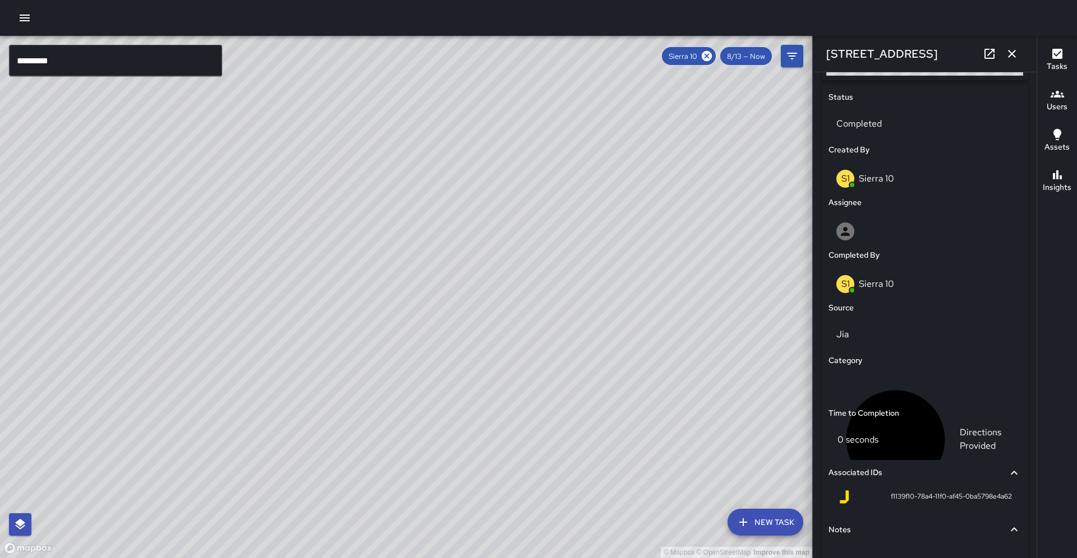
click at [669, 325] on div "© Mapbox © OpenStreetMap Improve this map" at bounding box center [406, 297] width 812 height 523
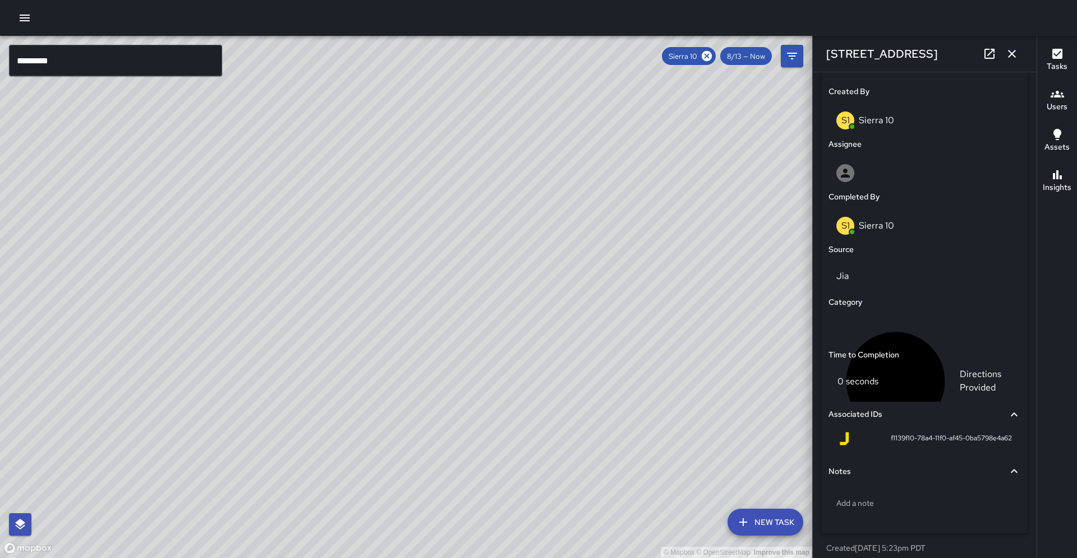
scroll to position [0, 0]
click at [1006, 58] on icon "button" at bounding box center [1011, 53] width 13 height 13
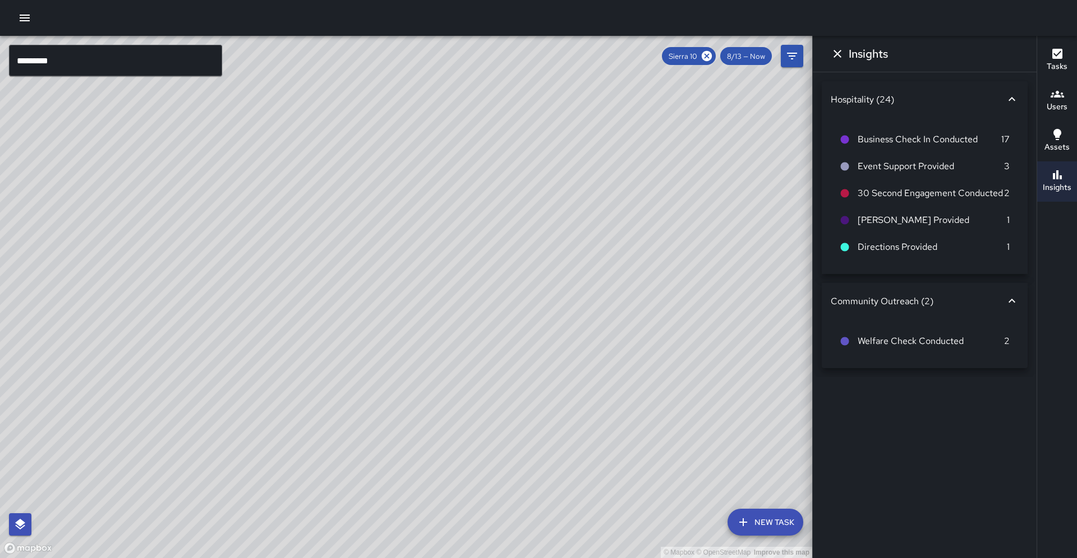
click at [500, 257] on div "© Mapbox © OpenStreetMap Improve this map" at bounding box center [406, 297] width 812 height 523
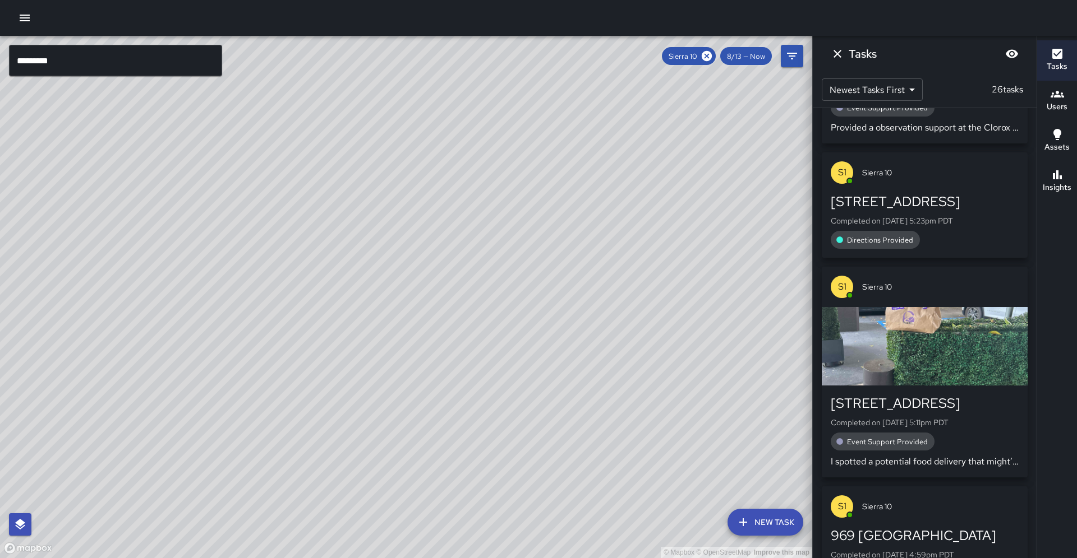
drag, startPoint x: 488, startPoint y: 327, endPoint x: 439, endPoint y: 329, distance: 48.8
click at [439, 329] on div "© Mapbox © OpenStreetMap Improve this map" at bounding box center [406, 297] width 812 height 523
drag, startPoint x: 515, startPoint y: 266, endPoint x: 505, endPoint y: 275, distance: 13.6
click at [494, 288] on div "© Mapbox © OpenStreetMap Improve this map" at bounding box center [406, 297] width 812 height 523
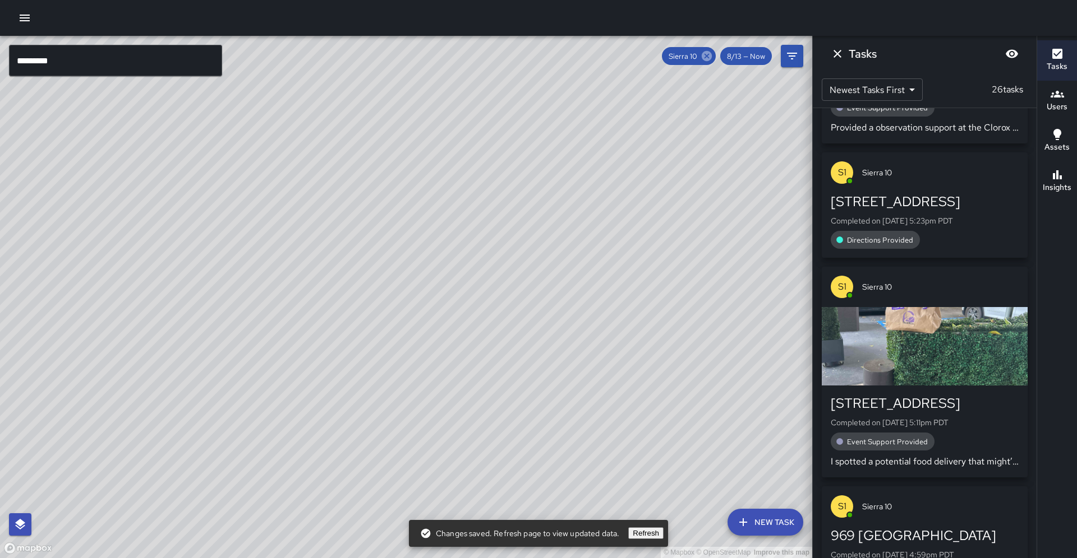
click at [712, 56] on icon at bounding box center [706, 56] width 10 height 10
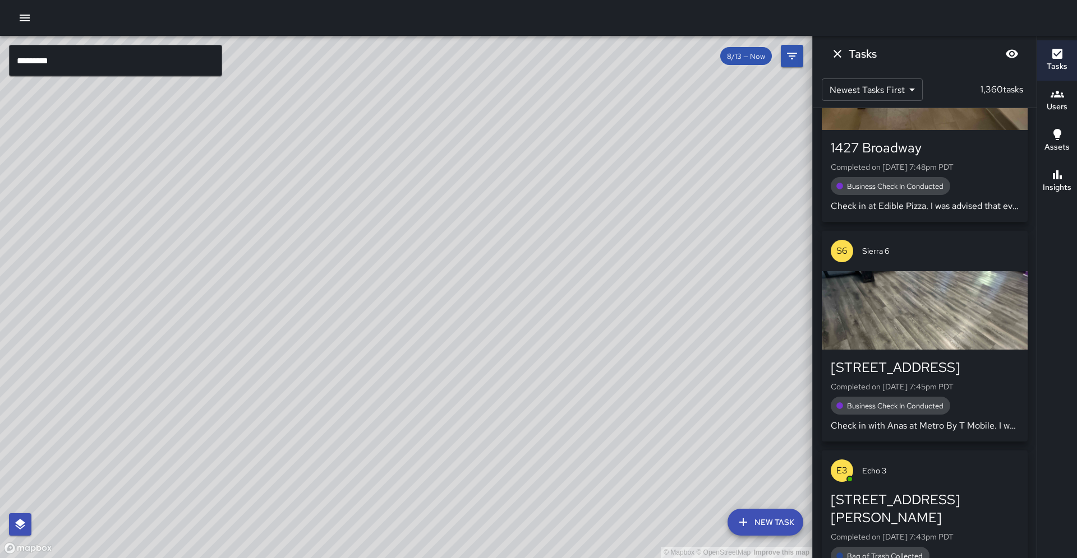
drag, startPoint x: 443, startPoint y: 213, endPoint x: 407, endPoint y: 233, distance: 41.2
click at [407, 233] on div "© Mapbox © OpenStreetMap Improve this map" at bounding box center [406, 297] width 812 height 523
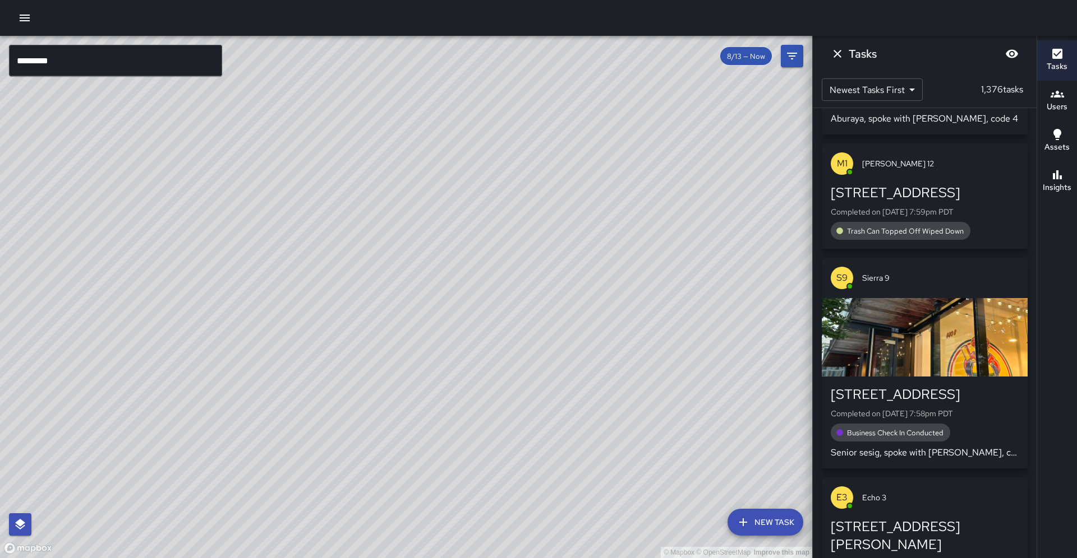
click at [107, 59] on input "*********" at bounding box center [115, 60] width 213 height 31
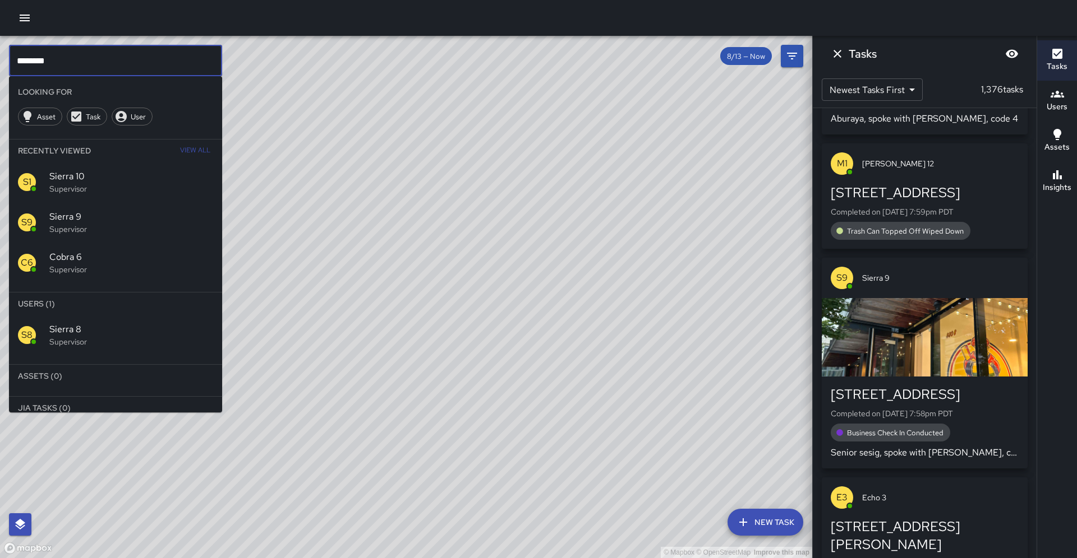
type input "********"
click at [90, 336] on p "Supervisor" at bounding box center [131, 341] width 164 height 11
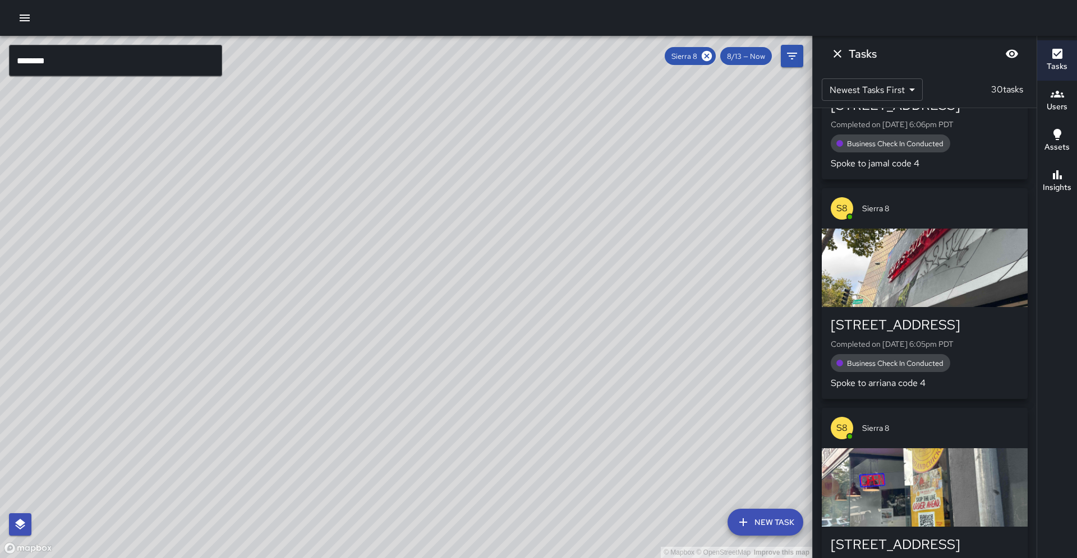
drag, startPoint x: 202, startPoint y: 292, endPoint x: 0, endPoint y: 503, distance: 291.9
click at [0, 503] on div "© Mapbox © OpenStreetMap Improve this map" at bounding box center [406, 297] width 812 height 523
